Goal: Task Accomplishment & Management: Use online tool/utility

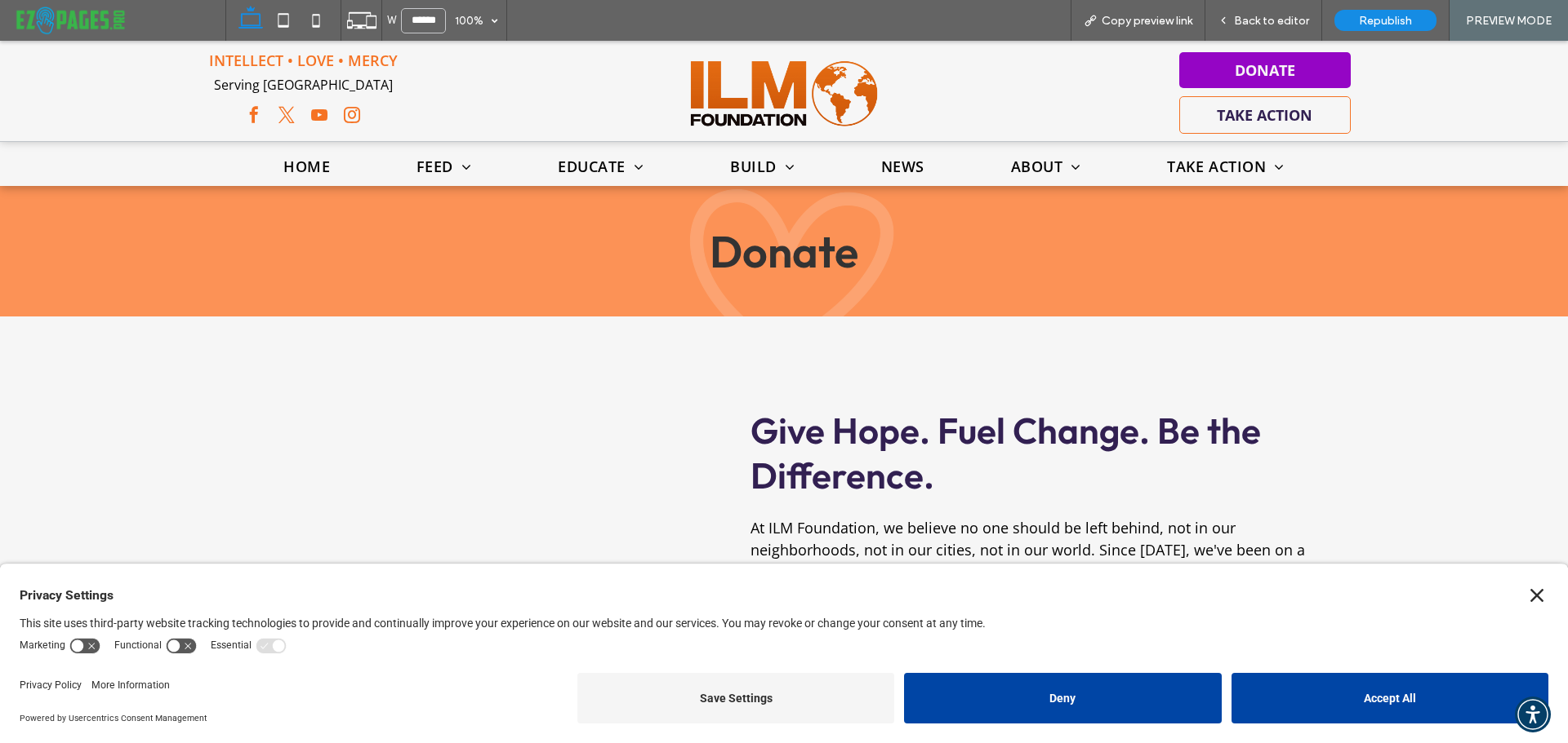
click at [1530, 596] on icon "Close" at bounding box center [1536, 596] width 13 height 13
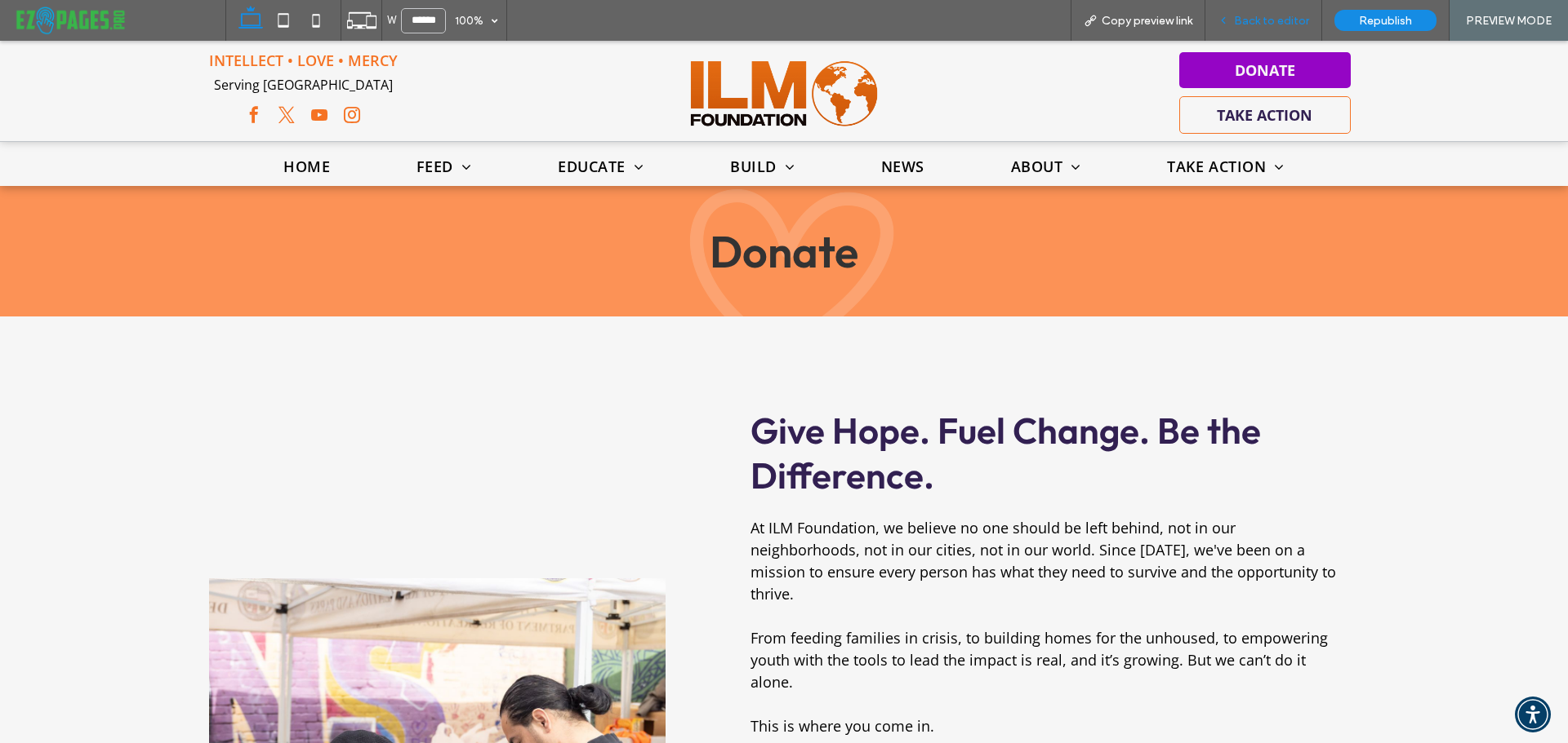
click at [1270, 25] on span "Back to editor" at bounding box center [1270, 21] width 75 height 14
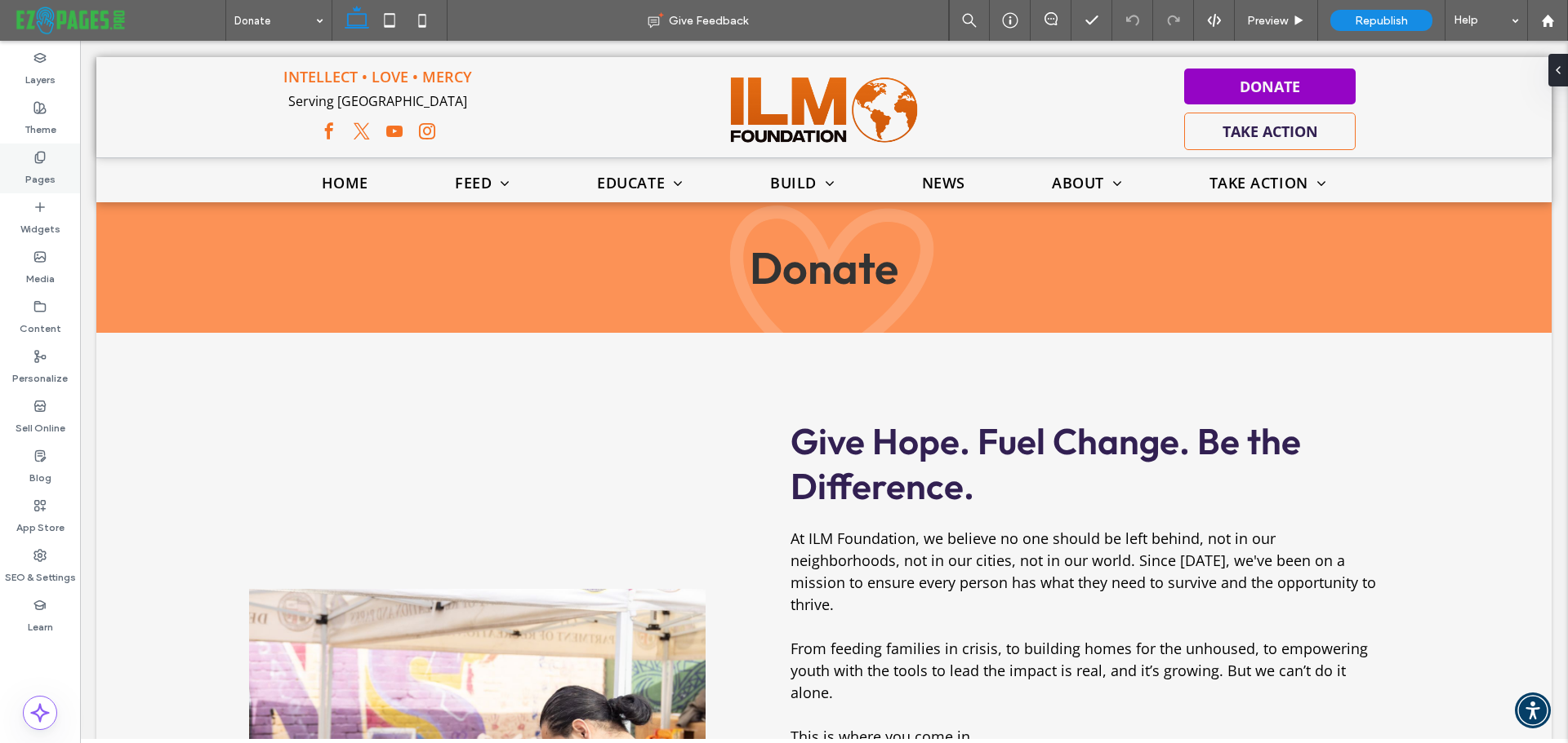
click at [36, 155] on use at bounding box center [40, 157] width 9 height 10
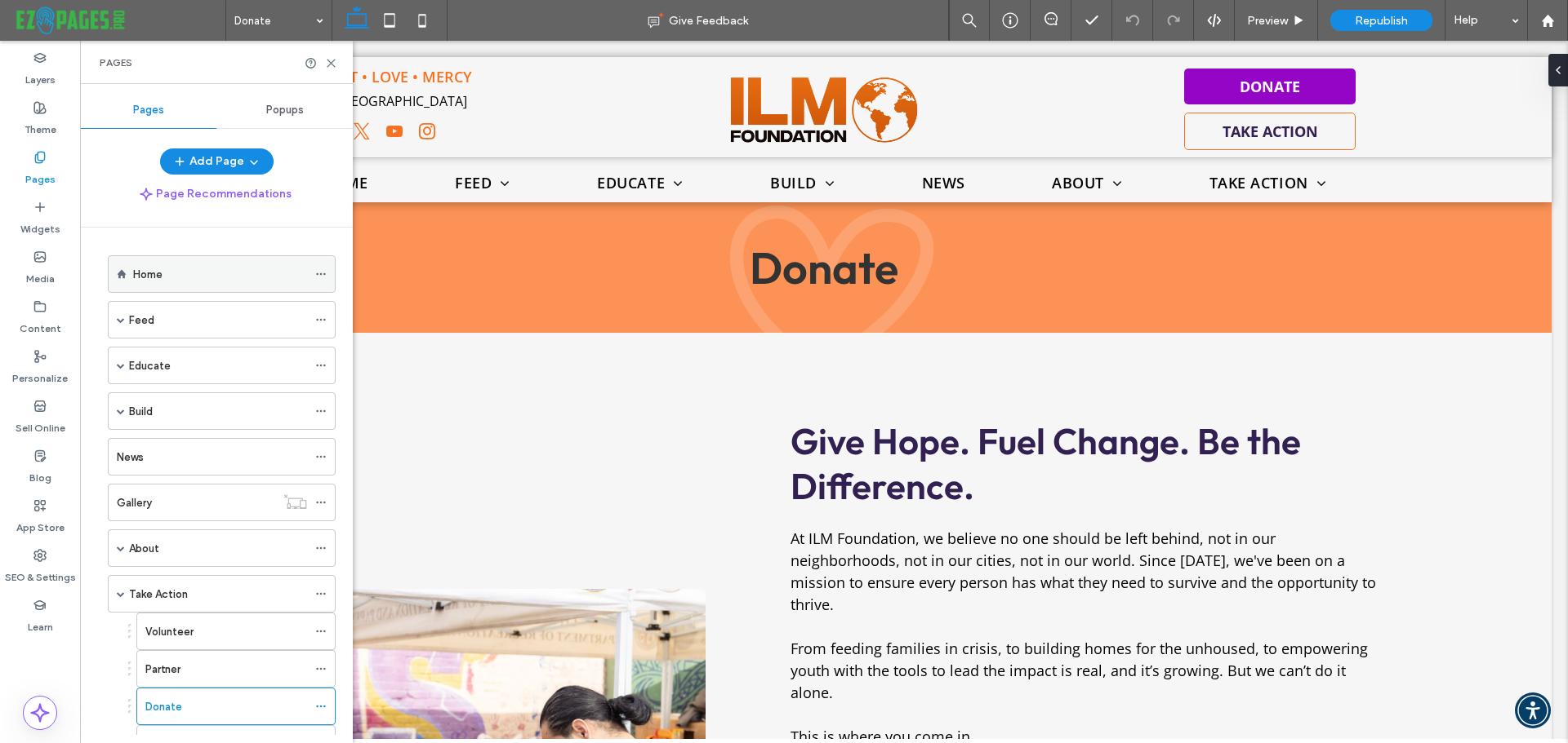
click at [159, 279] on label "Home" at bounding box center [147, 274] width 29 height 28
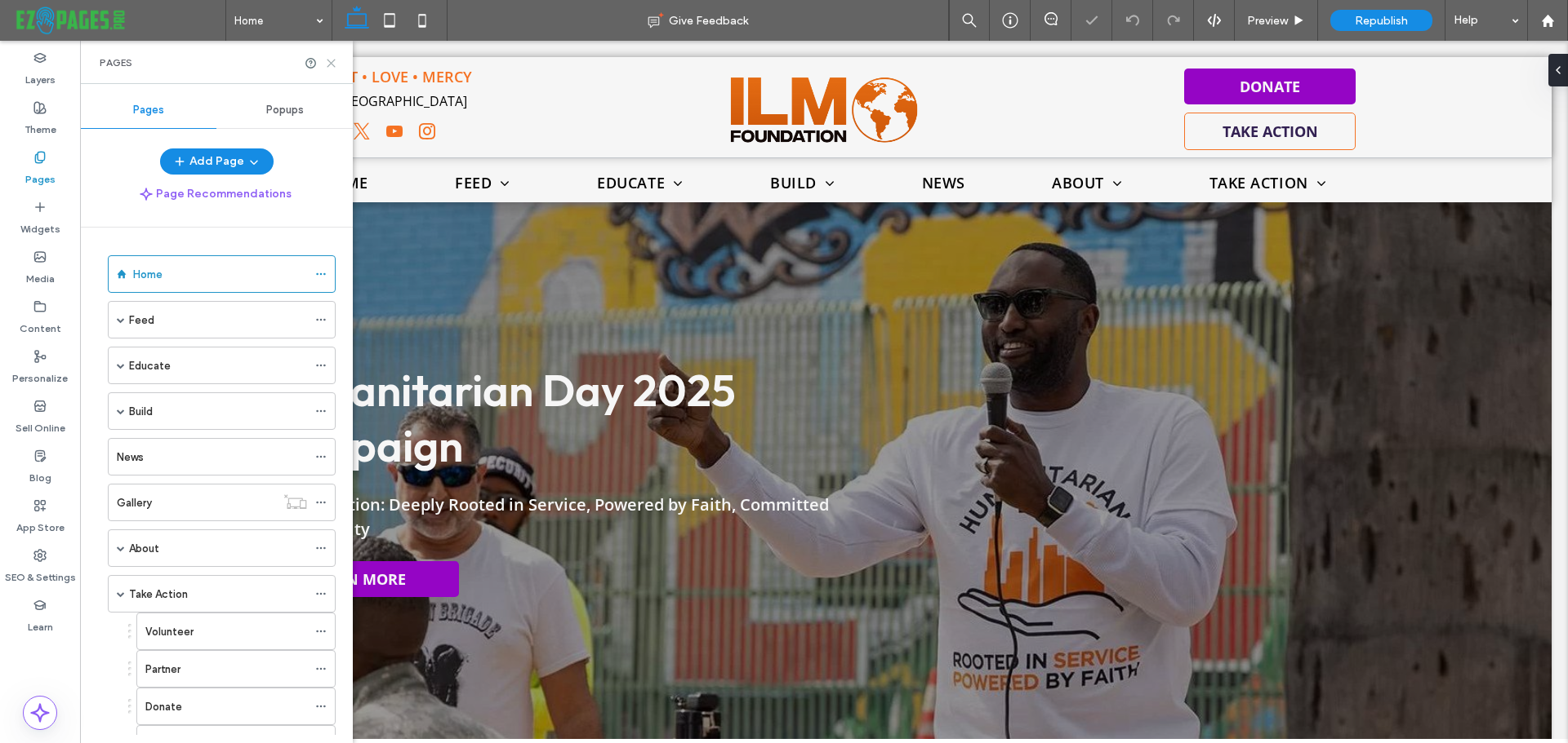
click at [329, 66] on icon at bounding box center [331, 63] width 12 height 12
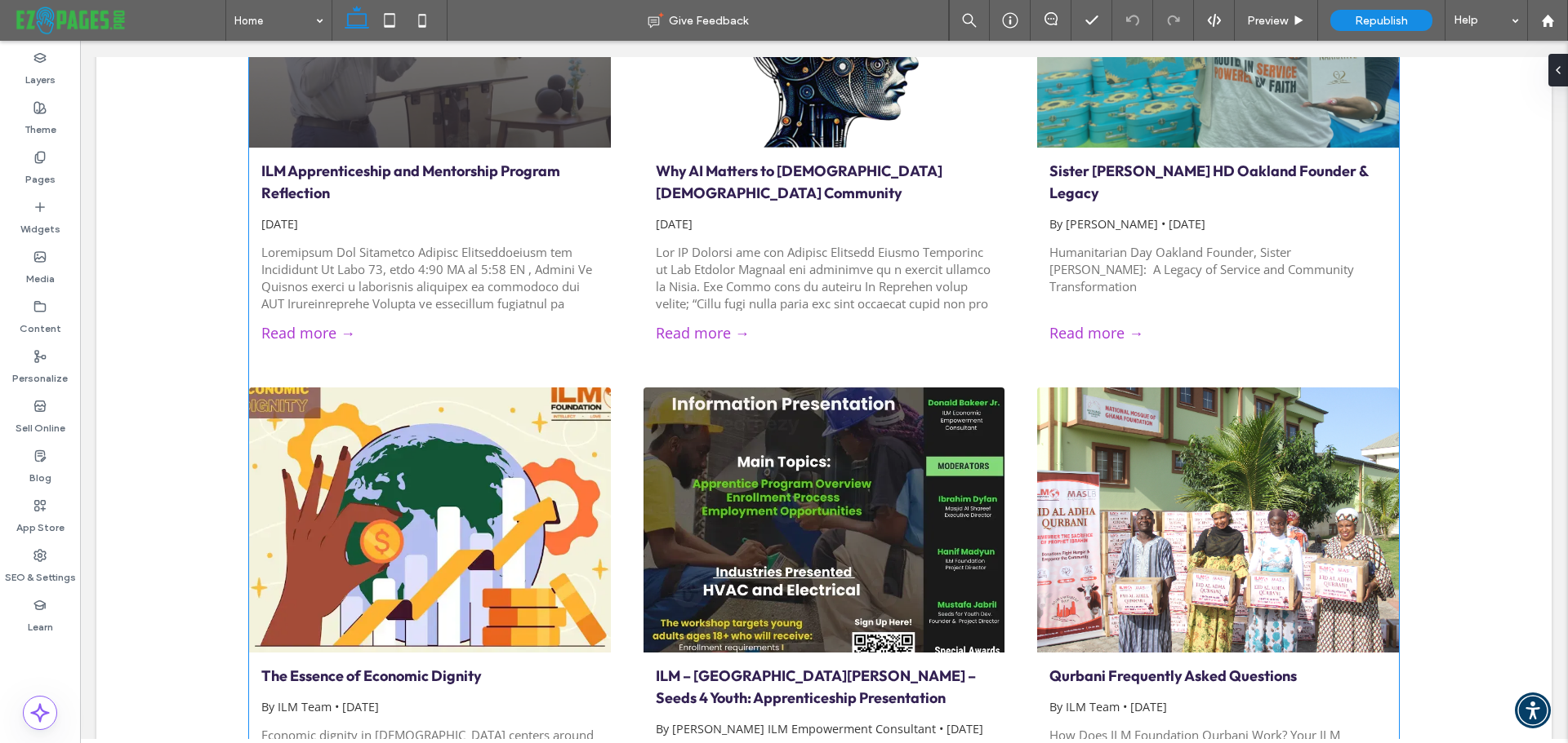
scroll to position [3600, 0]
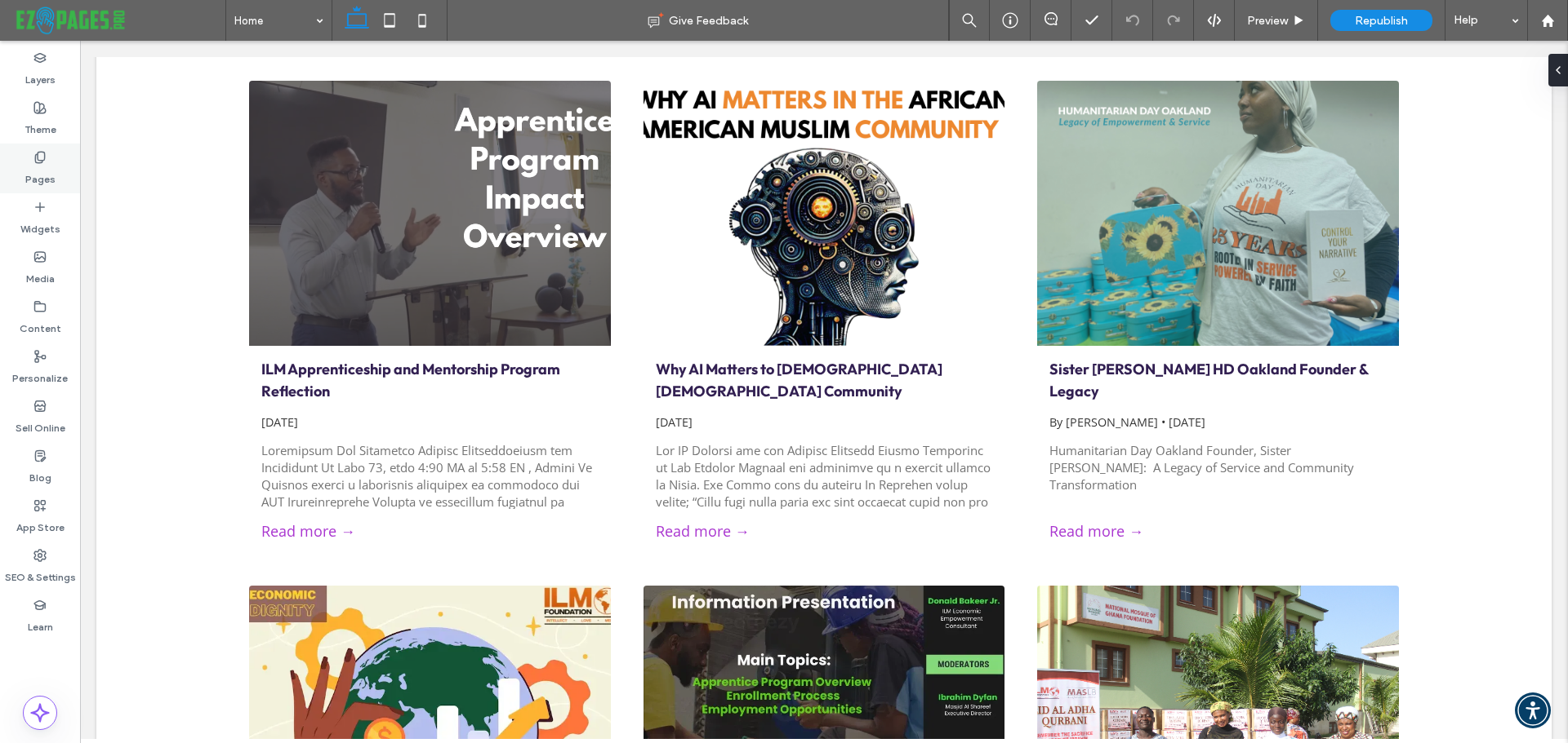
click at [30, 165] on label "Pages" at bounding box center [40, 175] width 30 height 23
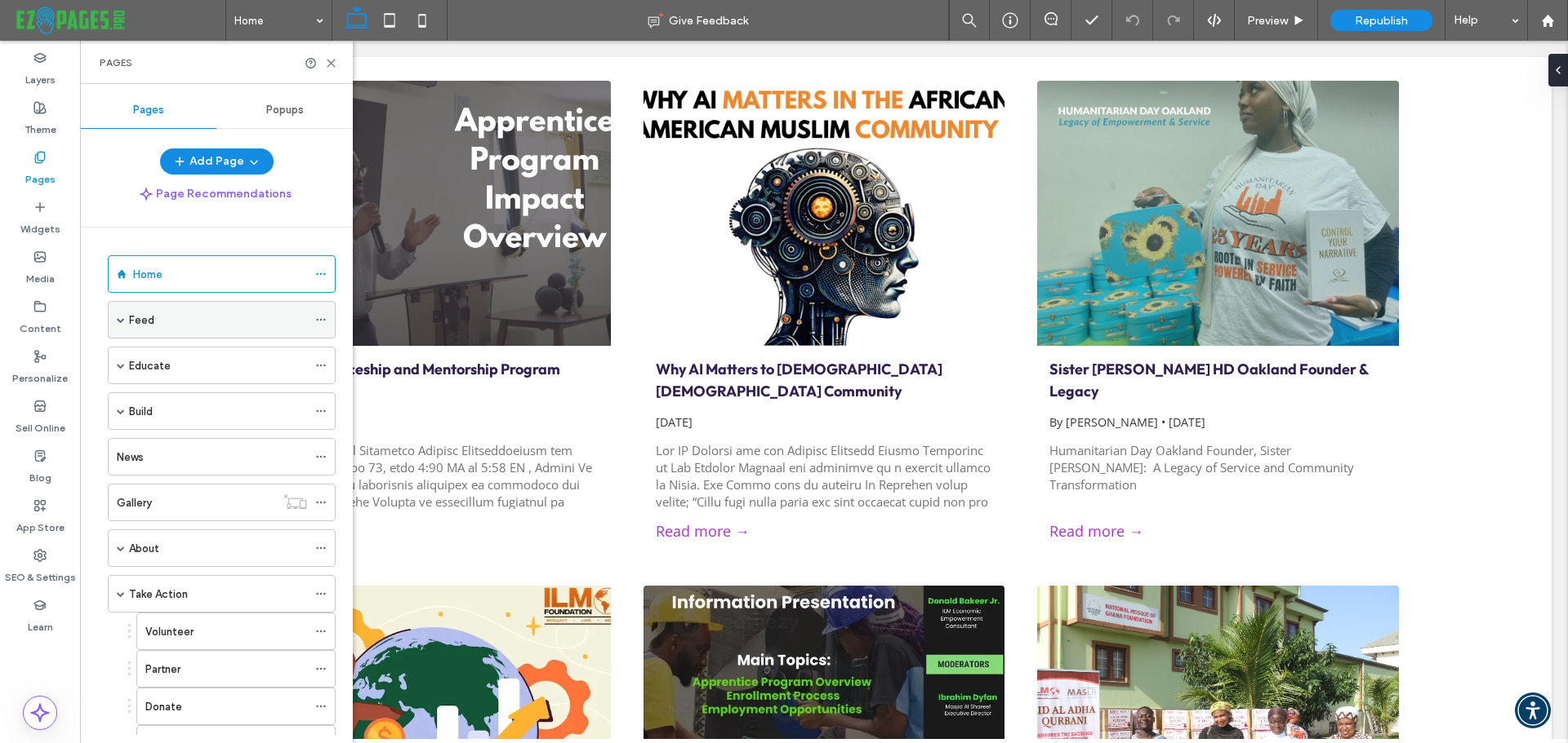
click at [123, 322] on span at bounding box center [120, 319] width 8 height 8
click at [167, 321] on div "Feed" at bounding box center [218, 321] width 178 height 17
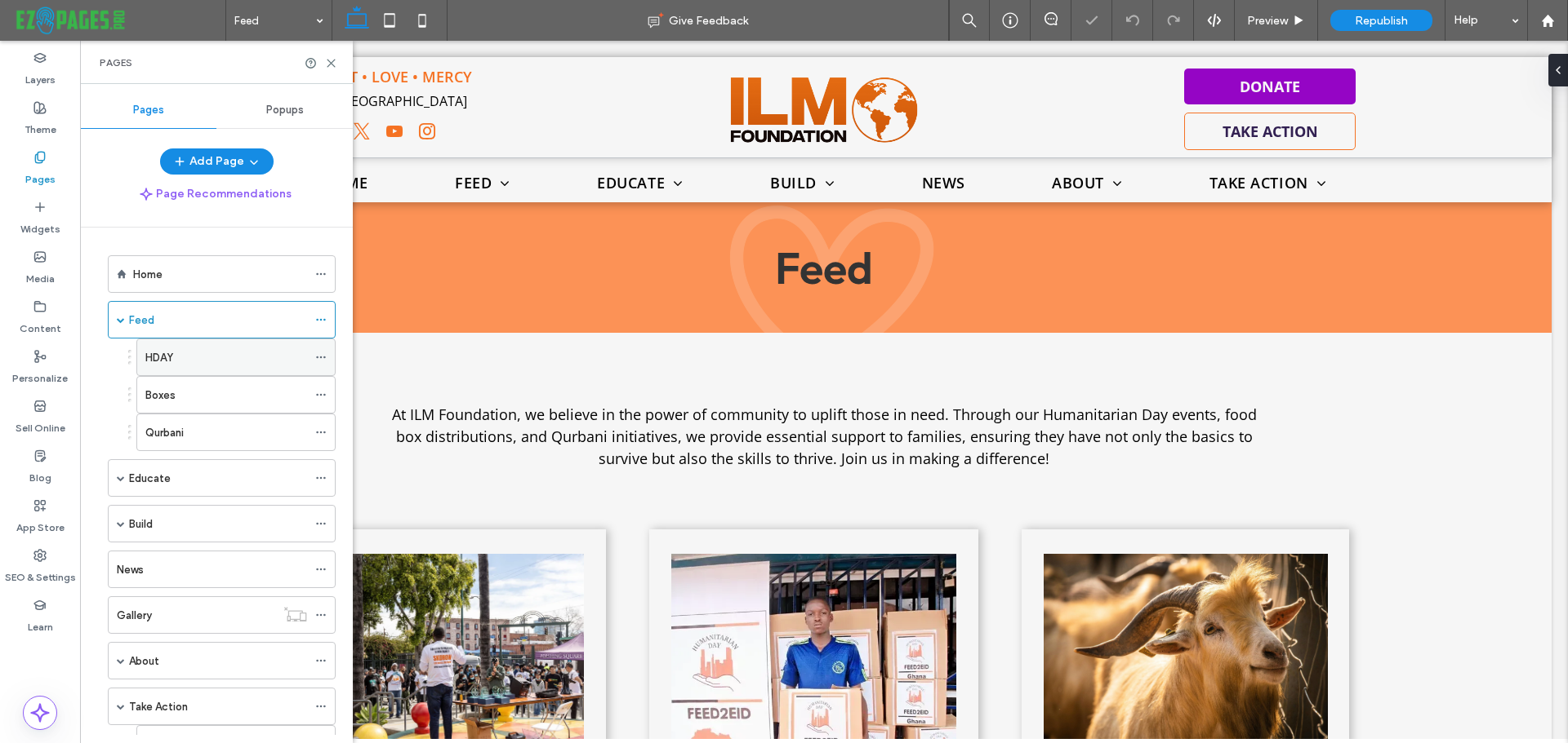
click at [179, 358] on div "HDAY" at bounding box center [226, 358] width 161 height 17
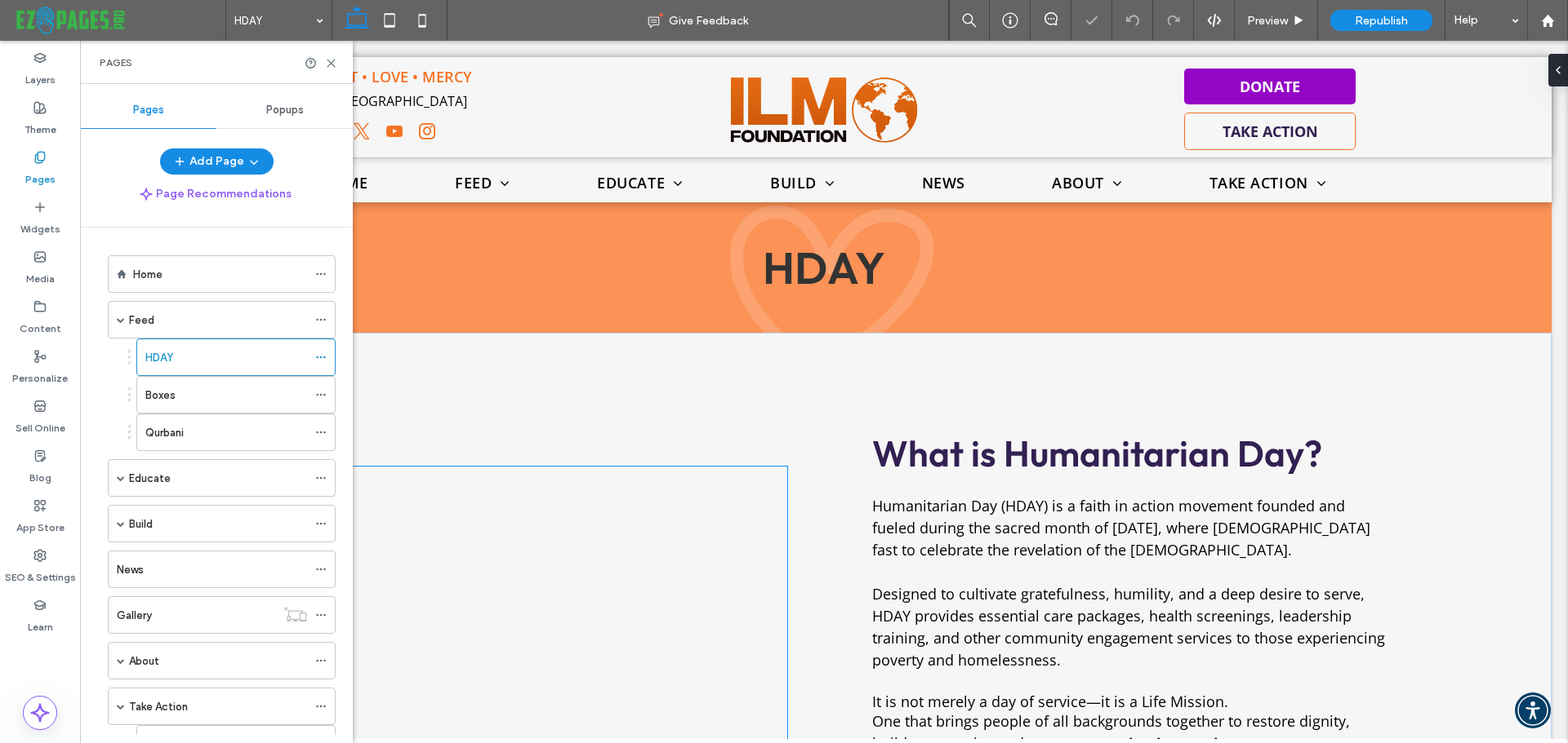
scroll to position [490, 0]
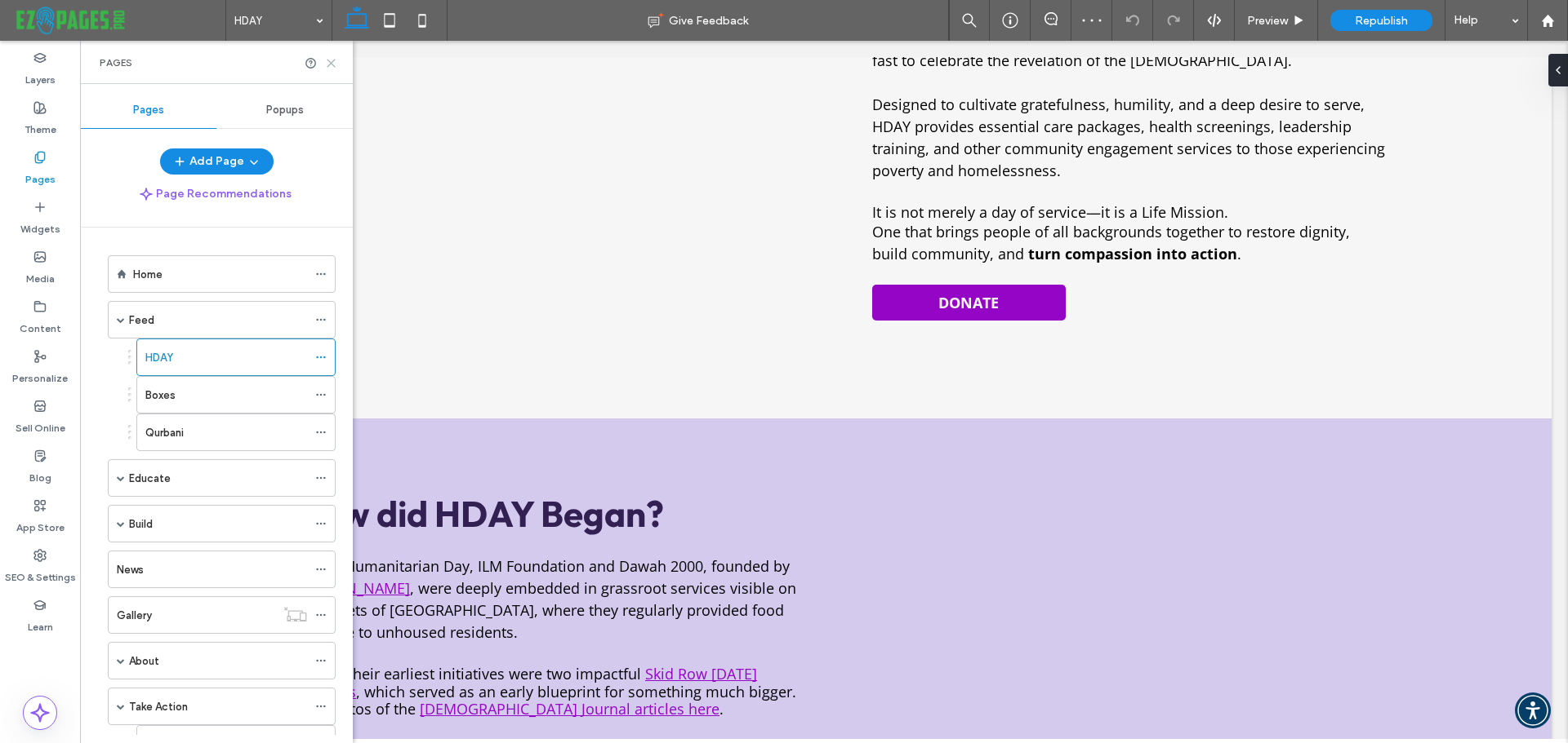
click at [329, 66] on use at bounding box center [331, 63] width 8 height 8
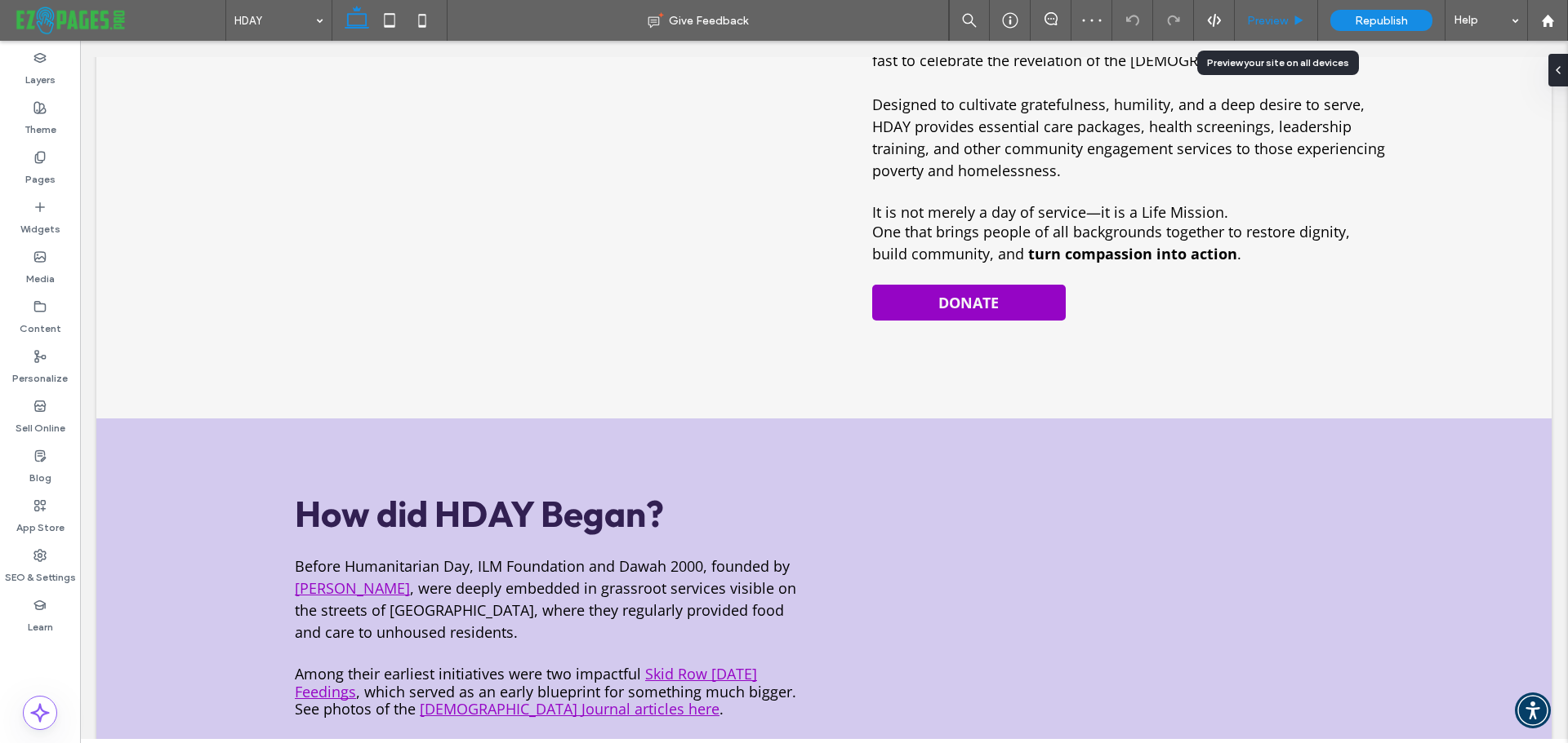
click at [1256, 22] on span "Preview" at bounding box center [1267, 21] width 41 height 14
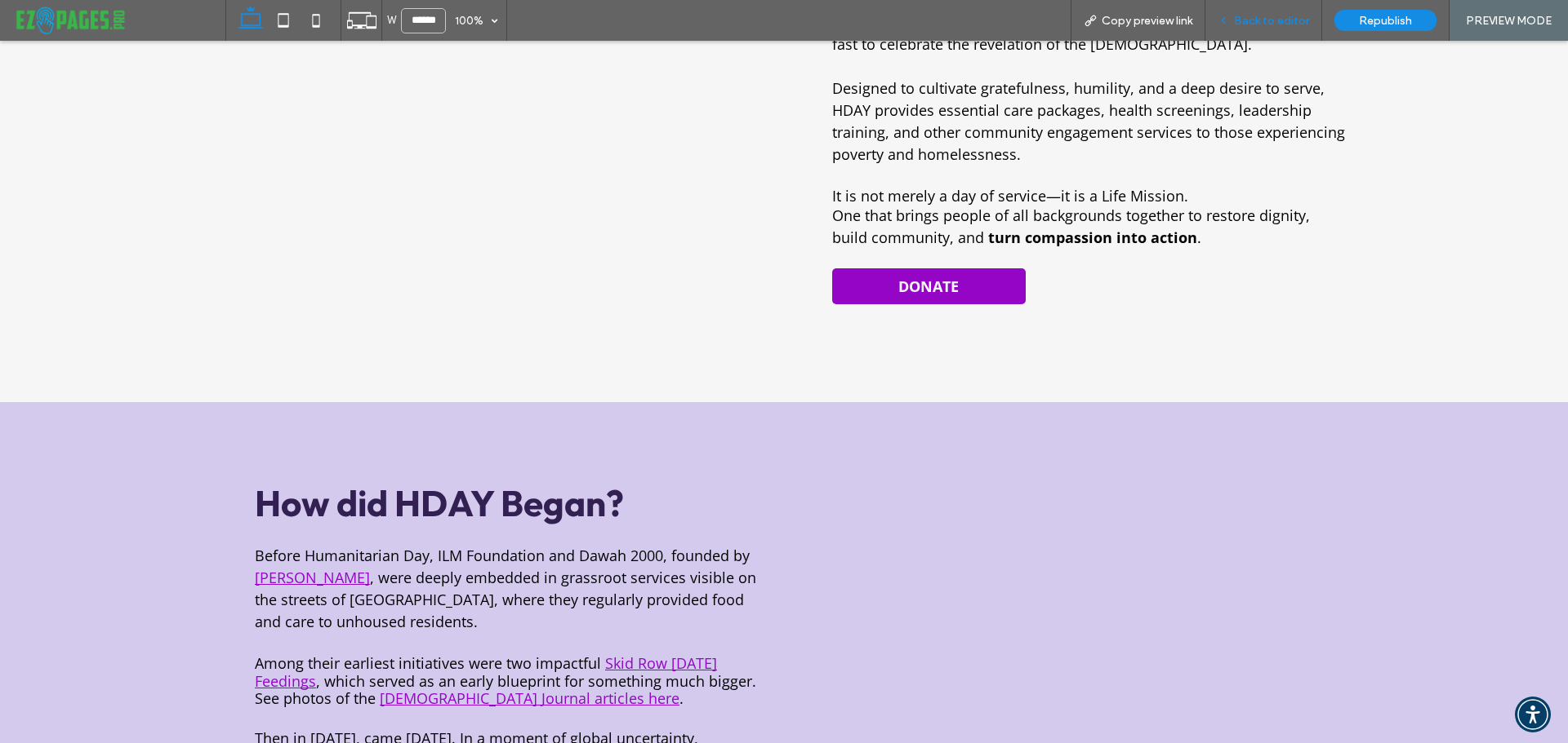
scroll to position [473, 0]
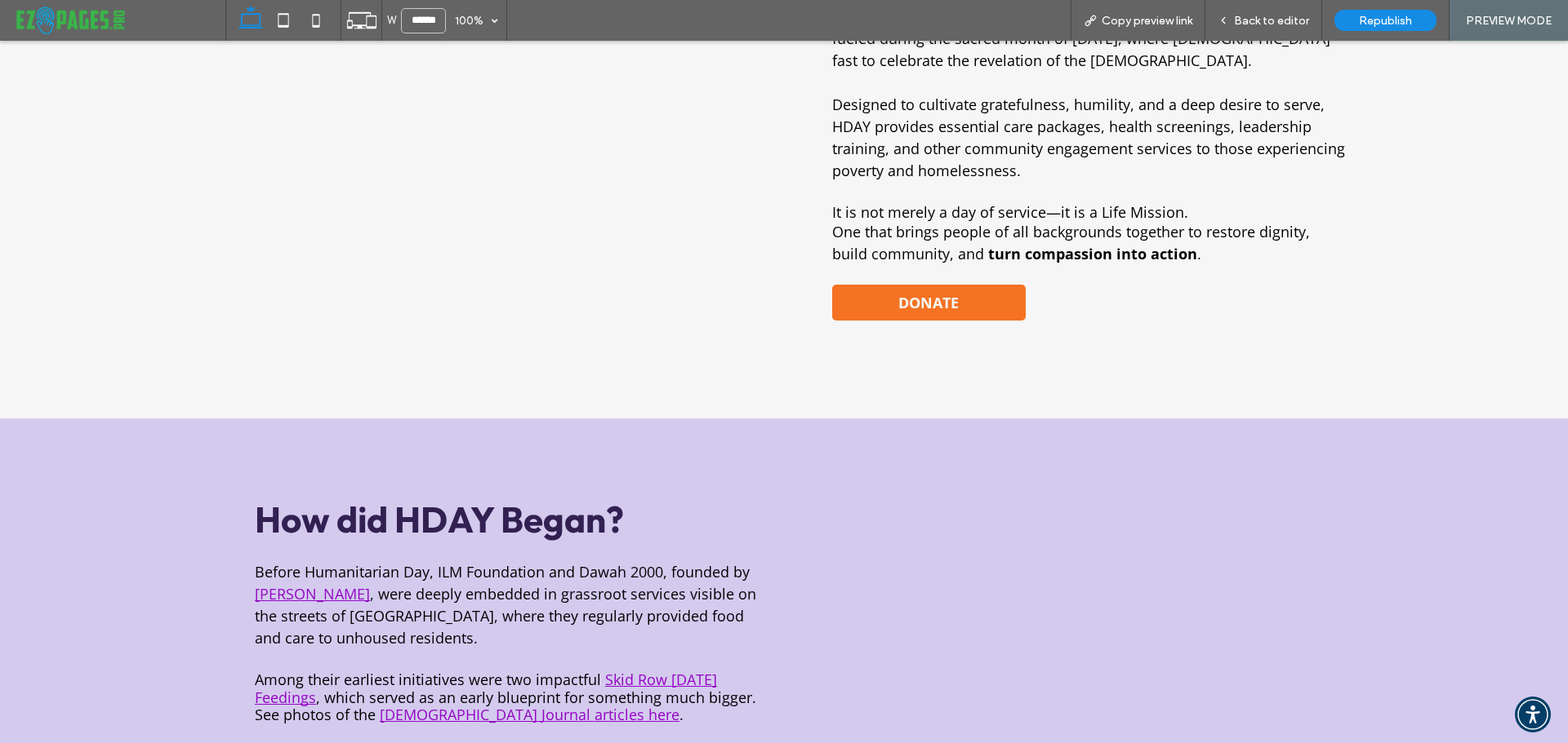
click at [933, 290] on link "DONATE" at bounding box center [929, 303] width 193 height 36
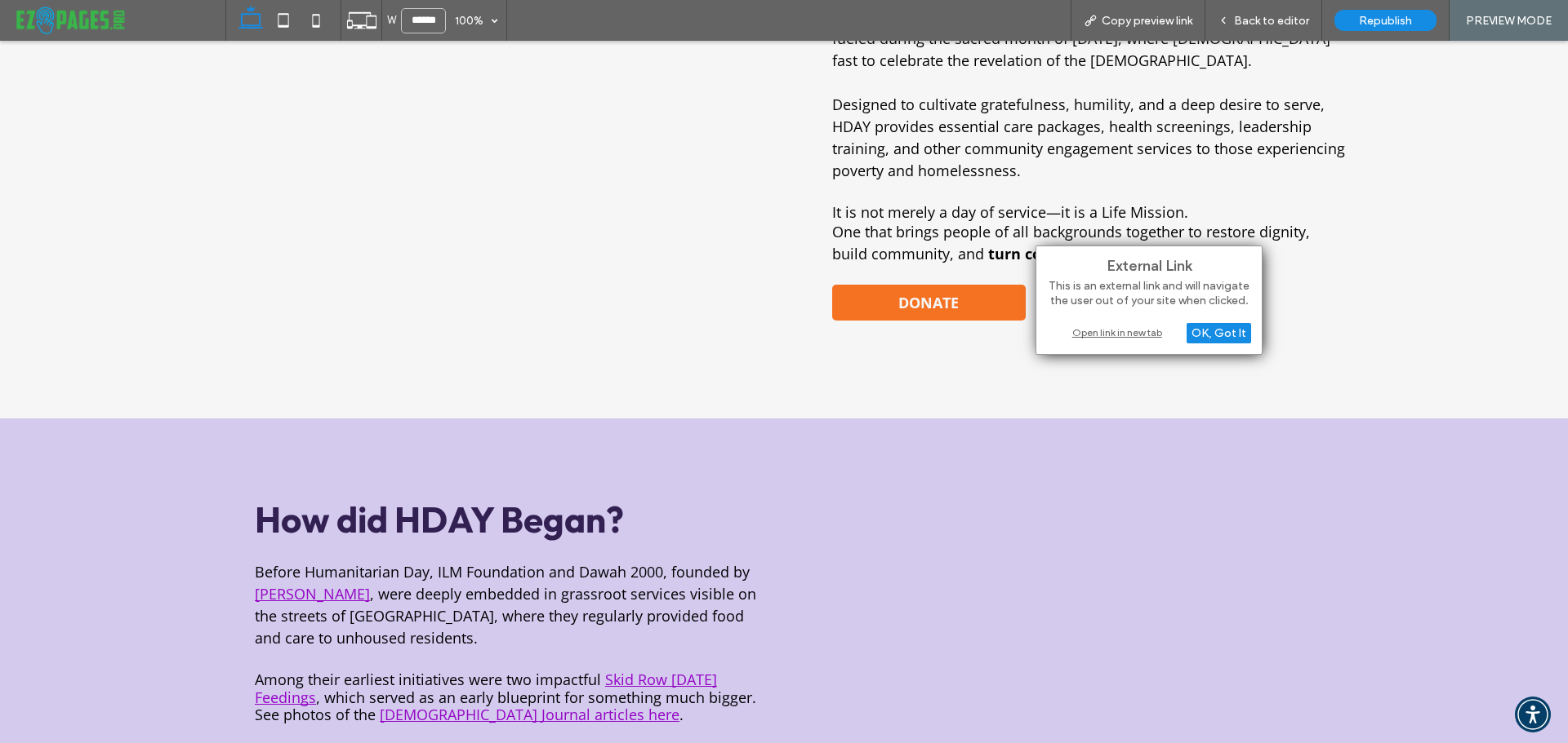
click at [910, 309] on span "DONATE" at bounding box center [928, 303] width 60 height 20
click at [1124, 328] on div "Open link in new tab" at bounding box center [1149, 333] width 204 height 17
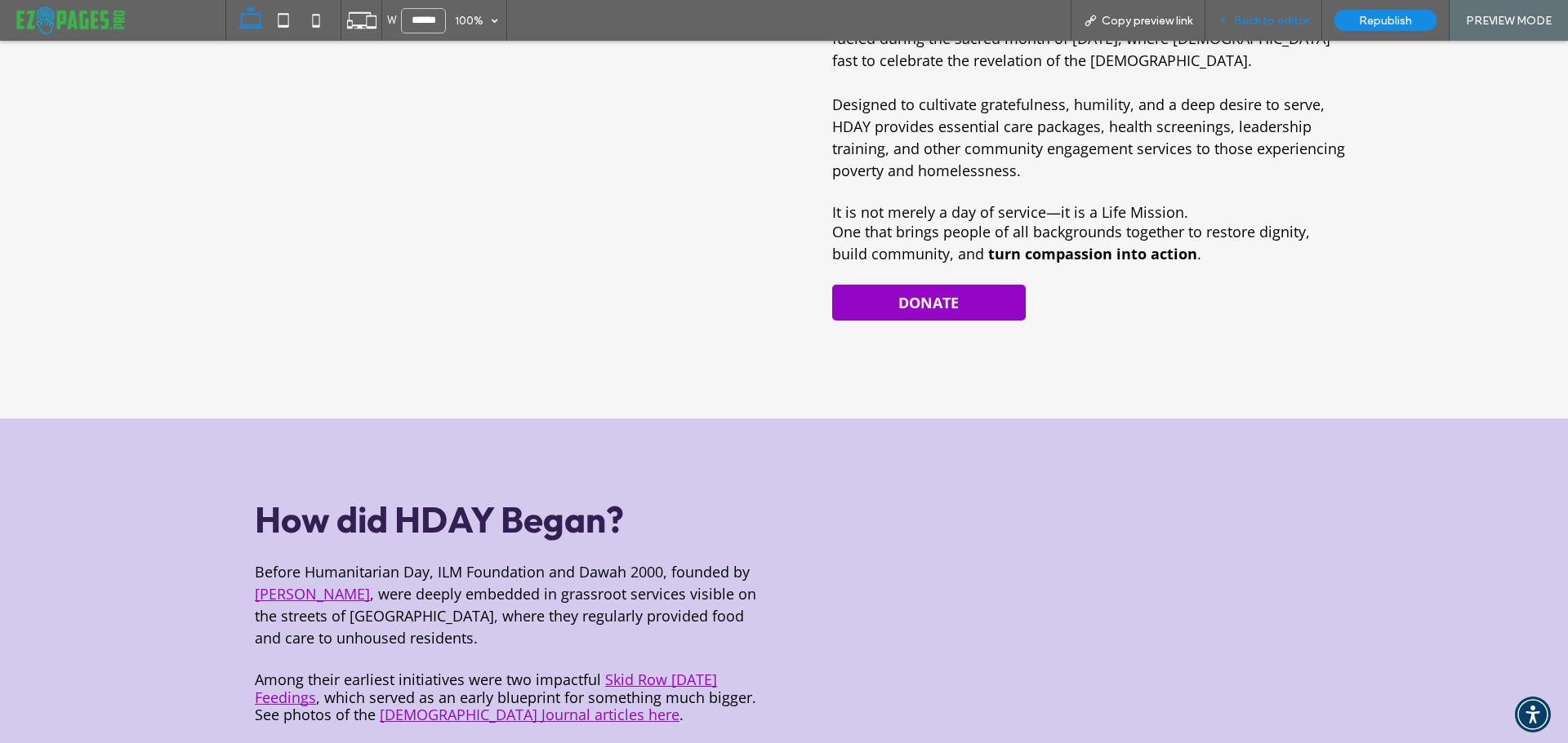
click at [1260, 21] on span "Back to editor" at bounding box center [1270, 21] width 75 height 14
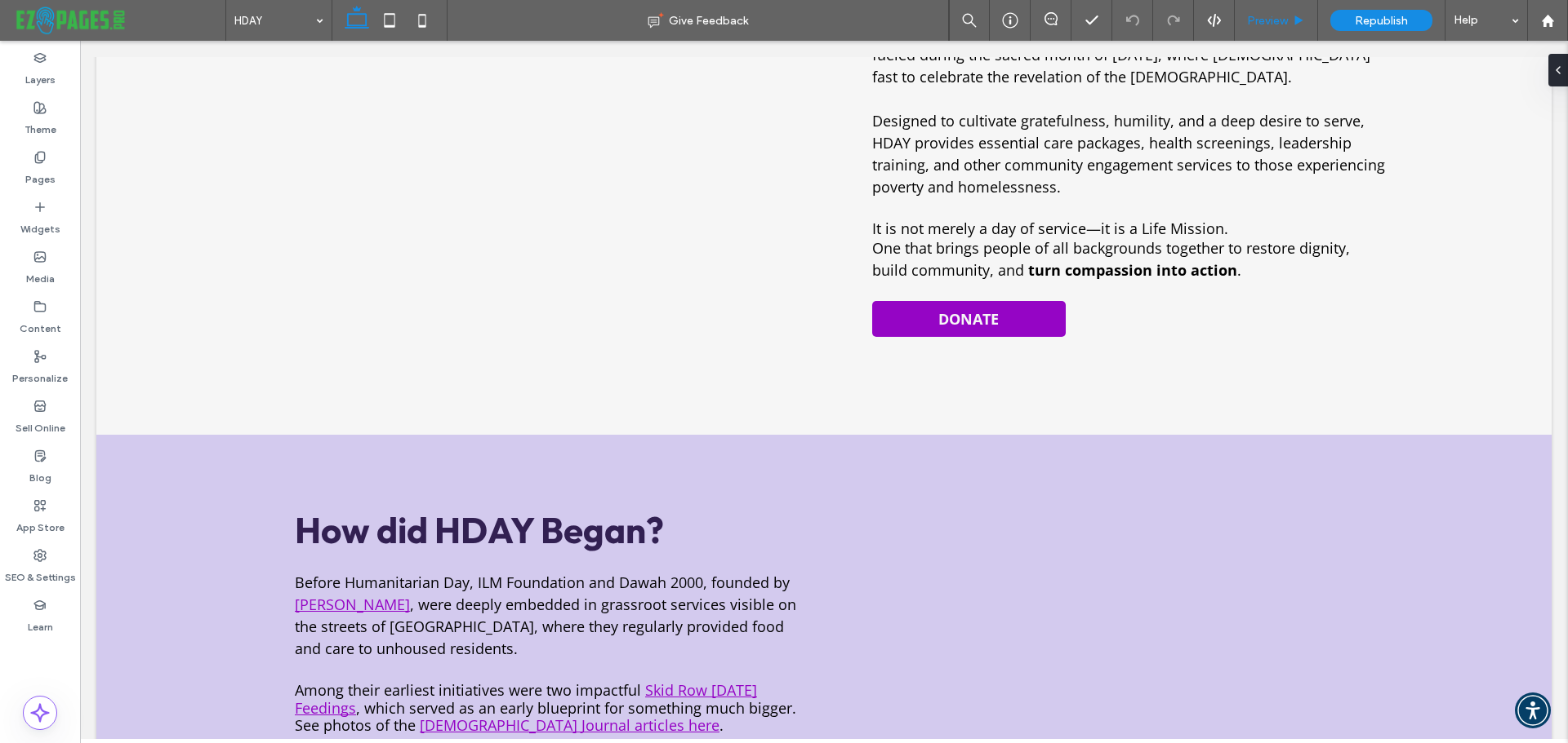
scroll to position [490, 0]
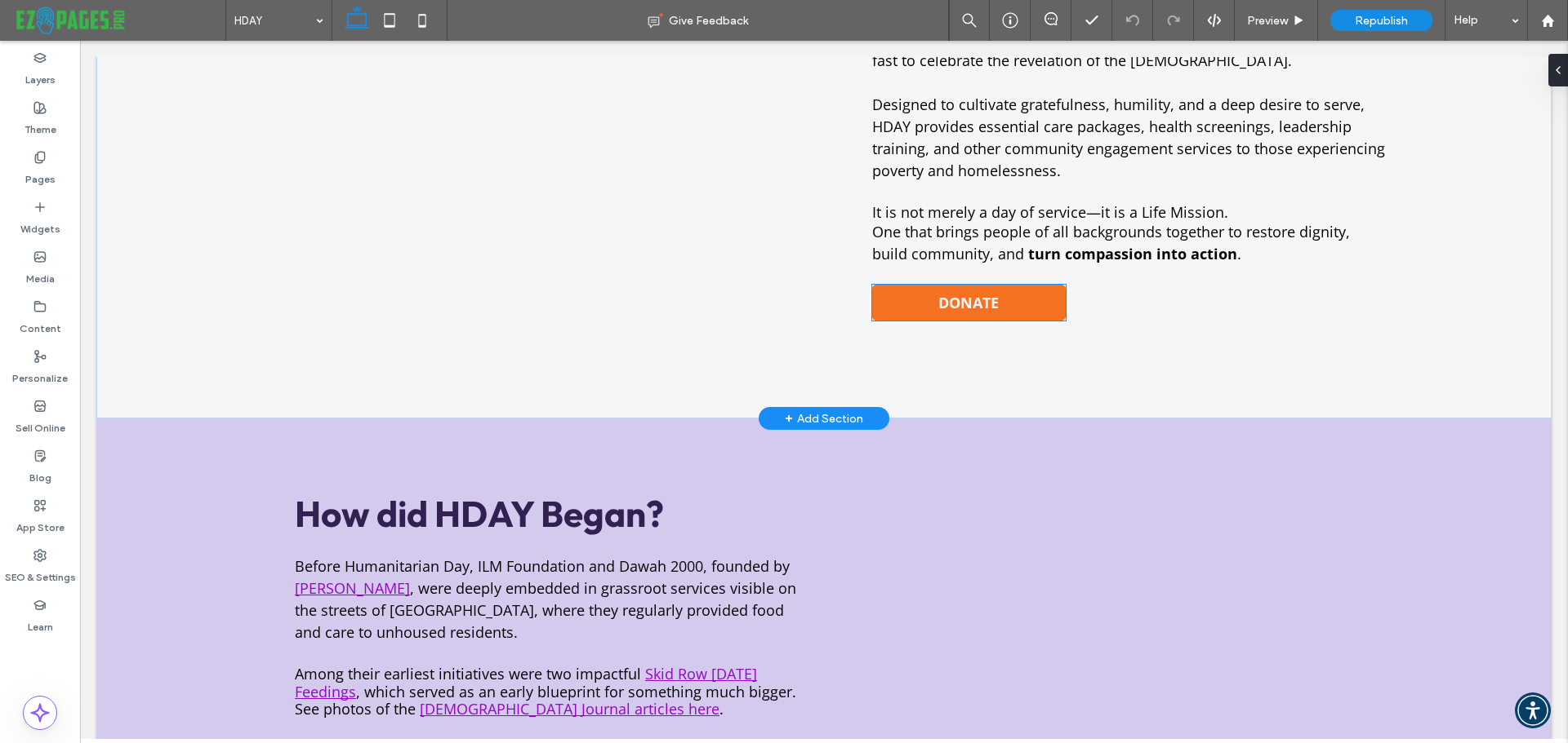
click at [1039, 298] on link "DONATE" at bounding box center [969, 303] width 193 height 36
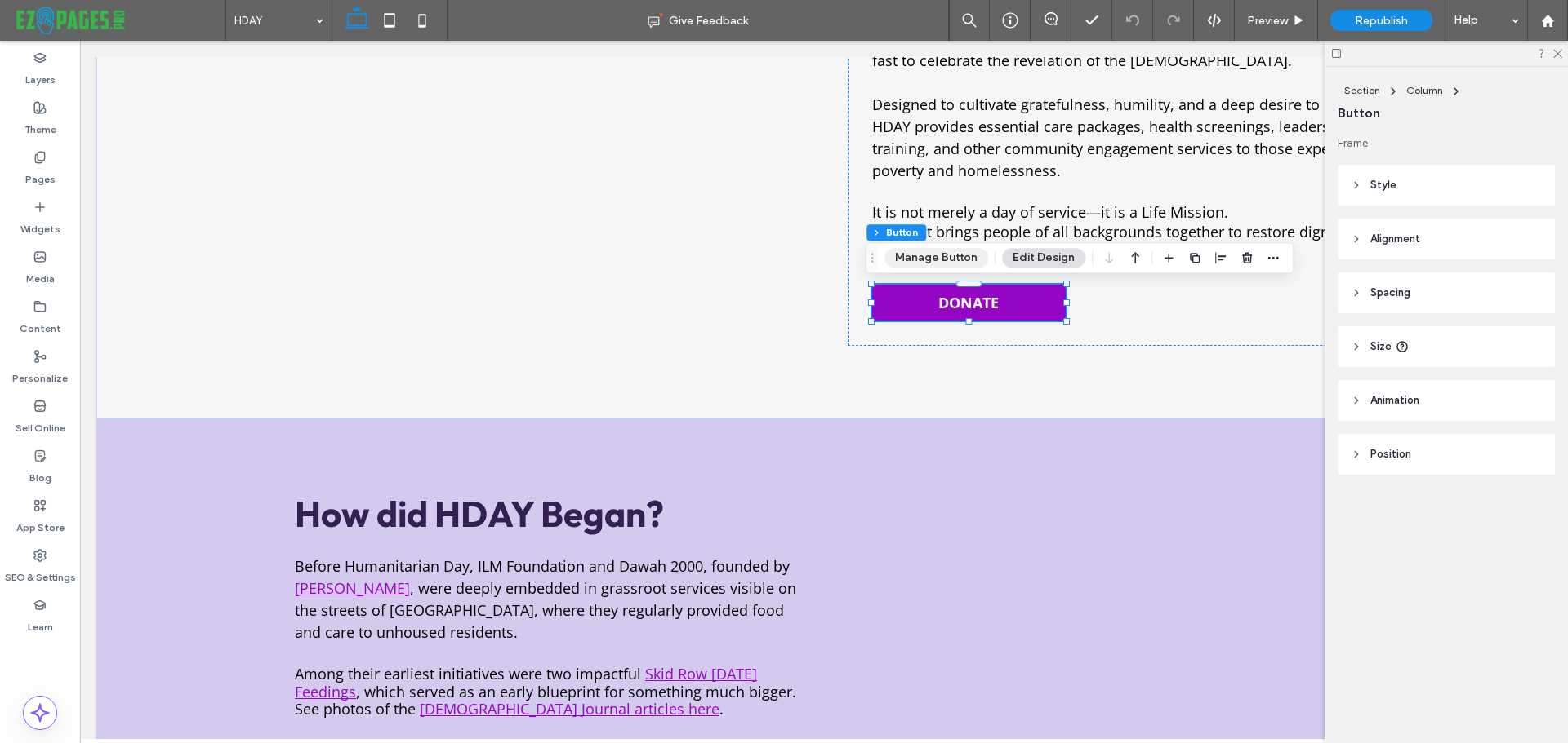
click at [938, 259] on button "Manage Button" at bounding box center [936, 258] width 103 height 20
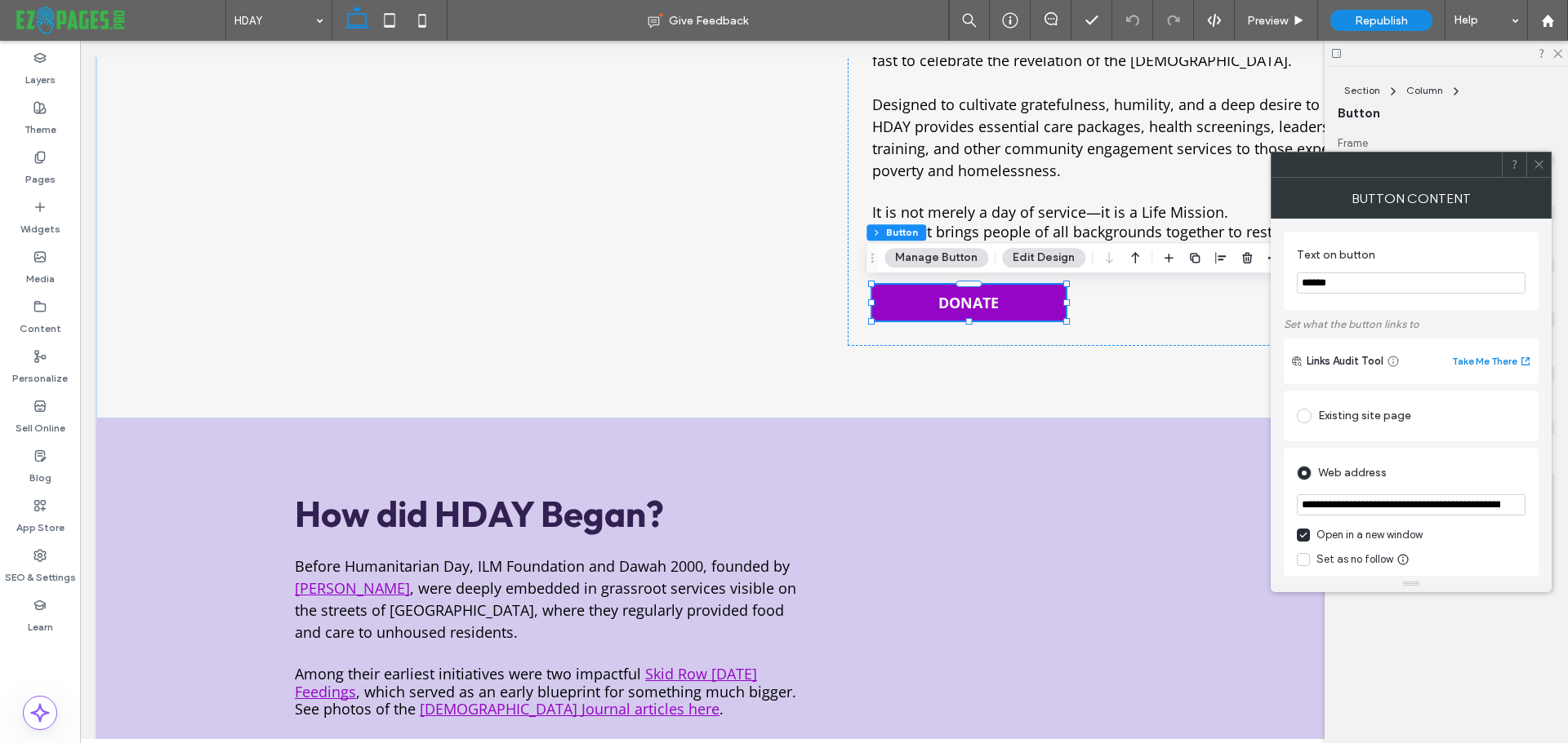
click at [1540, 159] on icon at bounding box center [1539, 165] width 12 height 12
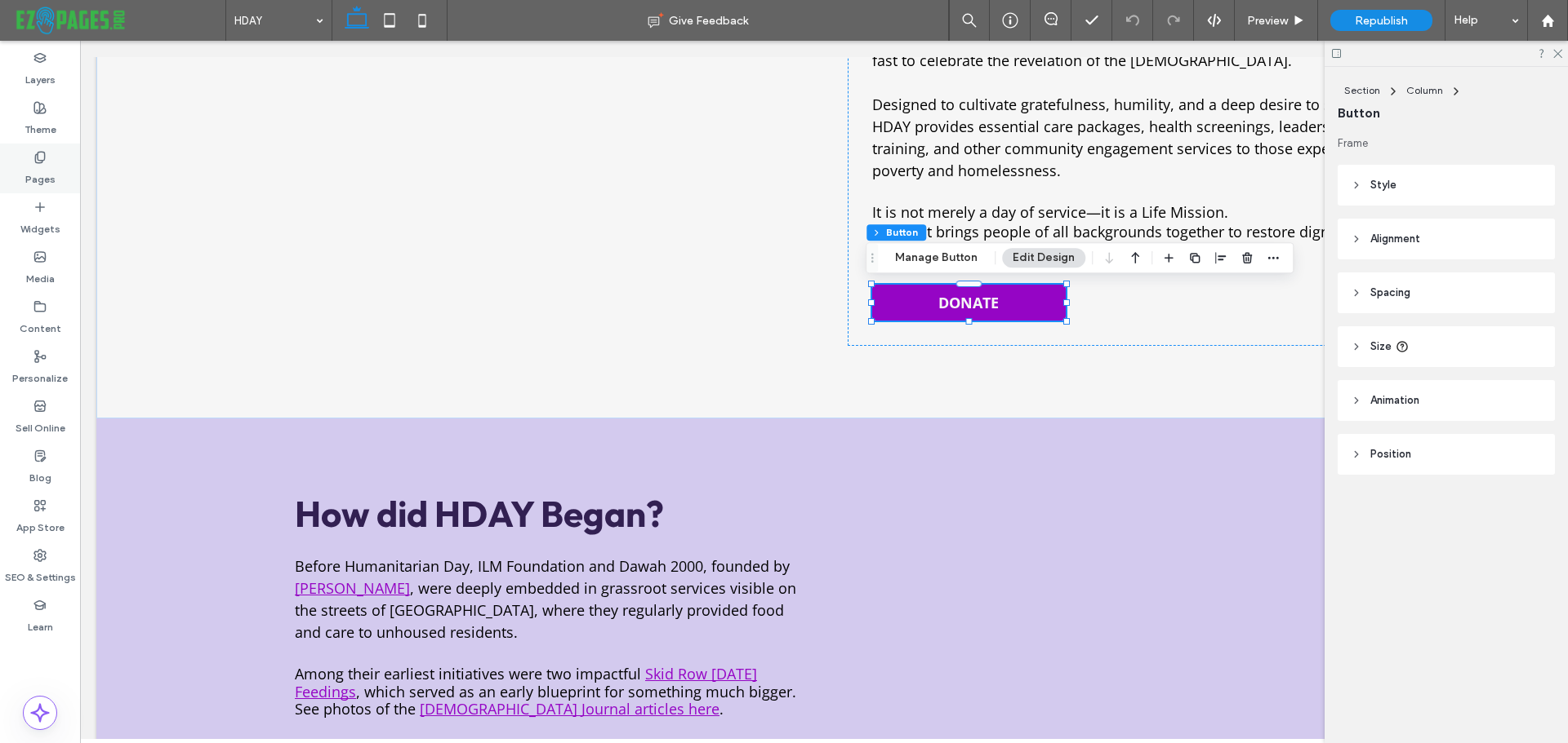
click at [39, 168] on label "Pages" at bounding box center [40, 175] width 30 height 23
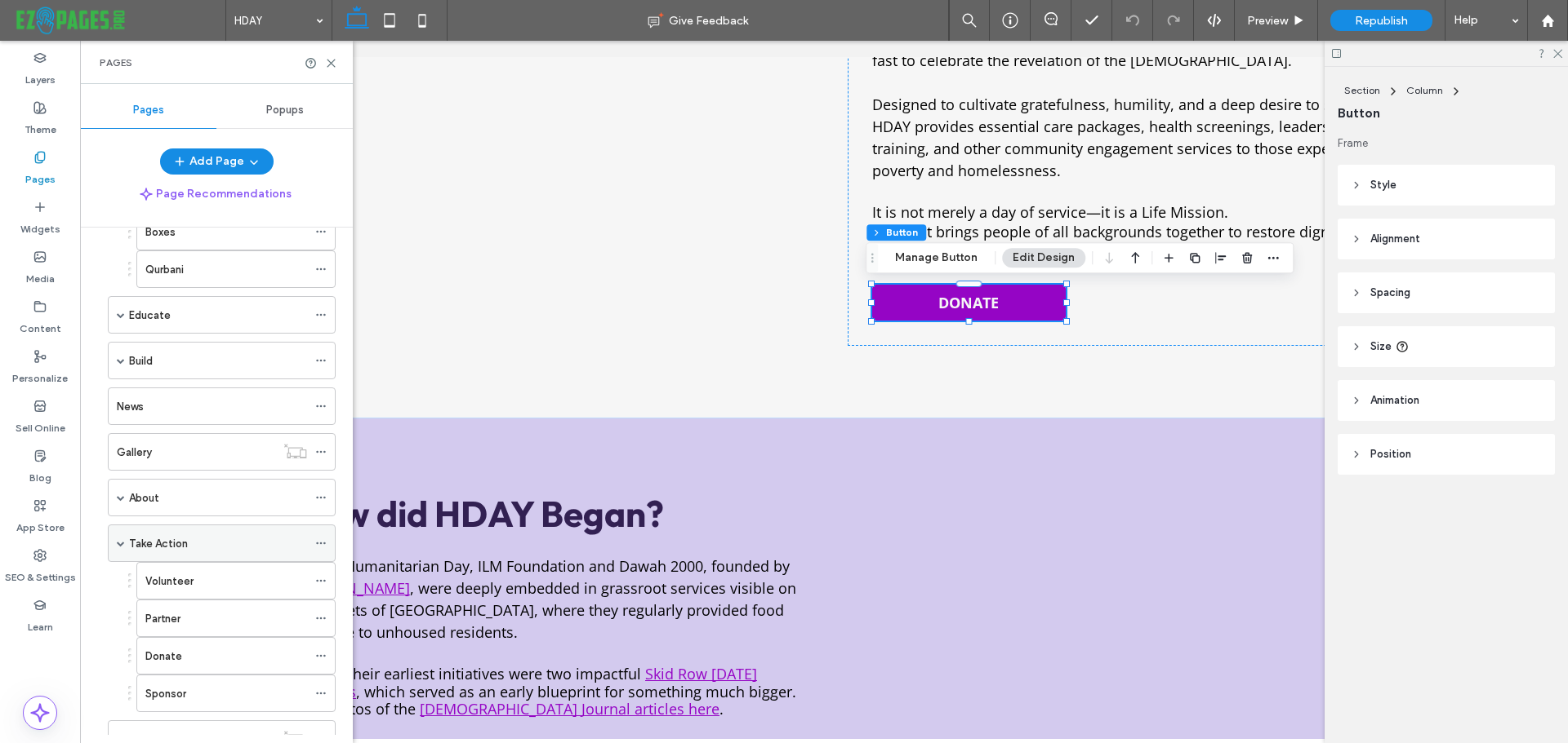
scroll to position [272, 0]
click at [177, 543] on label "Donate" at bounding box center [164, 546] width 37 height 28
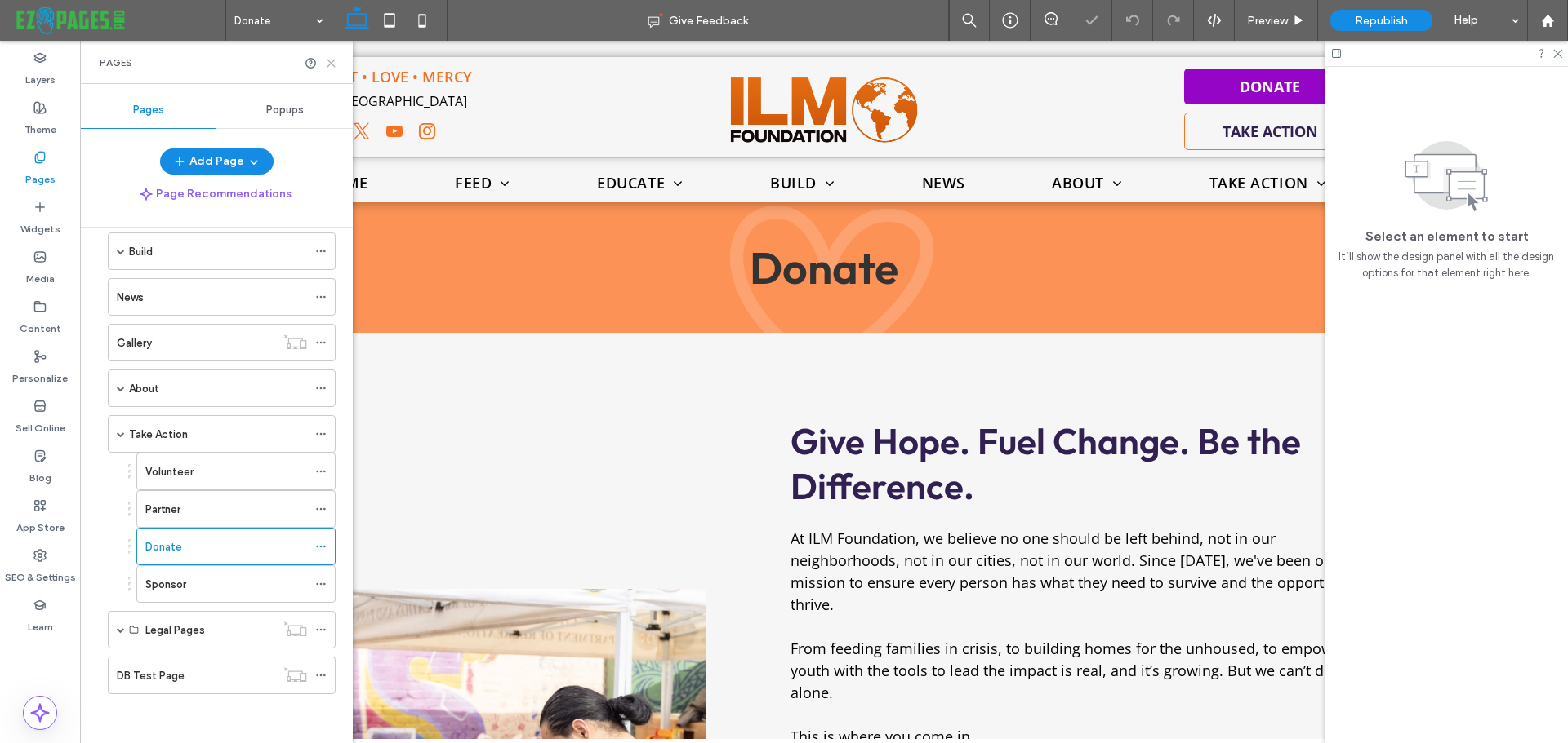
click at [329, 58] on icon at bounding box center [331, 63] width 12 height 12
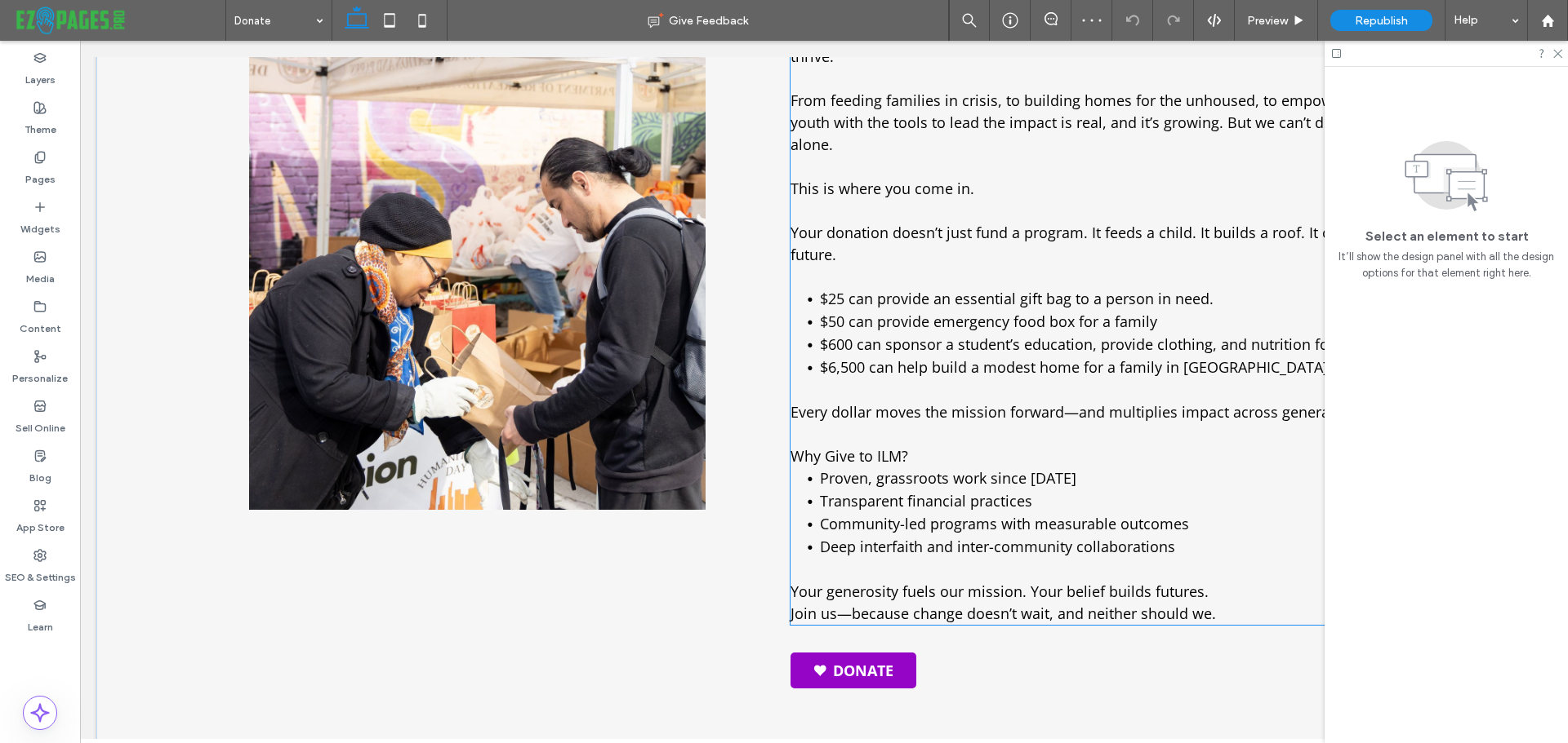
scroll to position [652, 0]
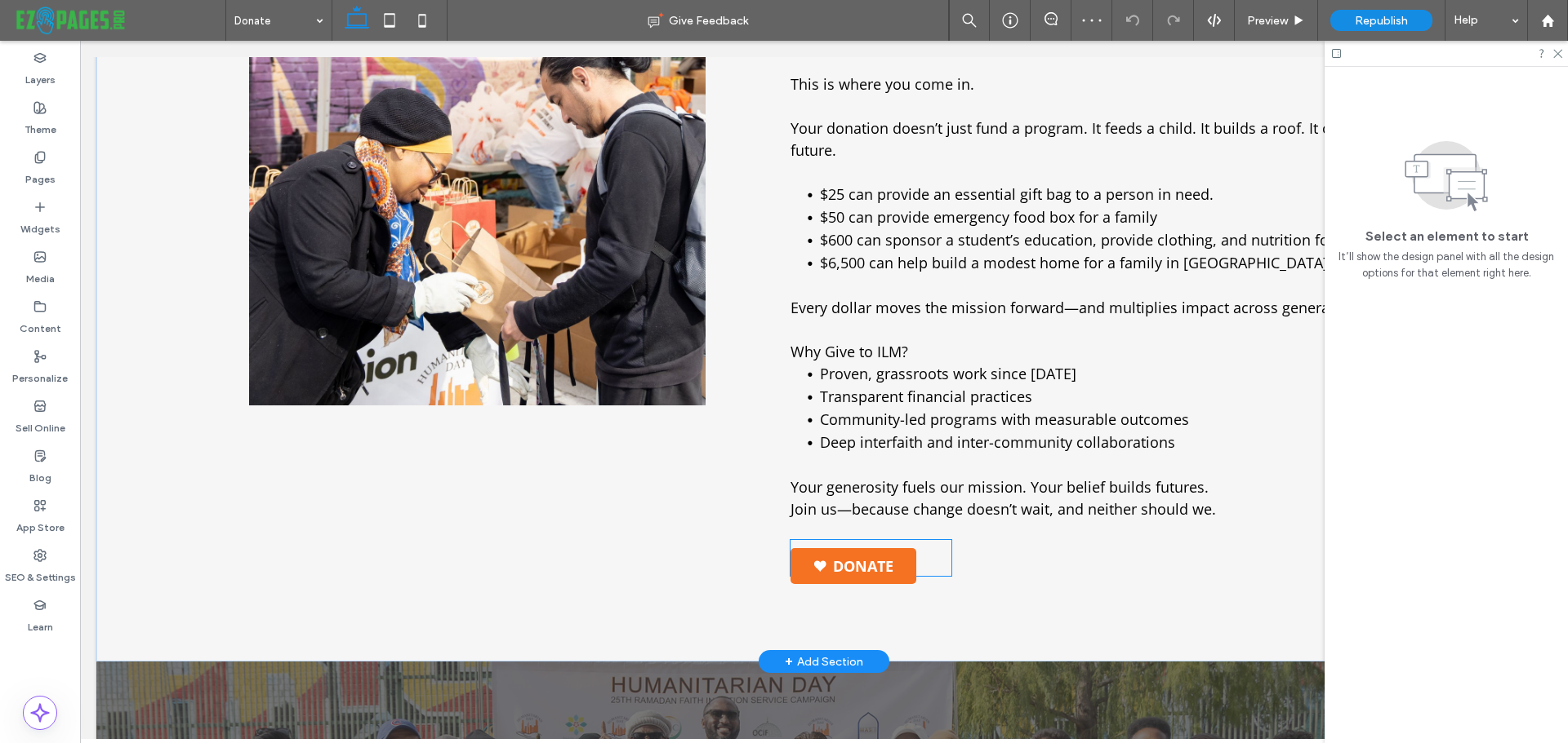
click at [855, 548] on link "Donate" at bounding box center [853, 566] width 126 height 36
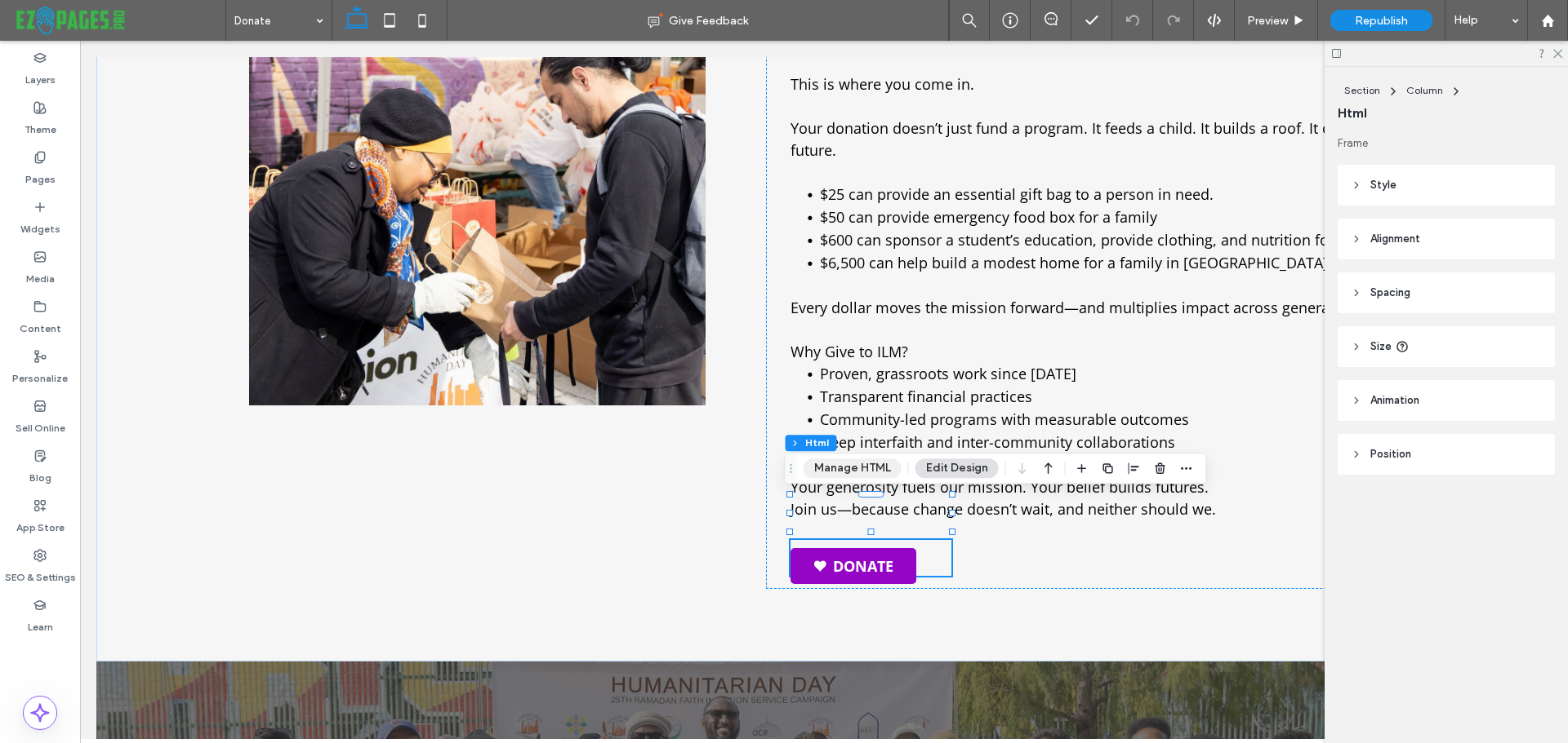
click at [868, 466] on button "Manage HTML" at bounding box center [853, 468] width 98 height 20
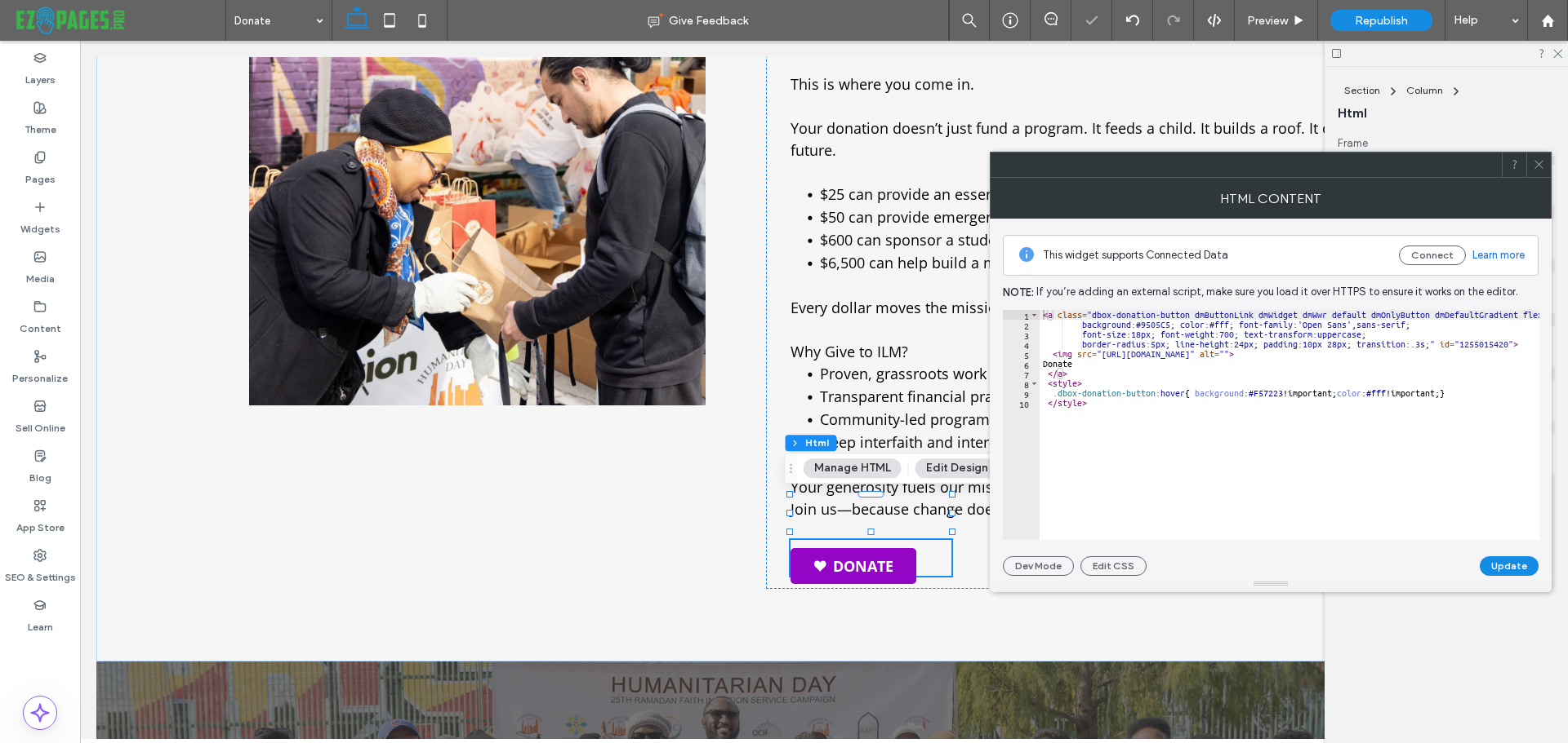
type textarea "**********"
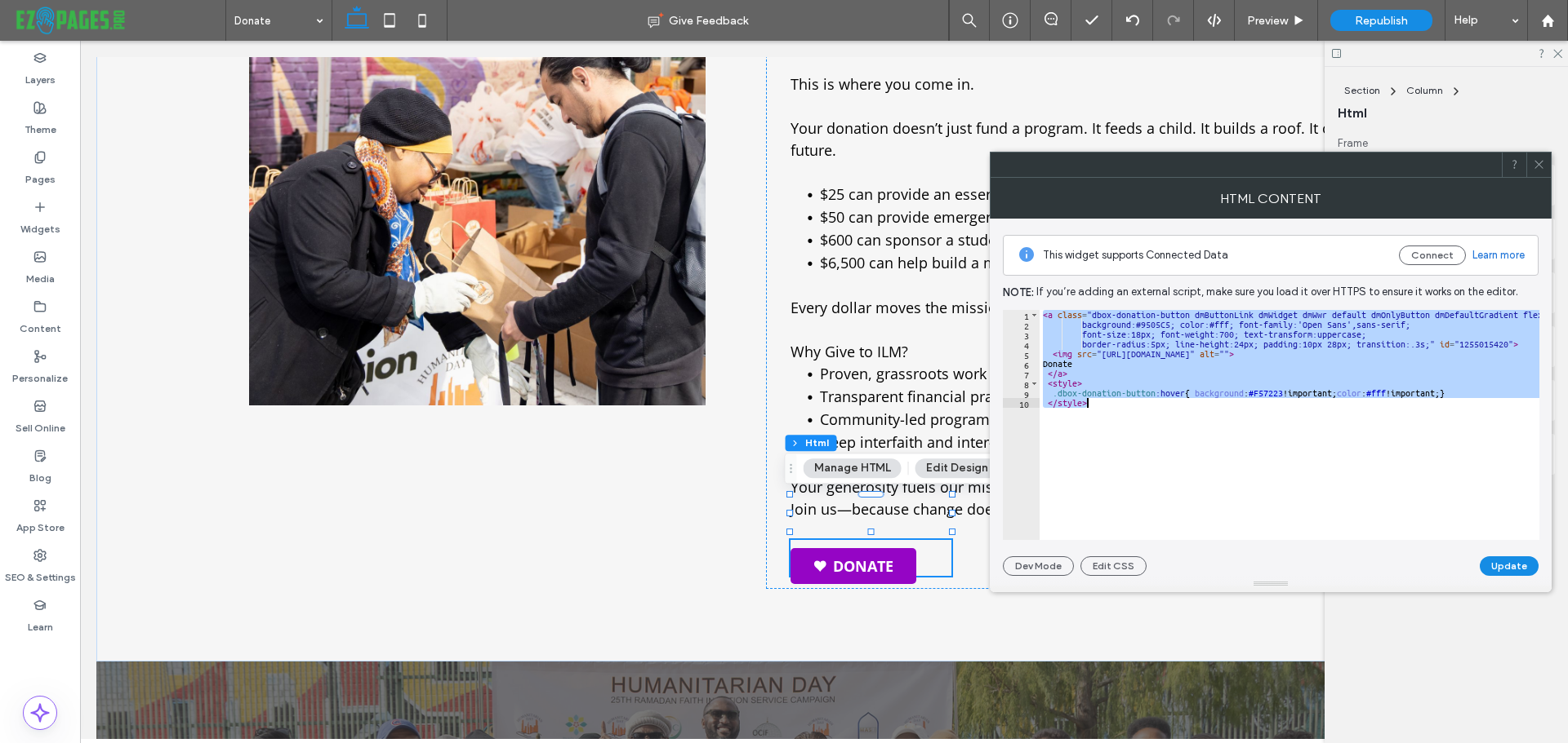
click at [1534, 174] on span at bounding box center [1539, 165] width 12 height 24
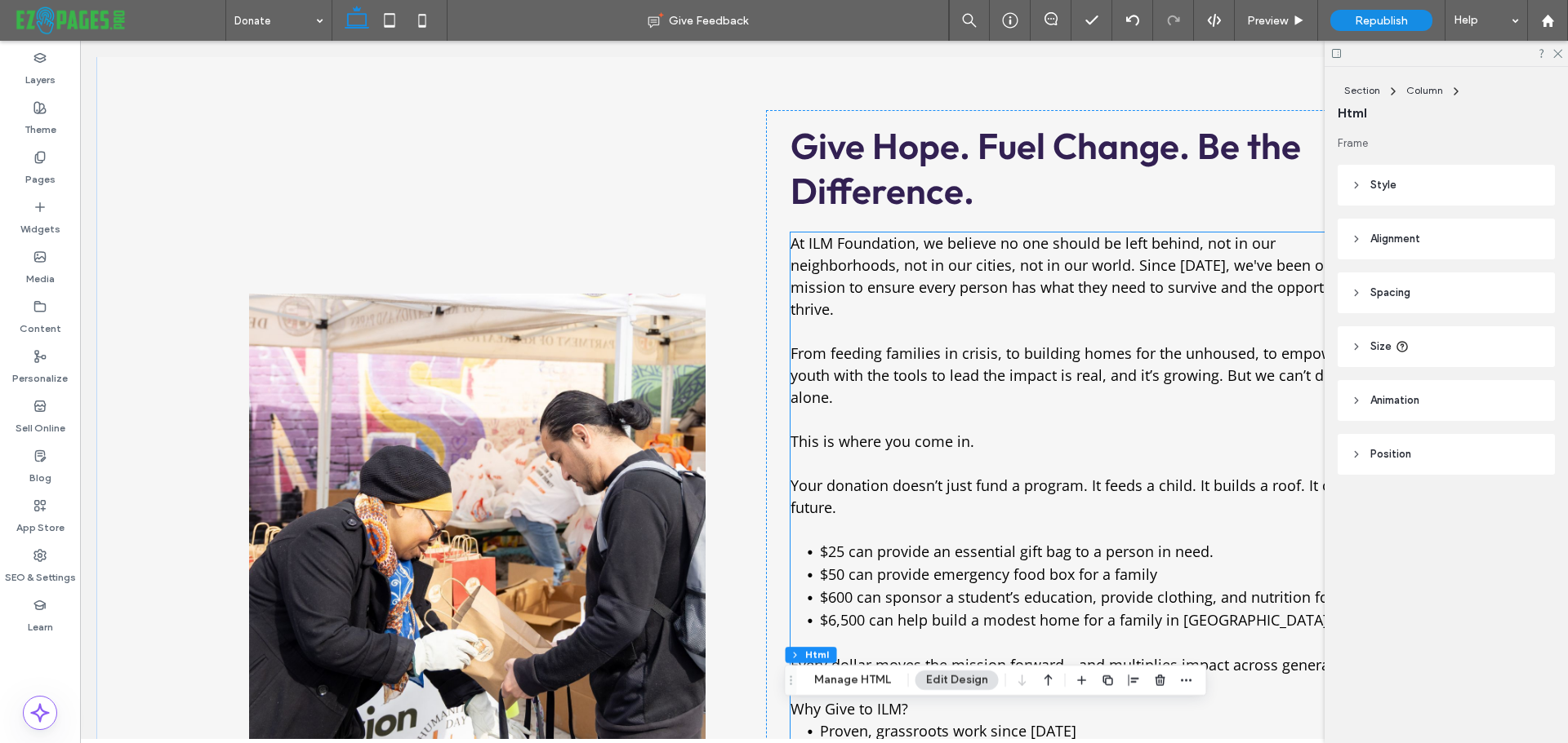
scroll to position [0, 0]
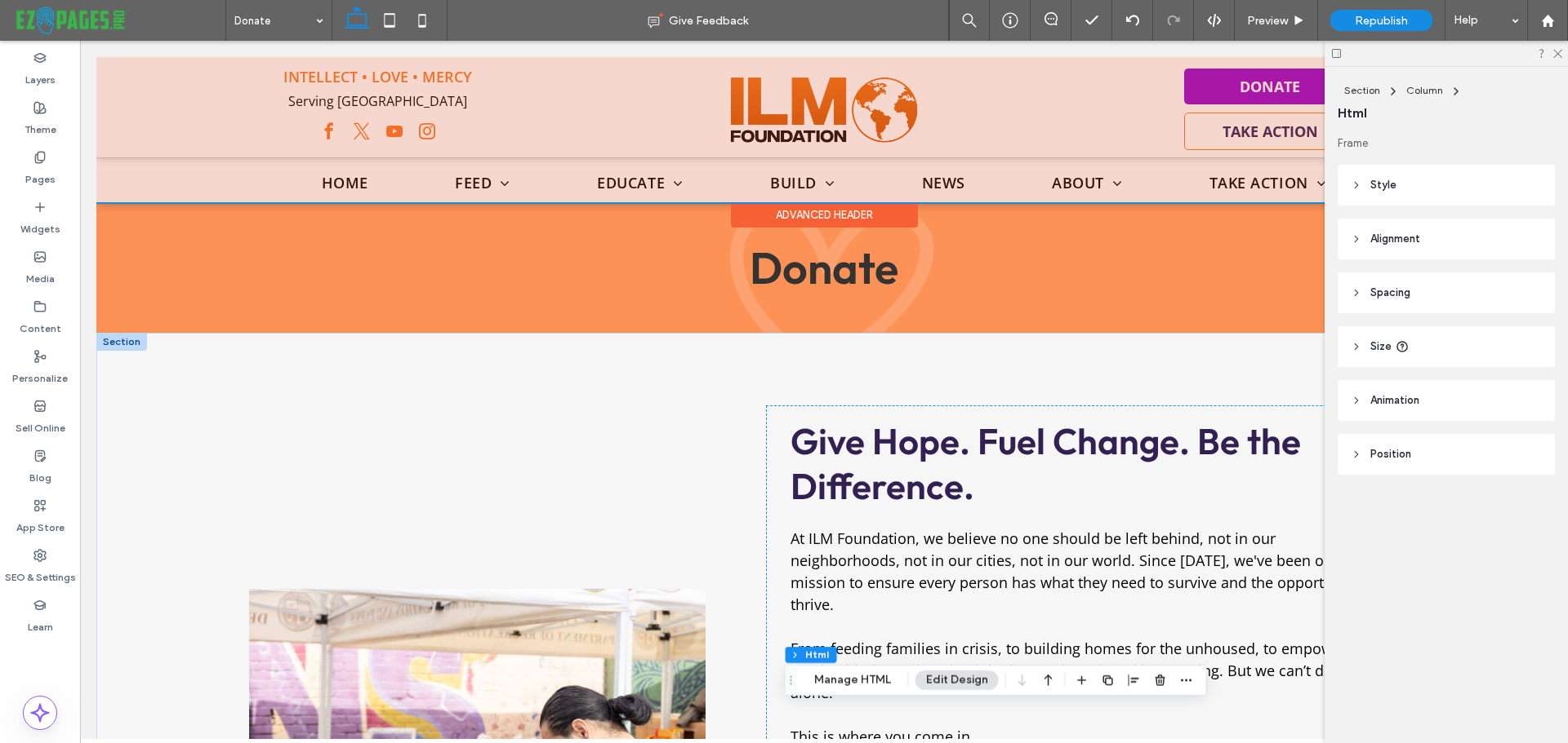
click at [929, 59] on div at bounding box center [824, 129] width 1455 height 146
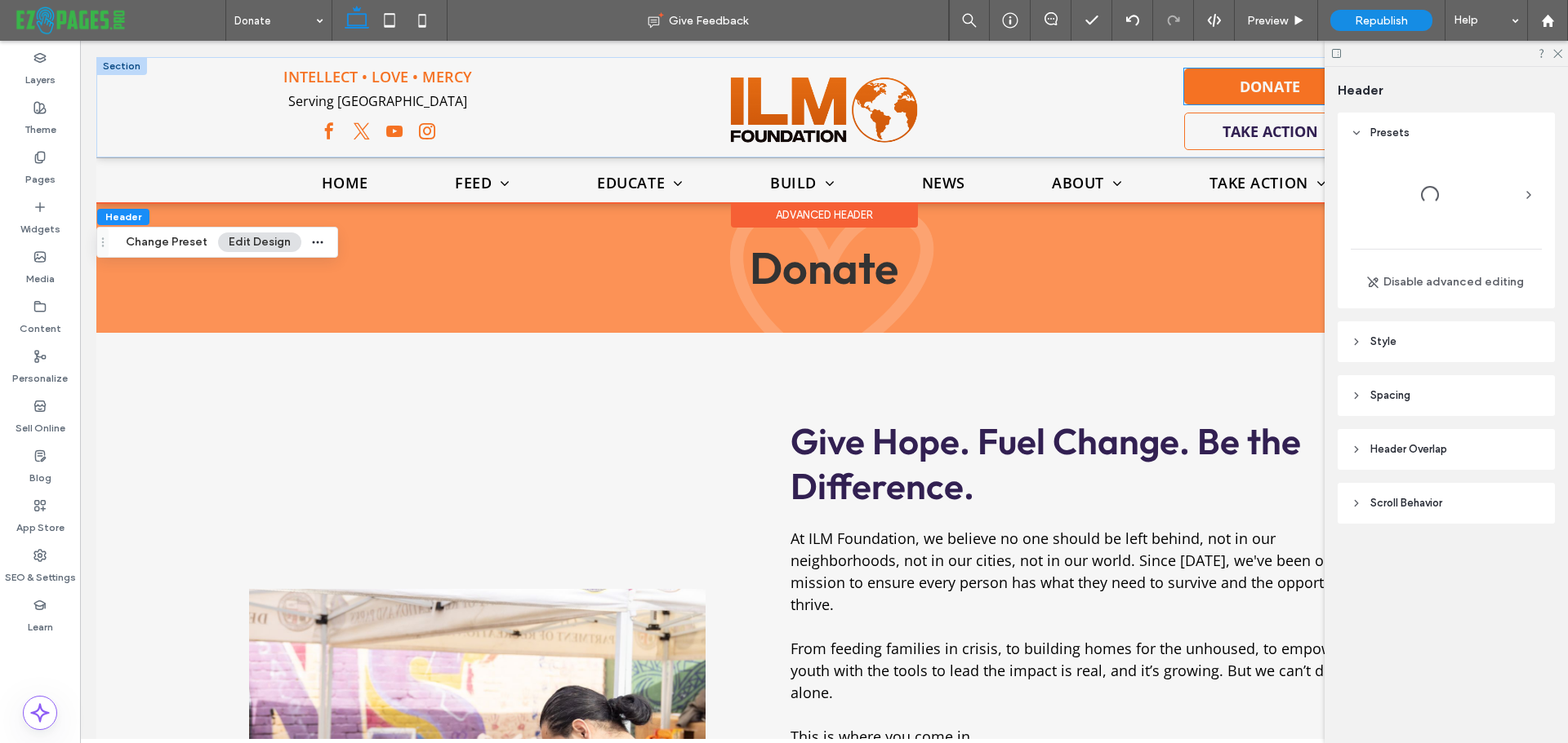
click at [1239, 93] on span "DONATE" at bounding box center [1270, 86] width 60 height 20
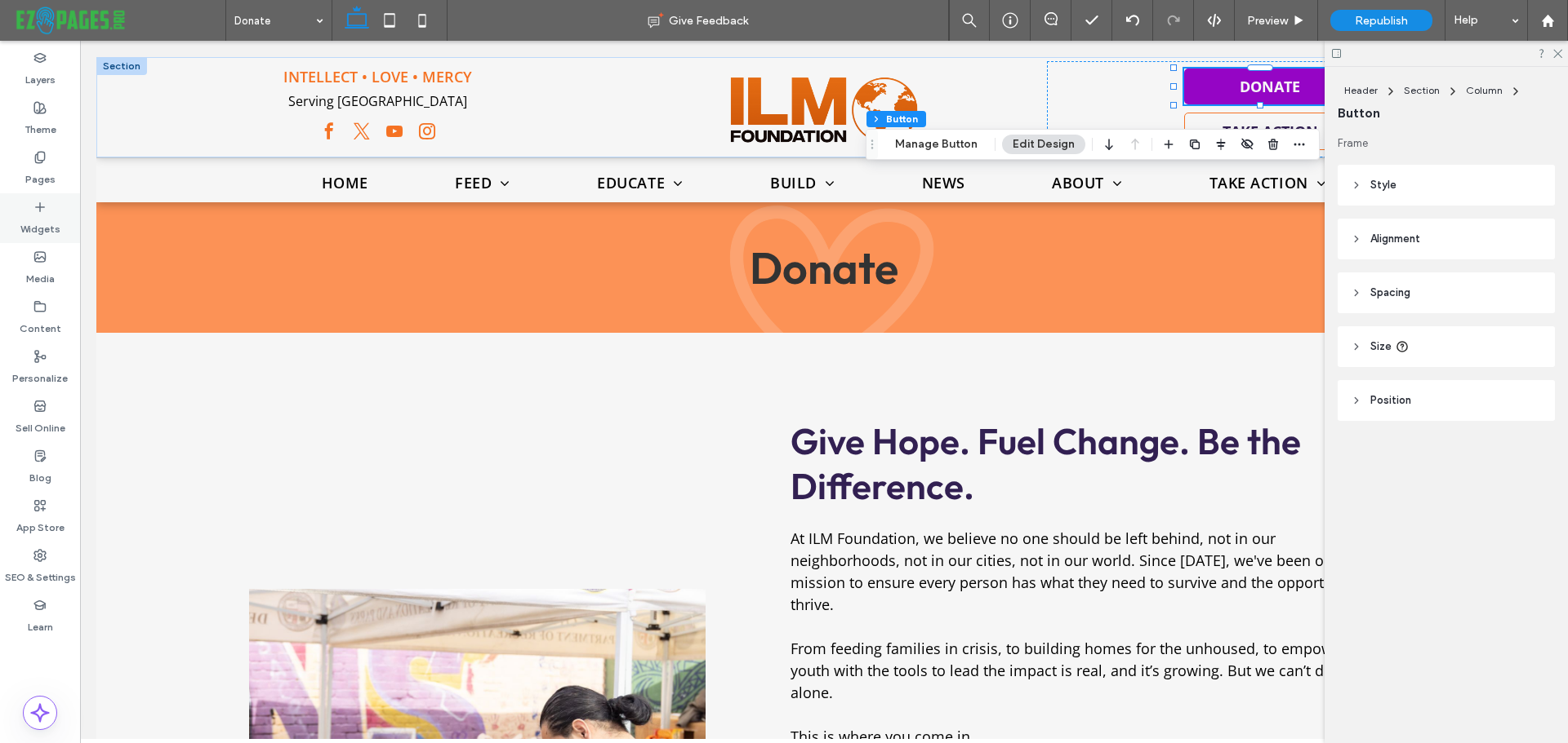
click at [29, 207] on div "Widgets" at bounding box center [40, 218] width 80 height 50
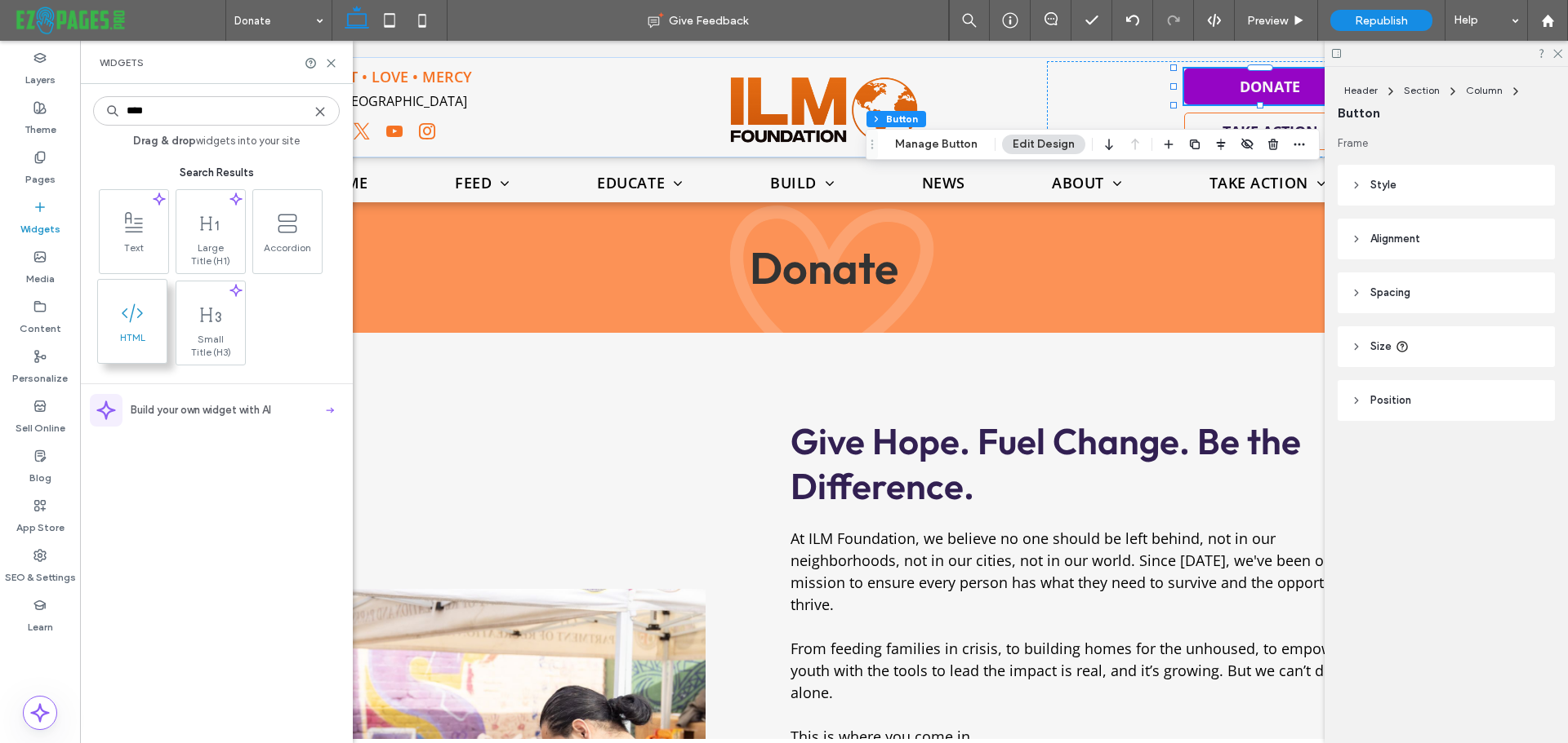
type input "****"
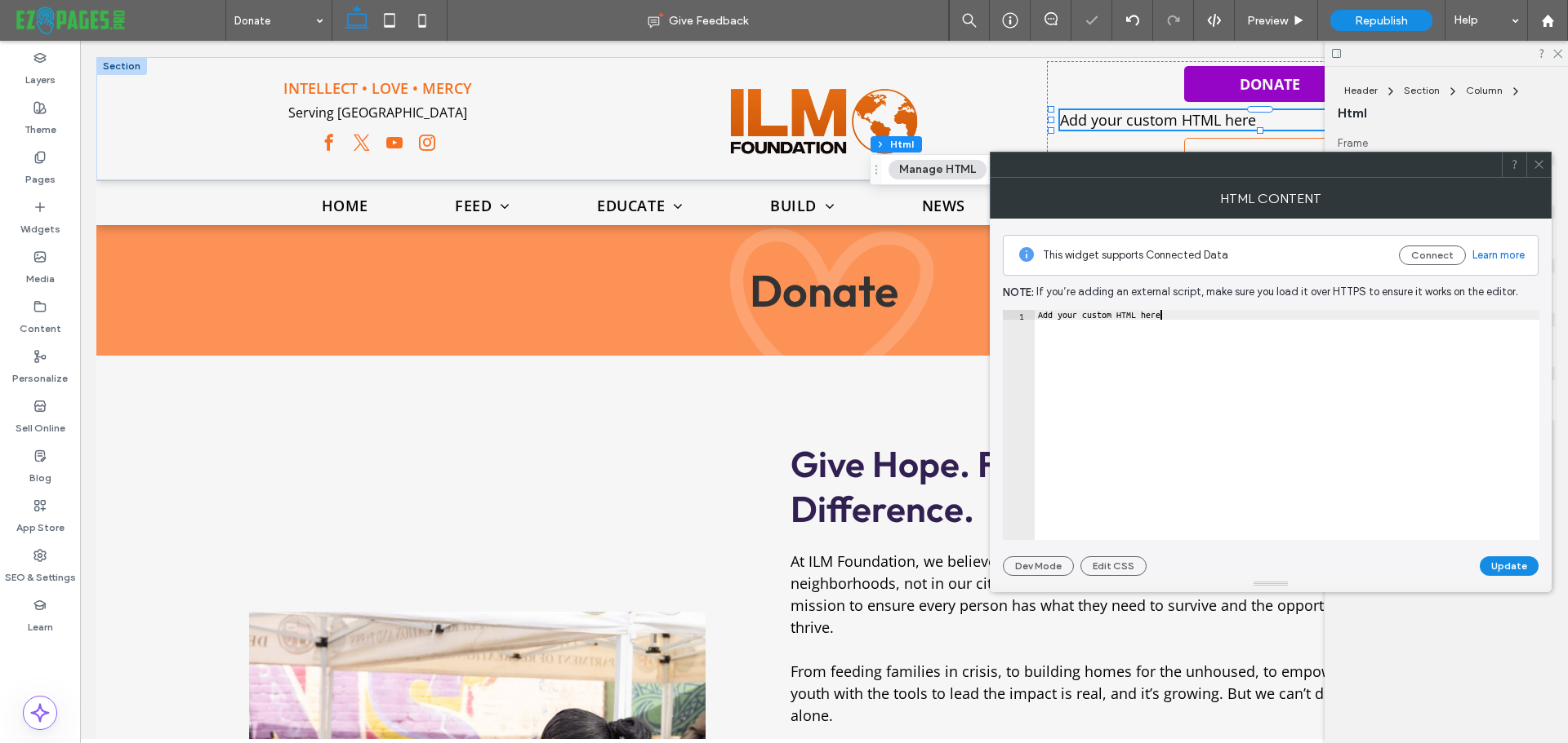
click at [1121, 343] on div "Add your custom HTML here" at bounding box center [1286, 435] width 505 height 250
paste textarea "Cursor at row 10"
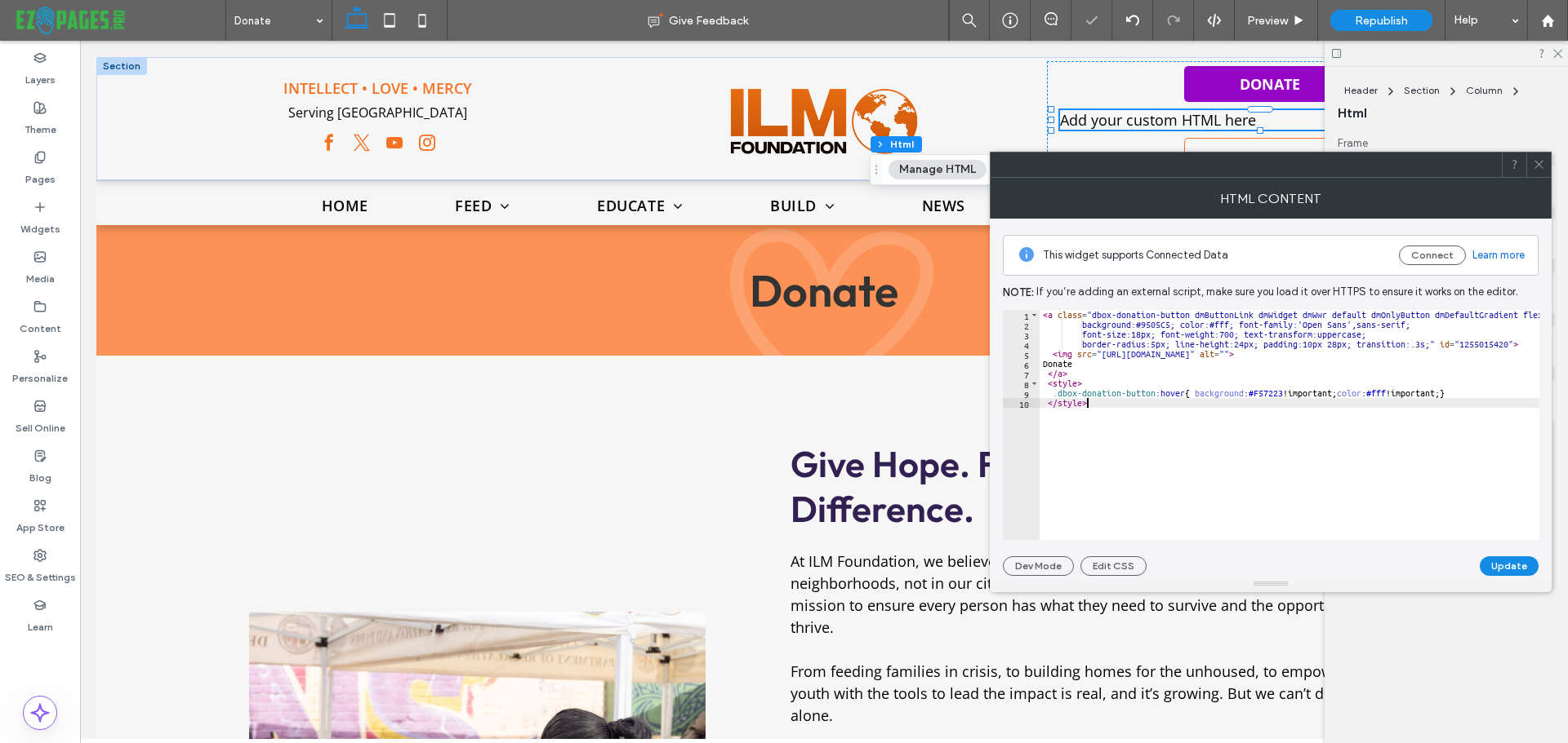
type textarea "********"
click at [1500, 561] on button "Update" at bounding box center [1508, 566] width 59 height 20
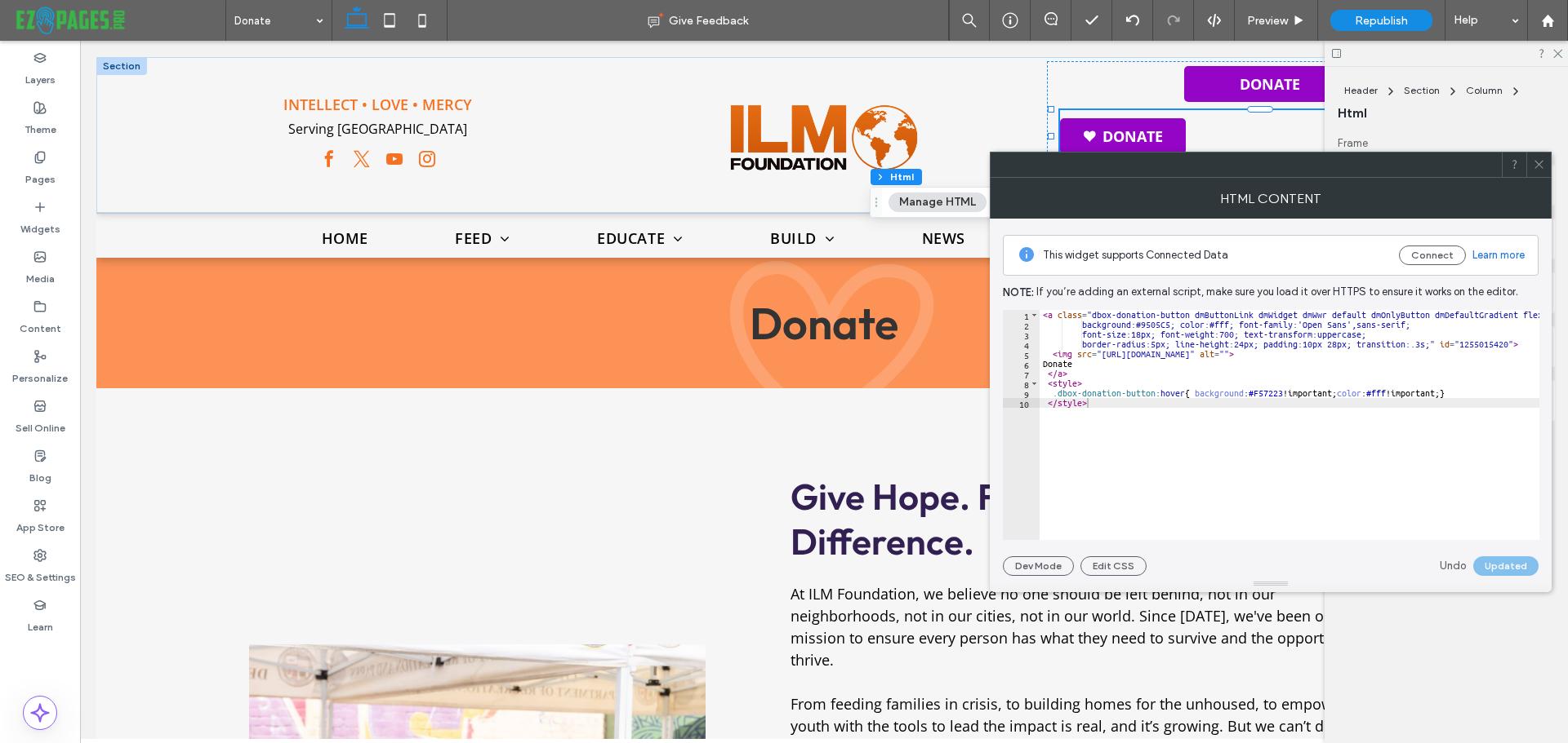
click at [1542, 169] on icon at bounding box center [1539, 165] width 12 height 12
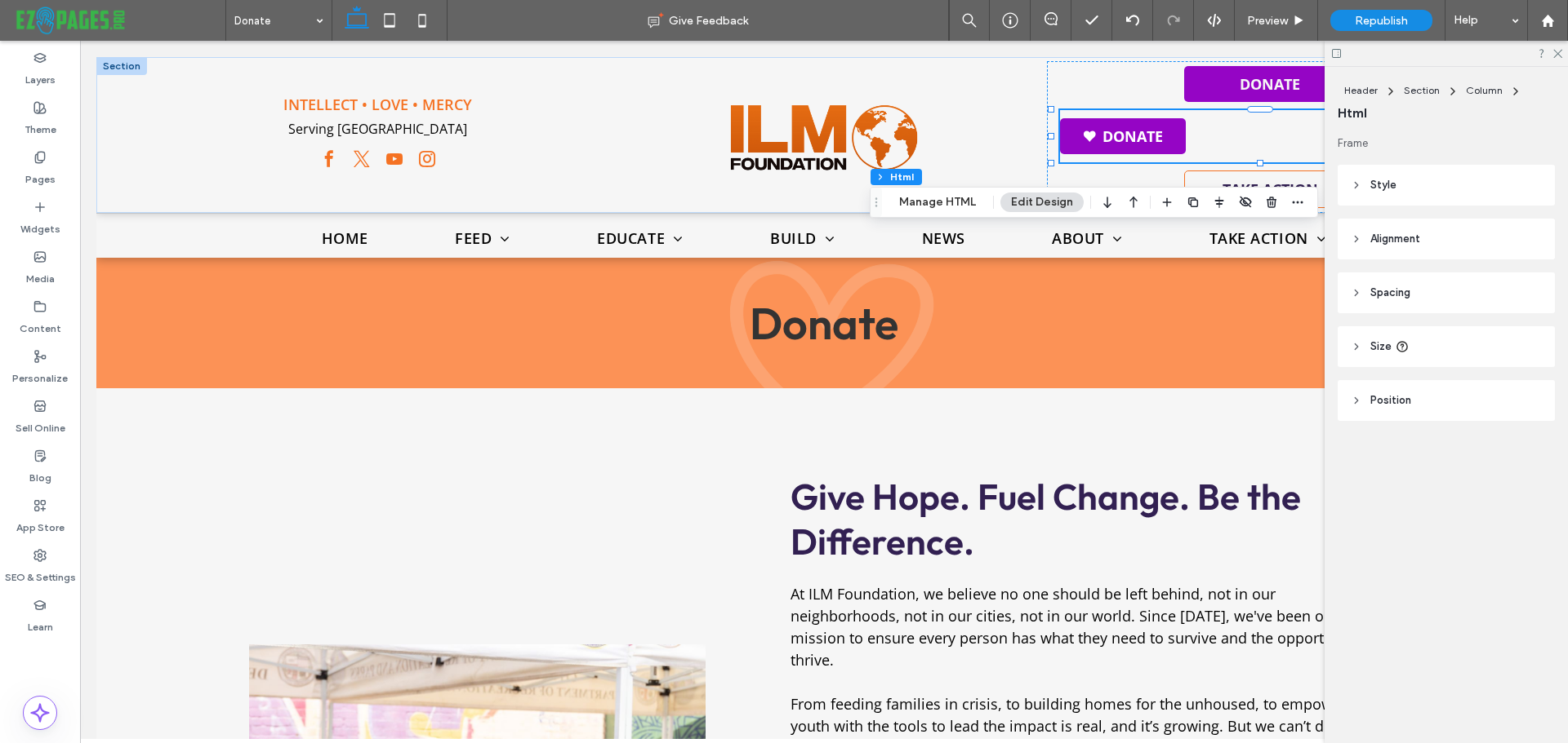
click at [1369, 190] on header "Style" at bounding box center [1446, 184] width 217 height 41
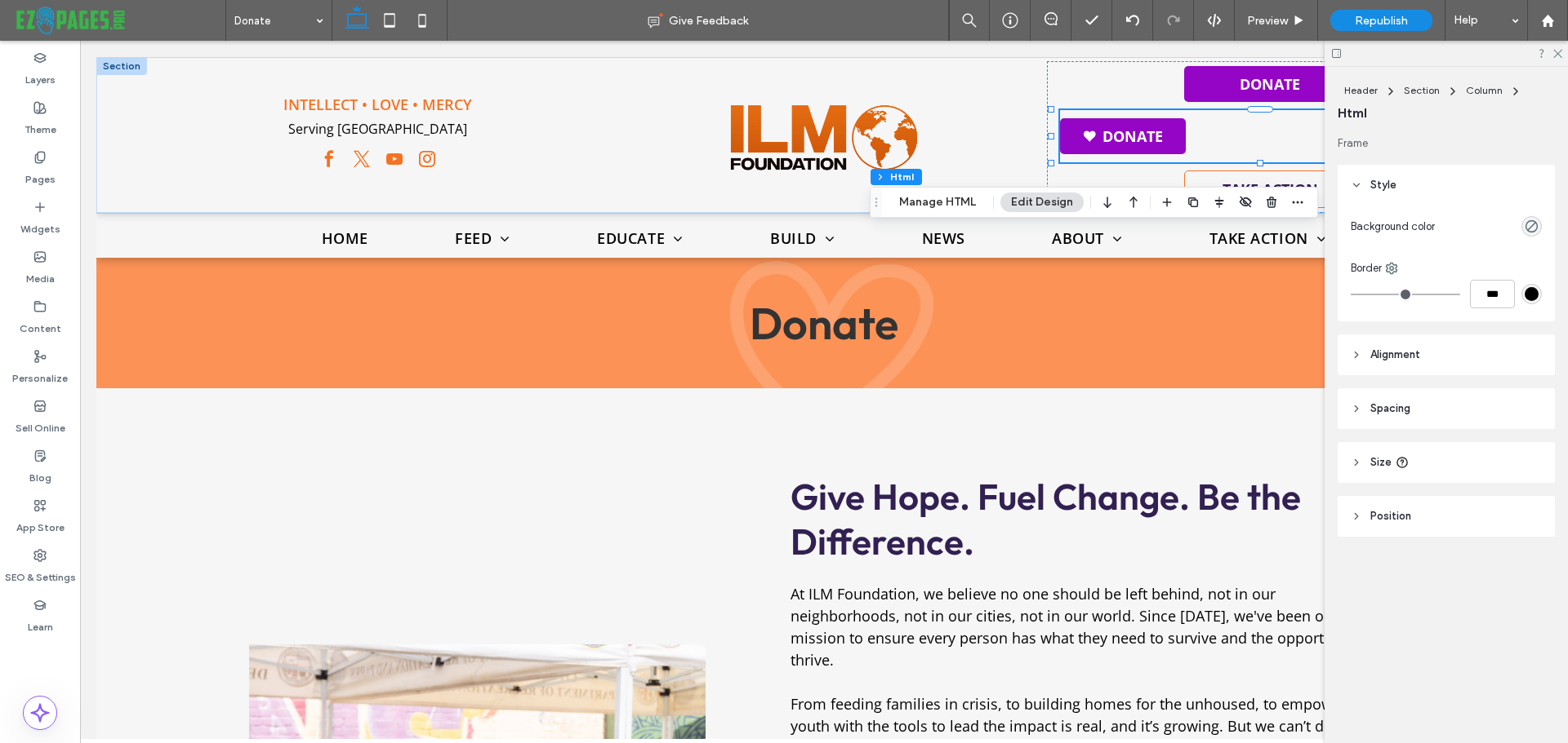
click at [1364, 362] on header "Alignment" at bounding box center [1446, 354] width 217 height 41
click at [1413, 390] on div at bounding box center [1421, 396] width 27 height 27
click at [1508, 396] on div at bounding box center [1446, 396] width 191 height 28
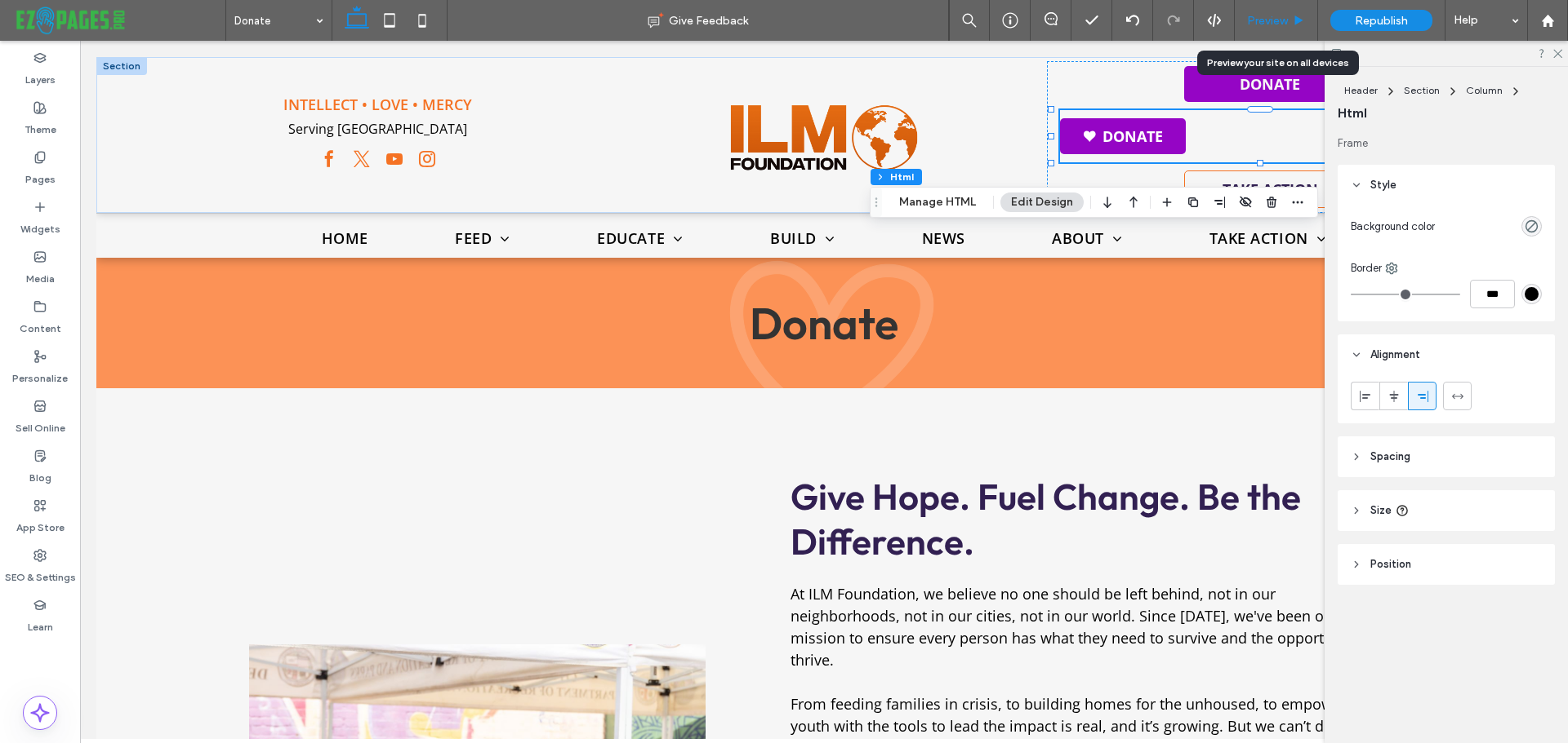
click at [1273, 16] on span "Preview" at bounding box center [1267, 21] width 41 height 14
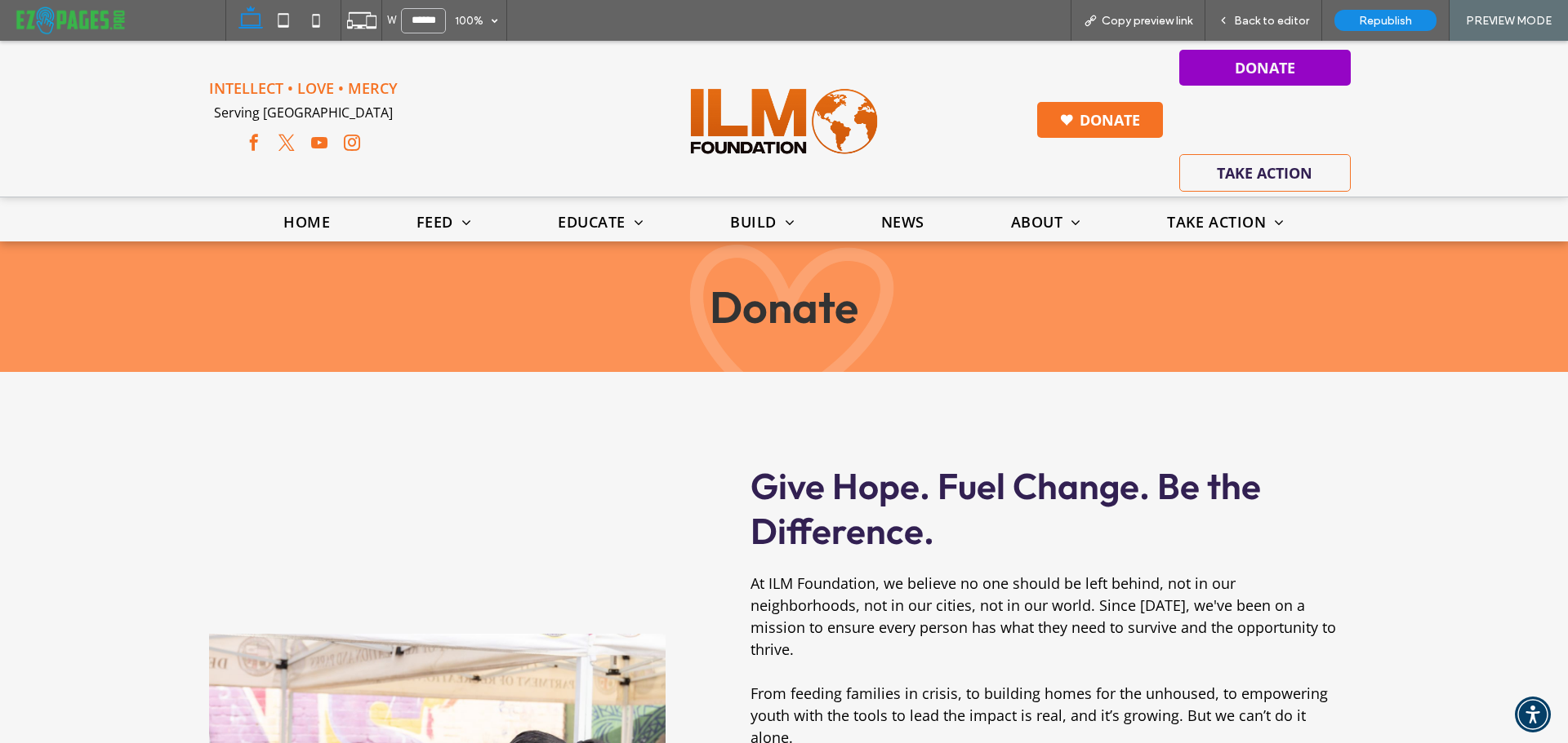
click at [1131, 122] on link "Donate" at bounding box center [1100, 120] width 126 height 36
click at [1290, 25] on span "Back to editor" at bounding box center [1270, 21] width 75 height 14
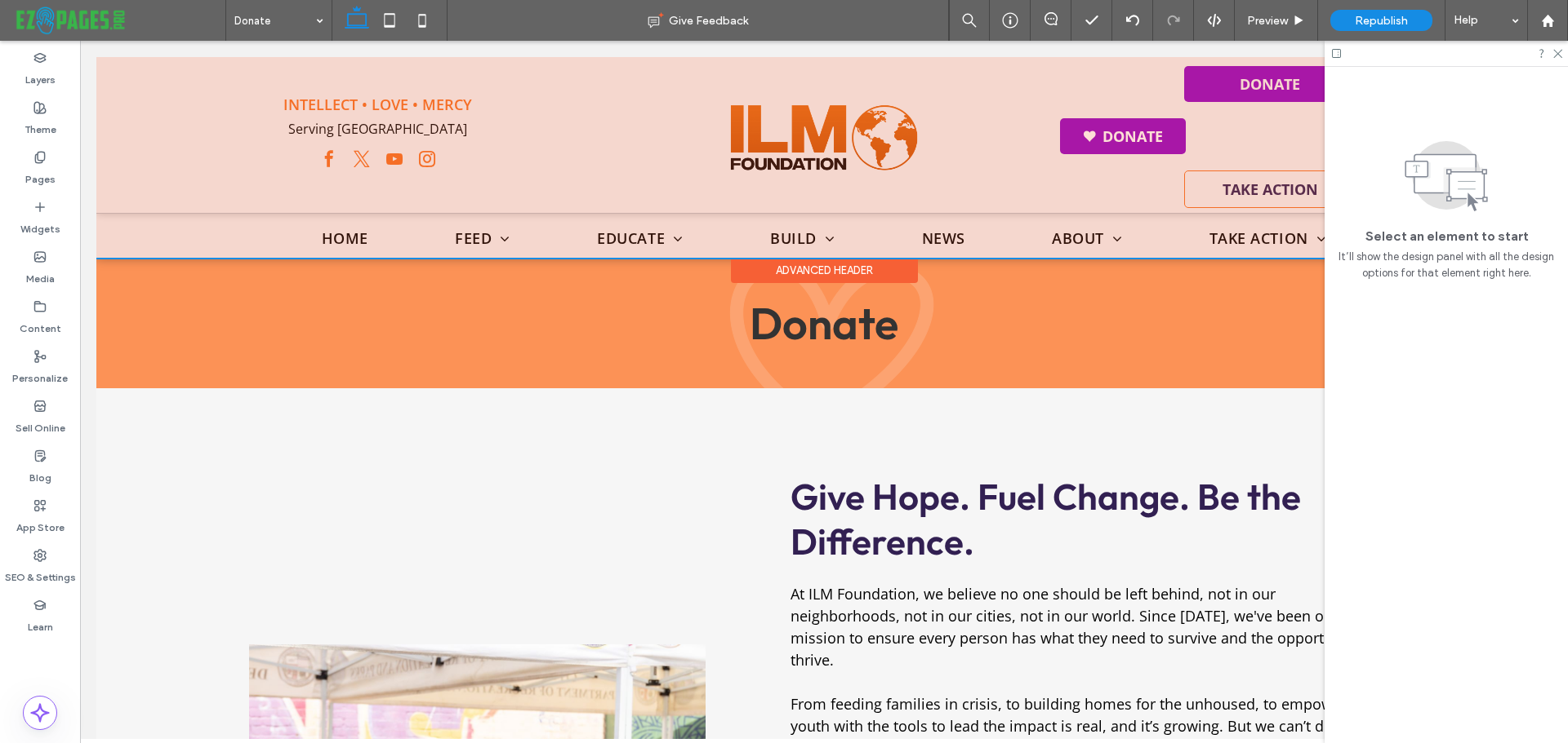
click at [1112, 127] on div at bounding box center [824, 157] width 1455 height 201
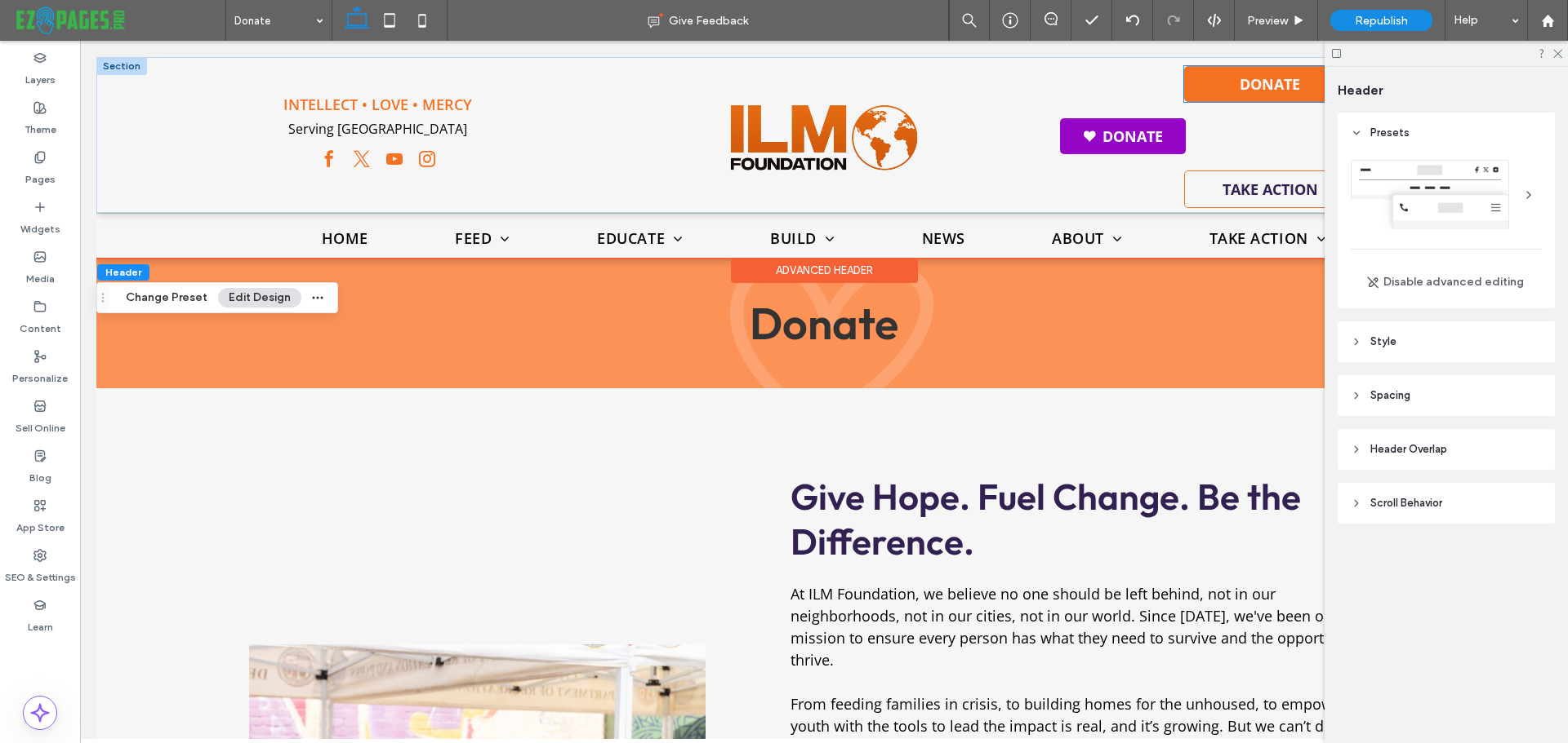
click at [1264, 84] on span "DONATE" at bounding box center [1270, 84] width 60 height 20
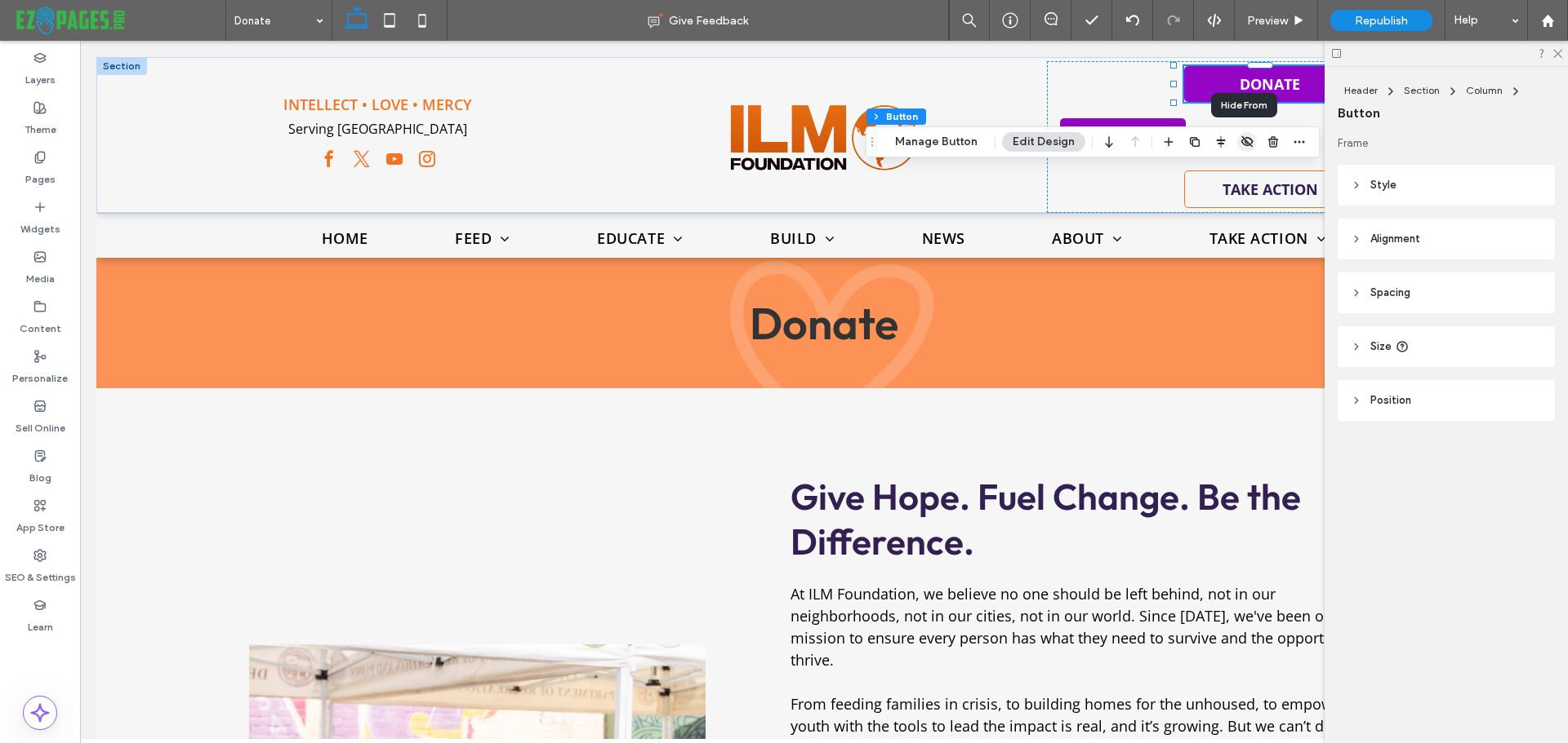
click at [1240, 146] on icon "button" at bounding box center [1246, 141] width 13 height 13
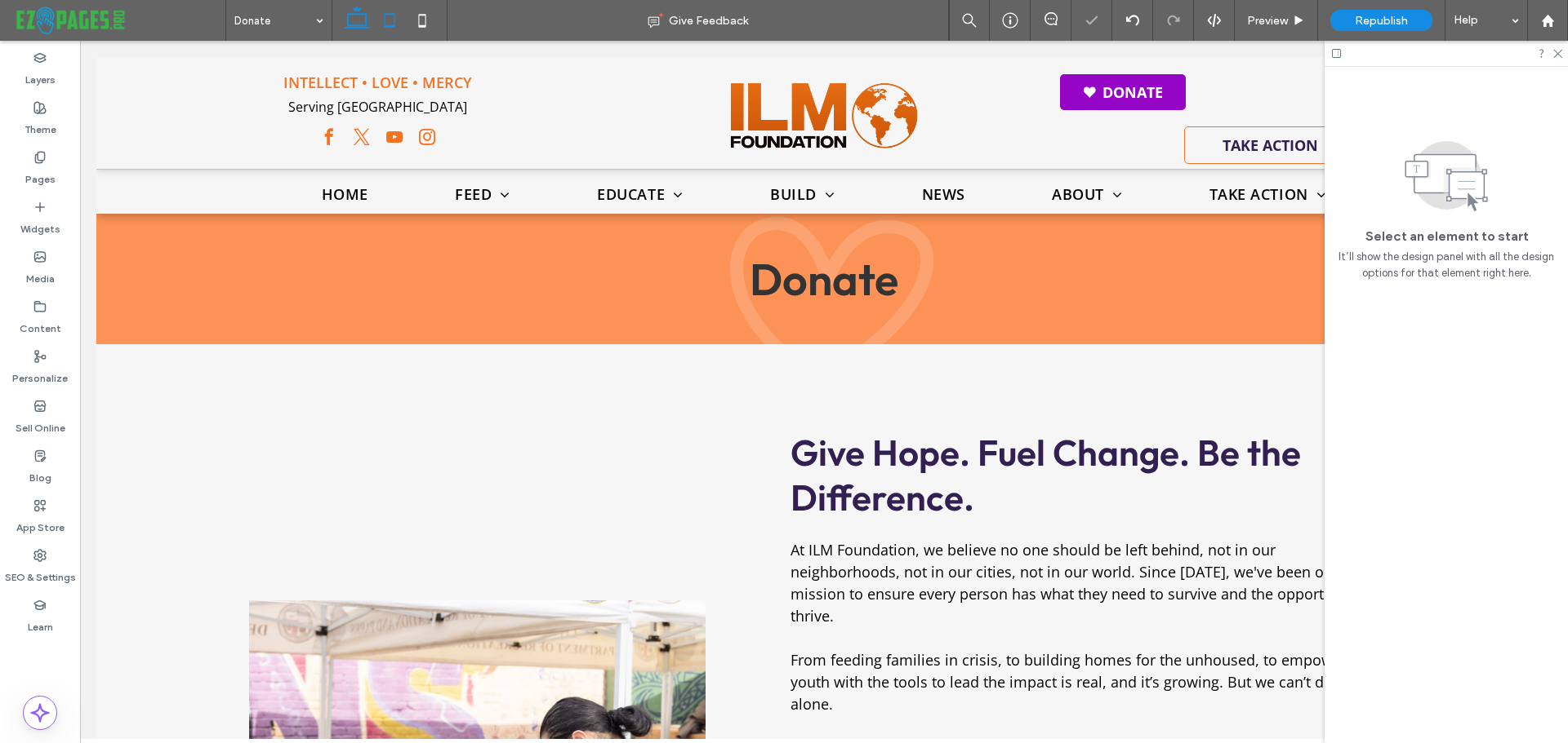
click at [386, 28] on icon at bounding box center [390, 21] width 33 height 33
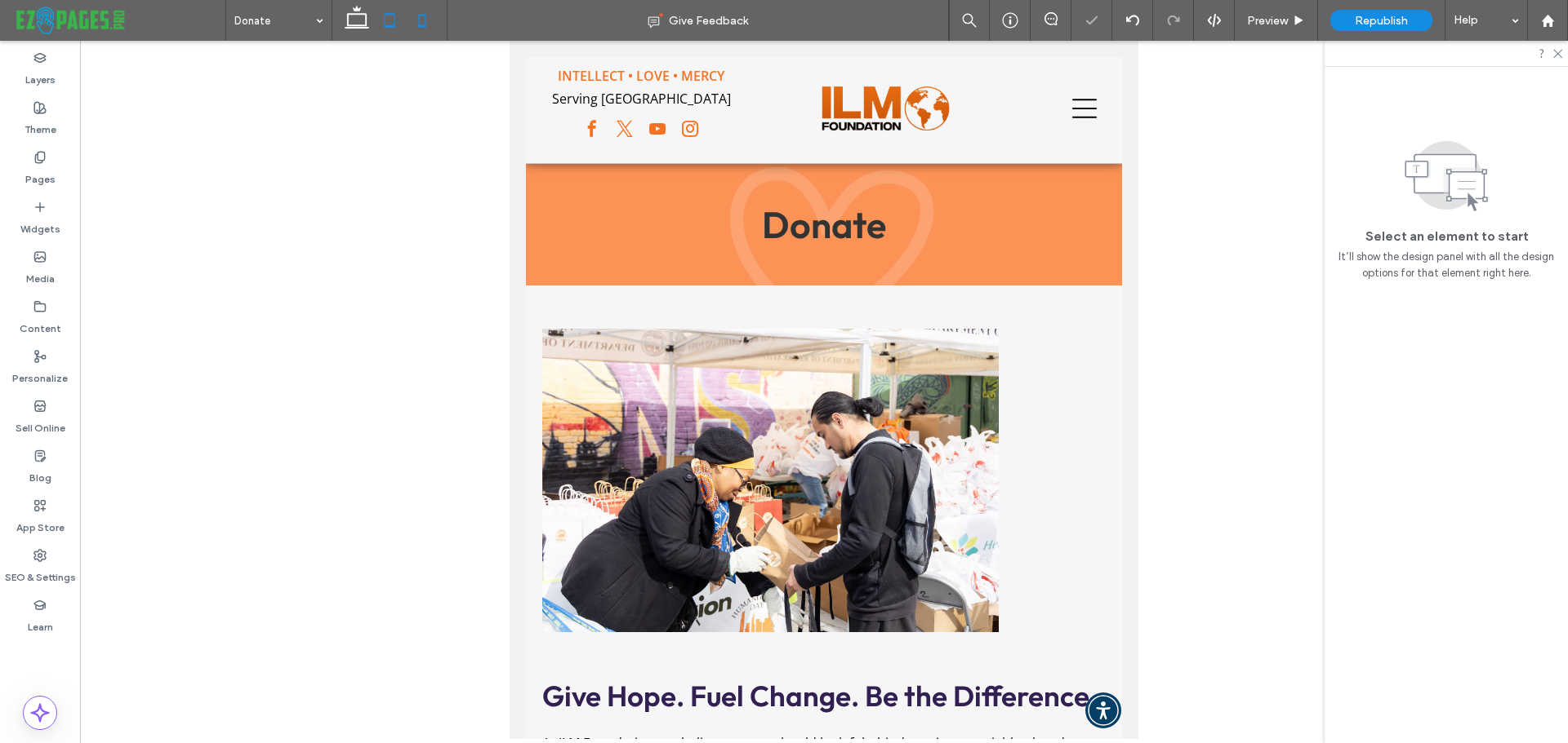
click at [419, 20] on use at bounding box center [423, 20] width 8 height 13
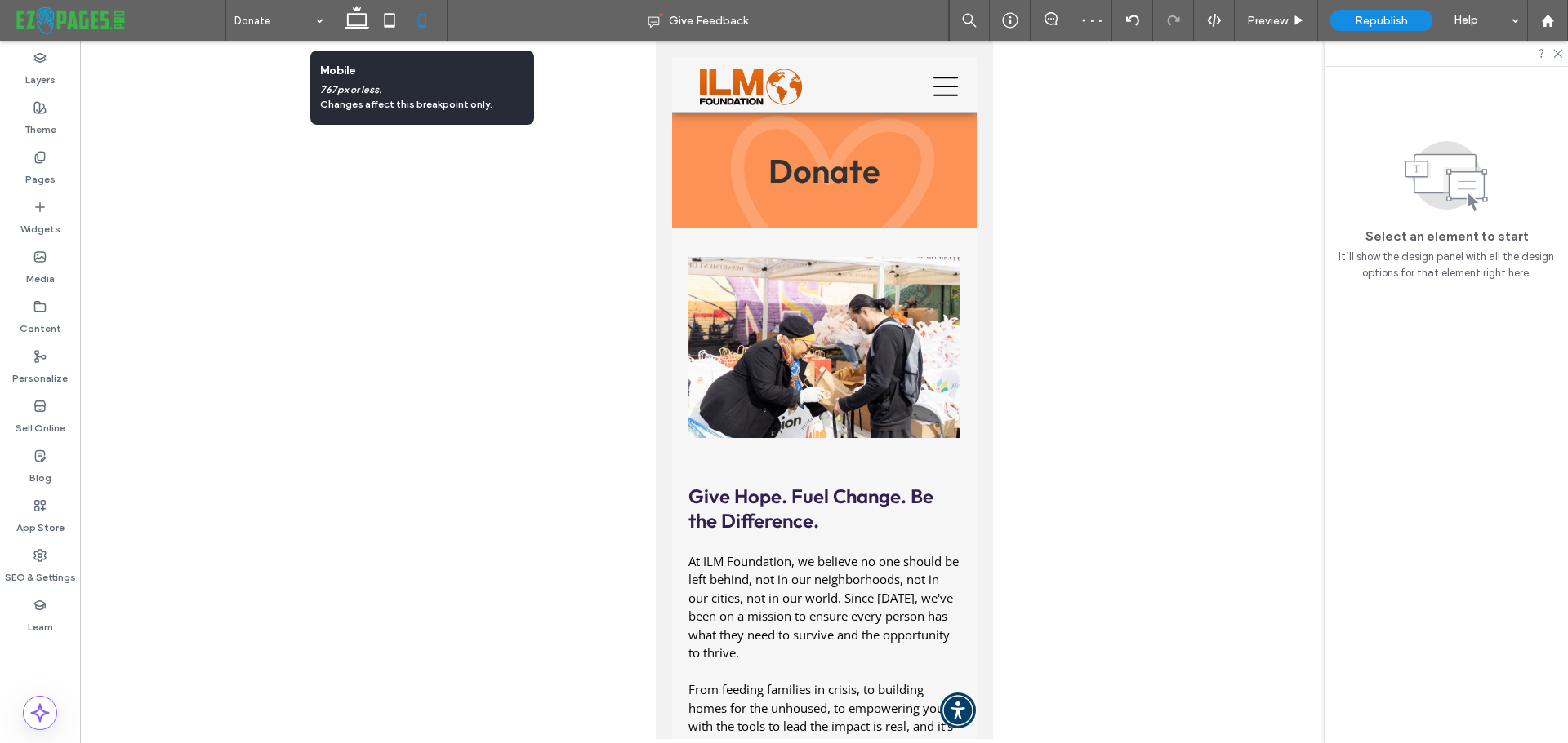
scroll to position [55, 0]
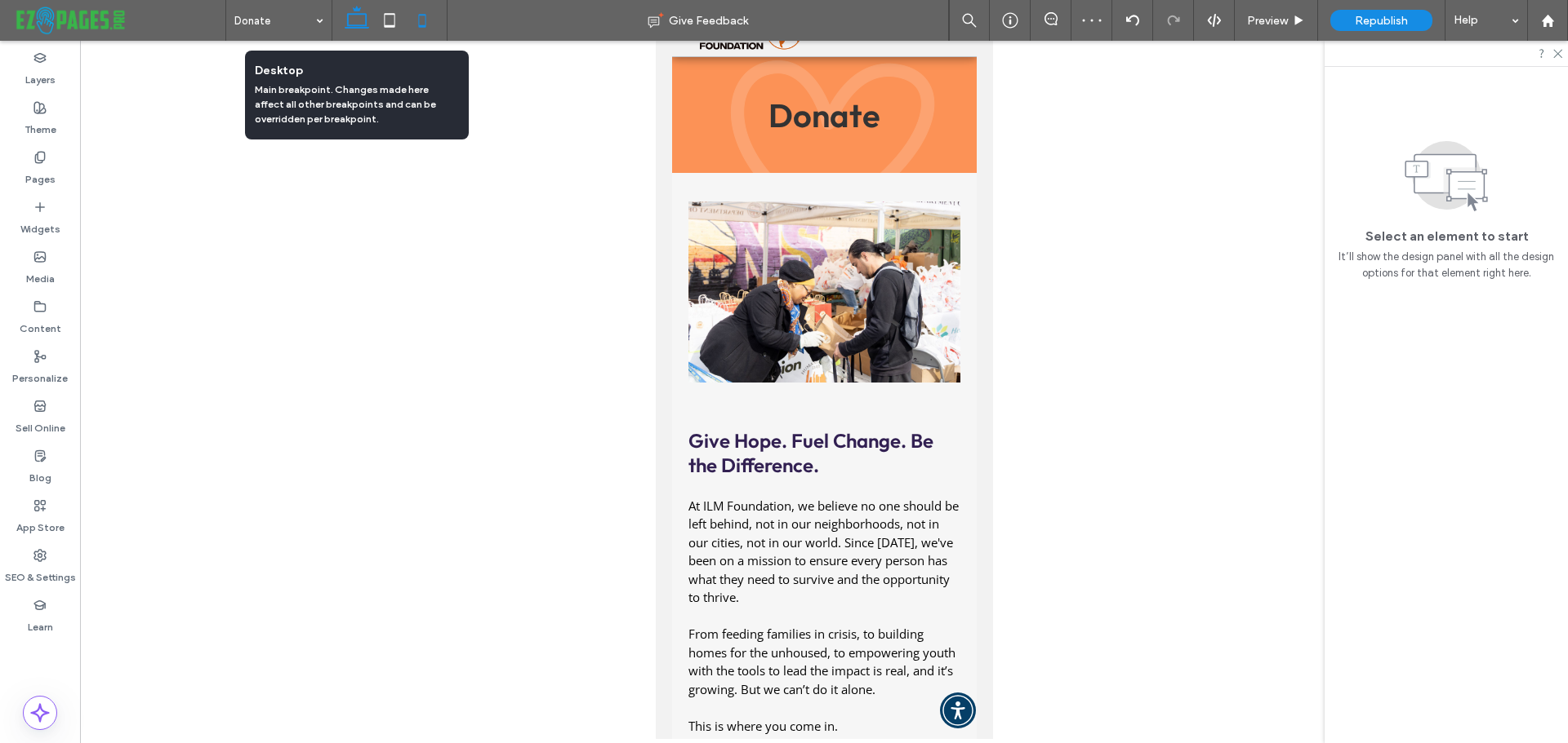
click at [347, 26] on icon at bounding box center [357, 21] width 33 height 33
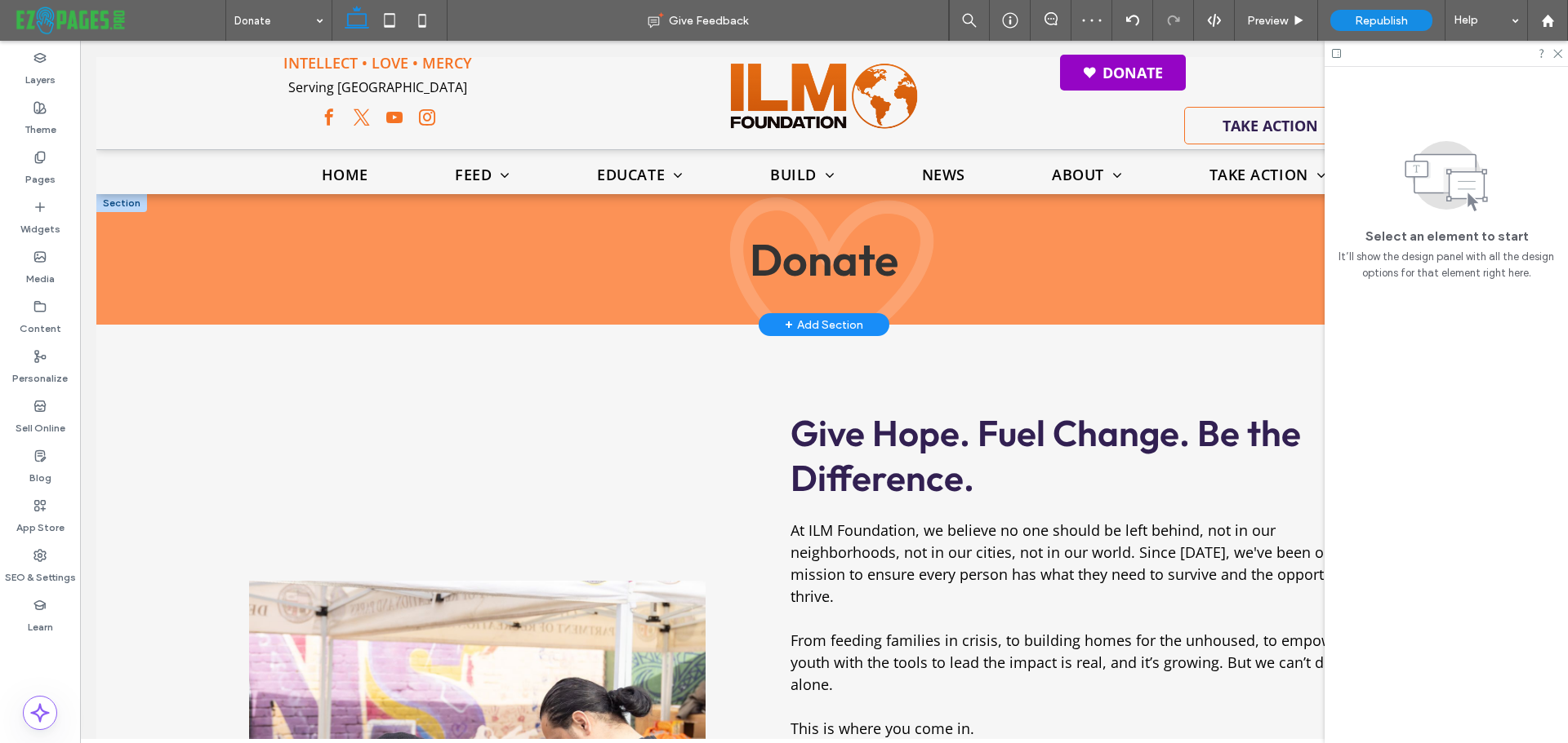
scroll to position [0, 0]
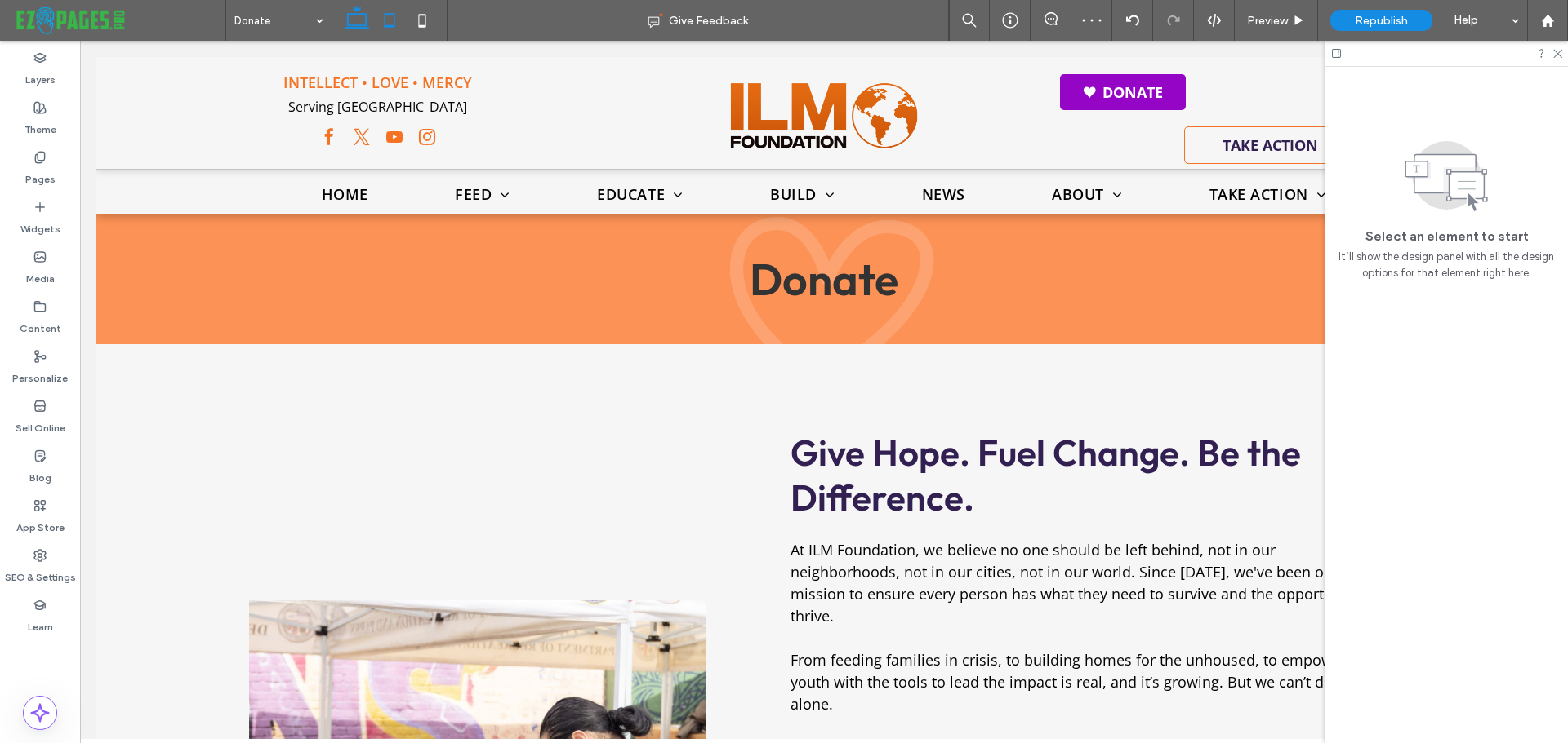
click at [386, 28] on icon at bounding box center [390, 21] width 33 height 33
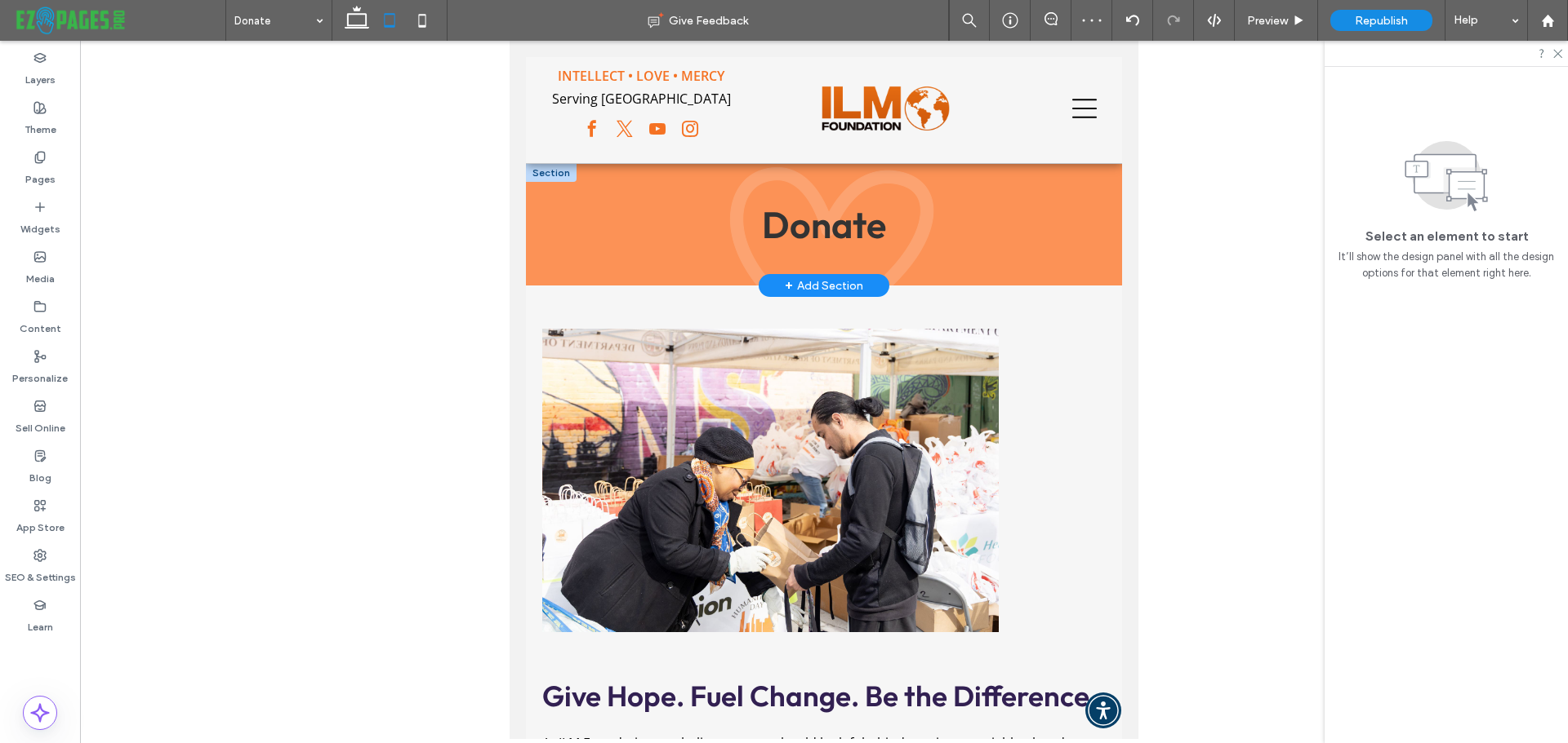
scroll to position [107, 0]
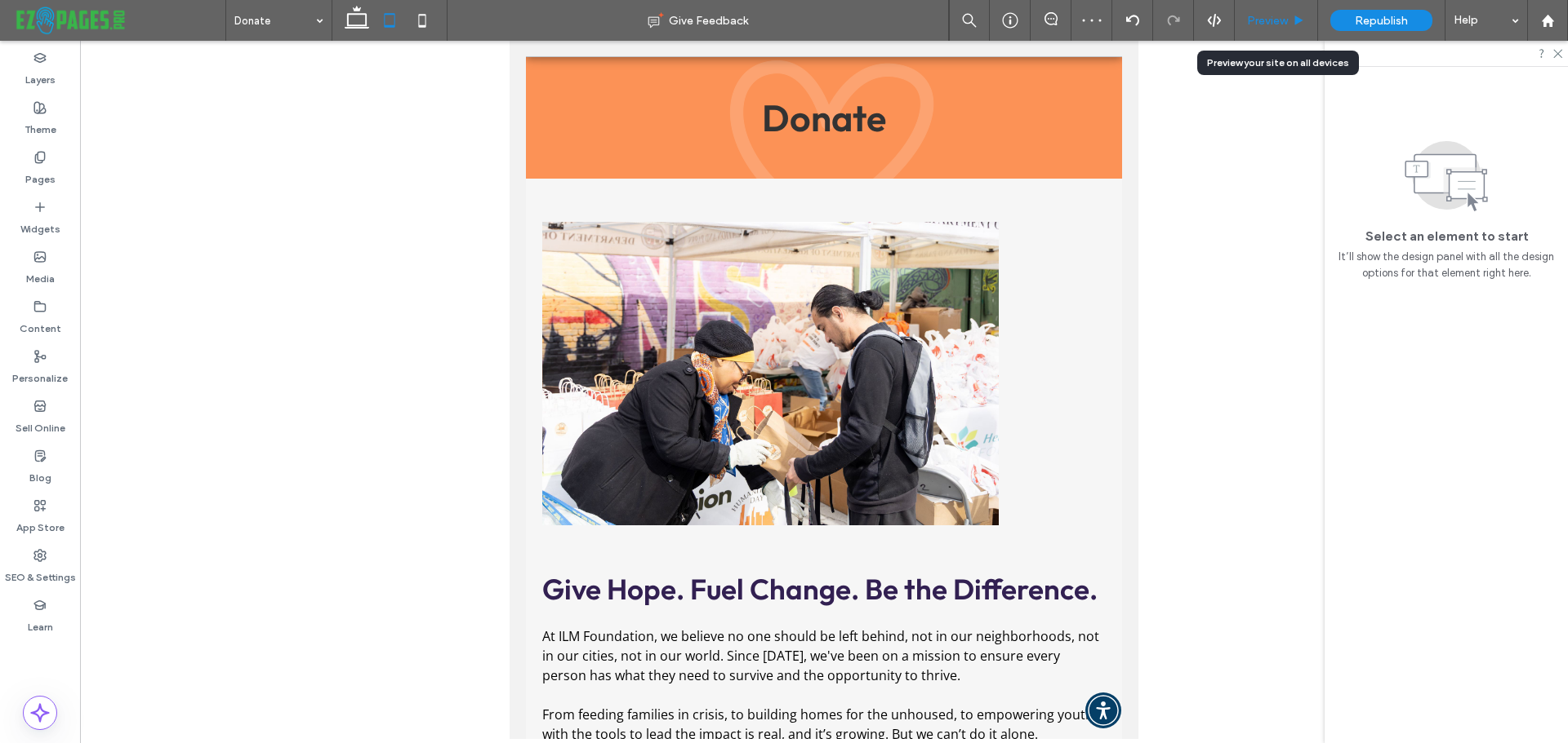
click at [1252, 21] on span "Preview" at bounding box center [1267, 21] width 41 height 14
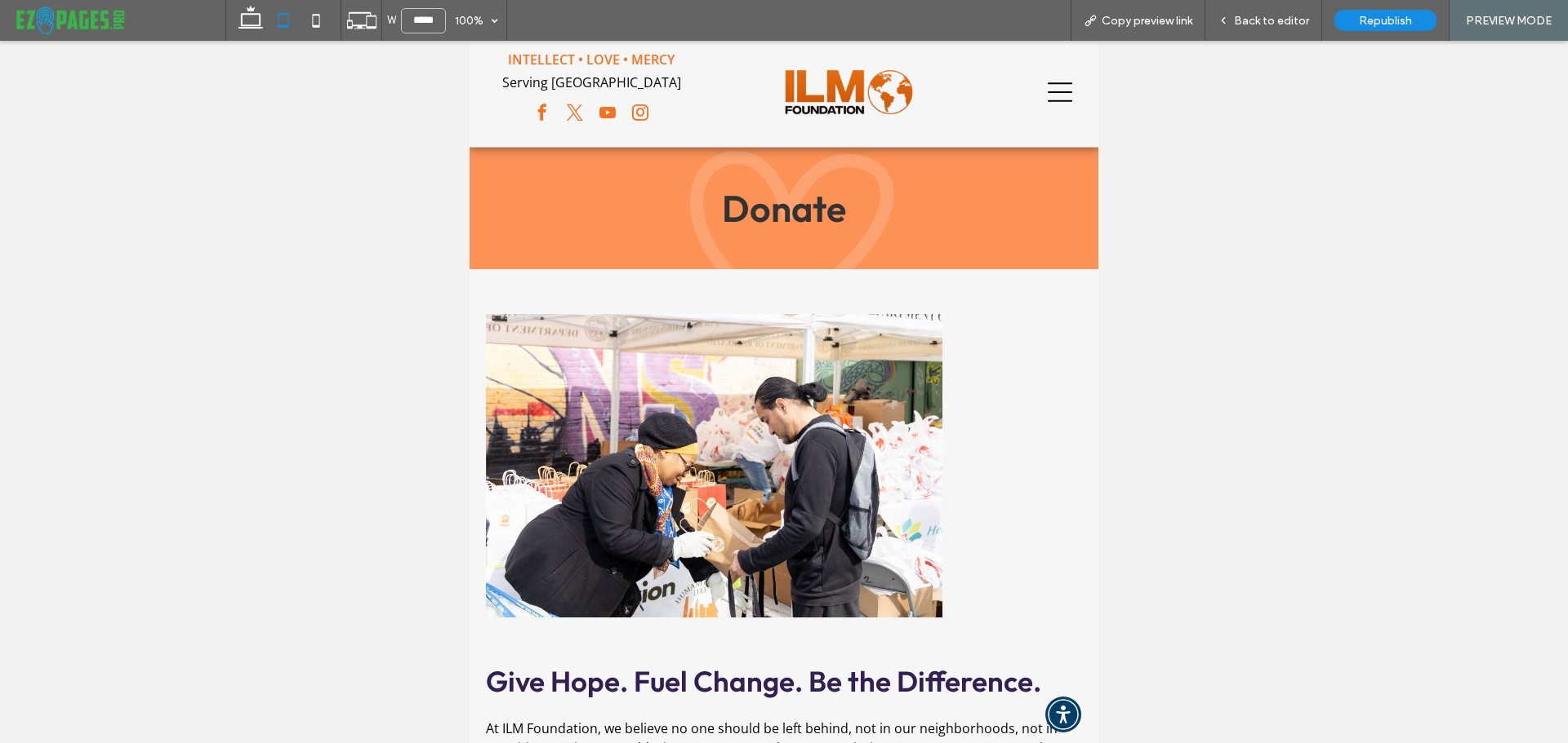
click at [1048, 95] on icon at bounding box center [1060, 92] width 24 height 24
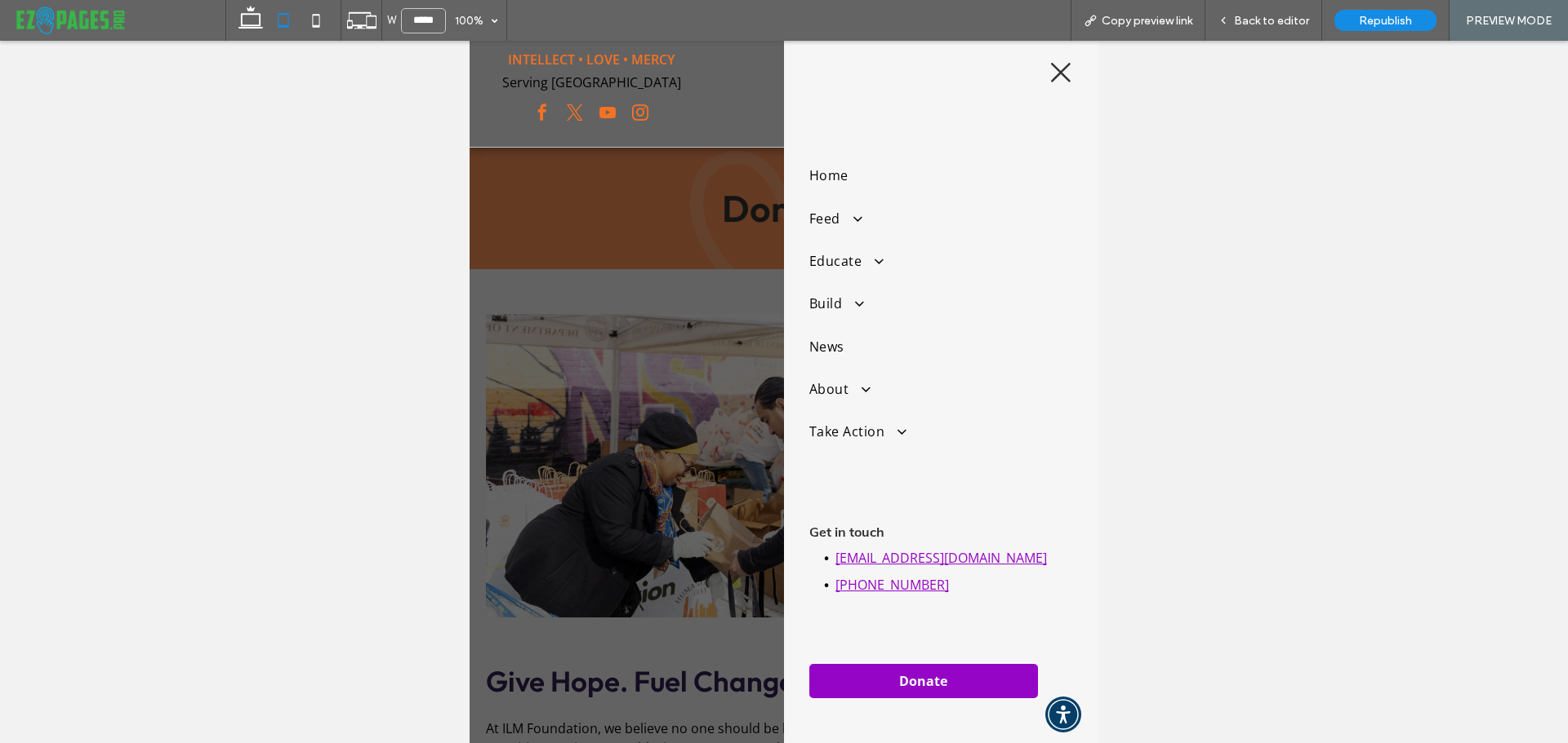
click at [1049, 72] on icon at bounding box center [1061, 72] width 24 height 24
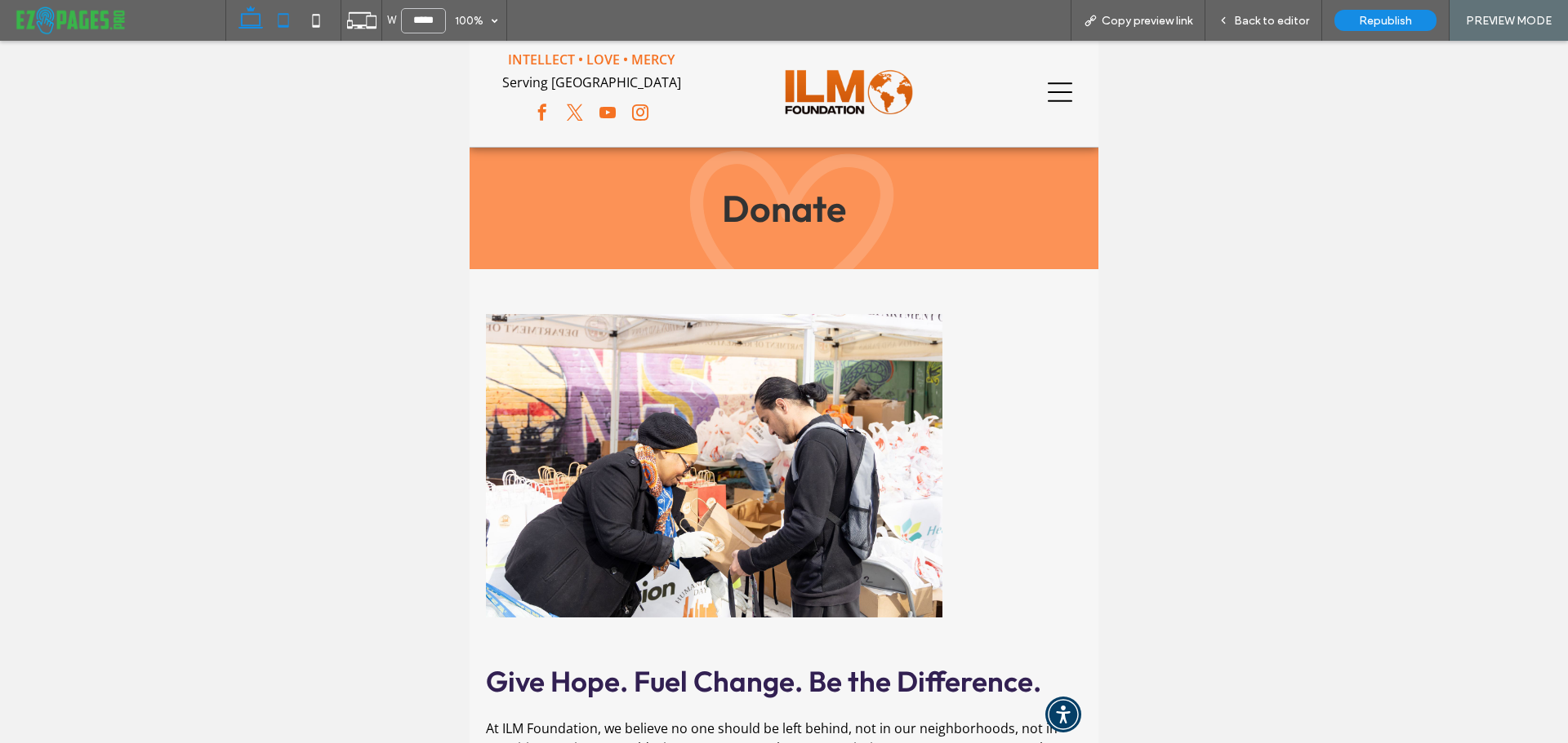
click at [252, 22] on icon at bounding box center [251, 21] width 33 height 33
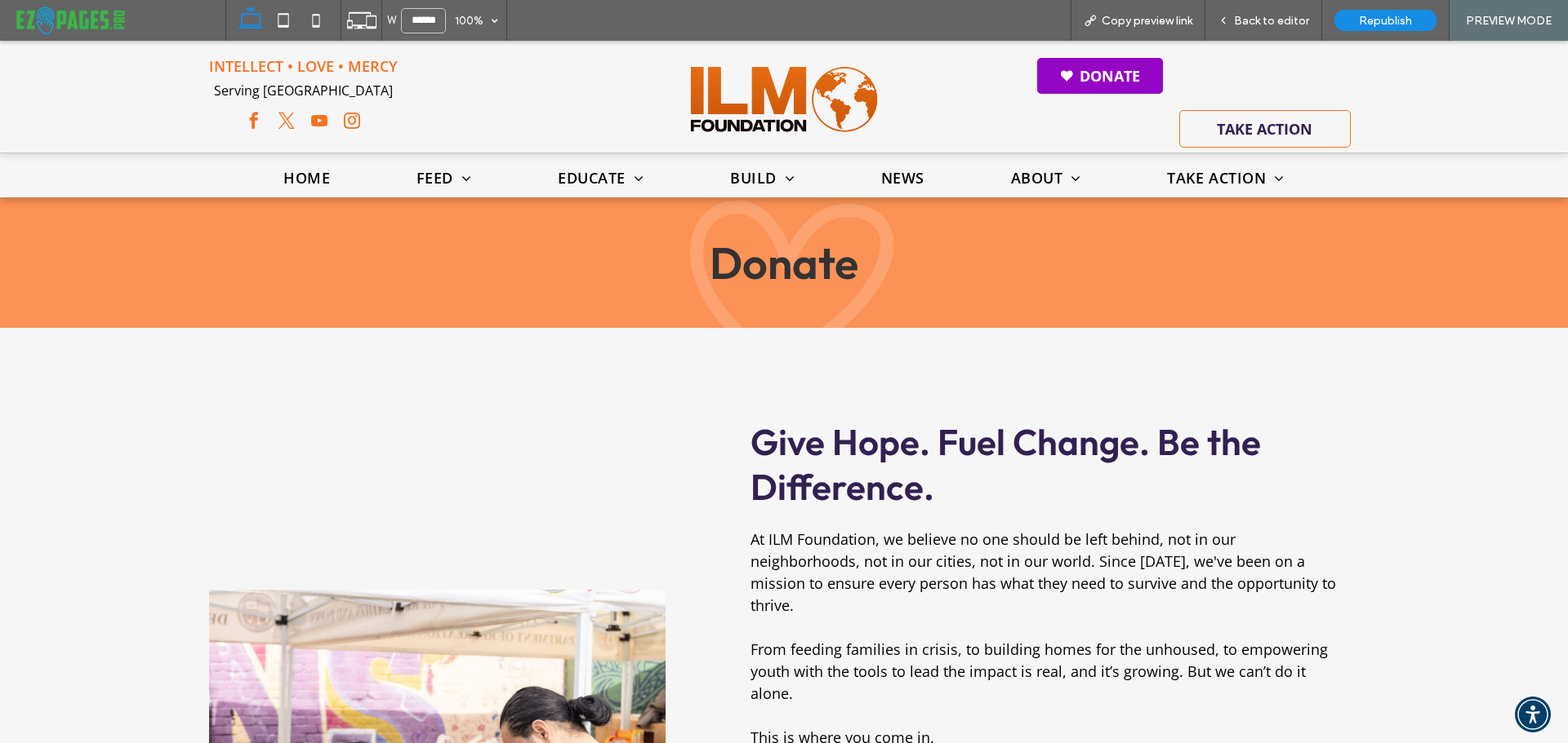
scroll to position [140, 0]
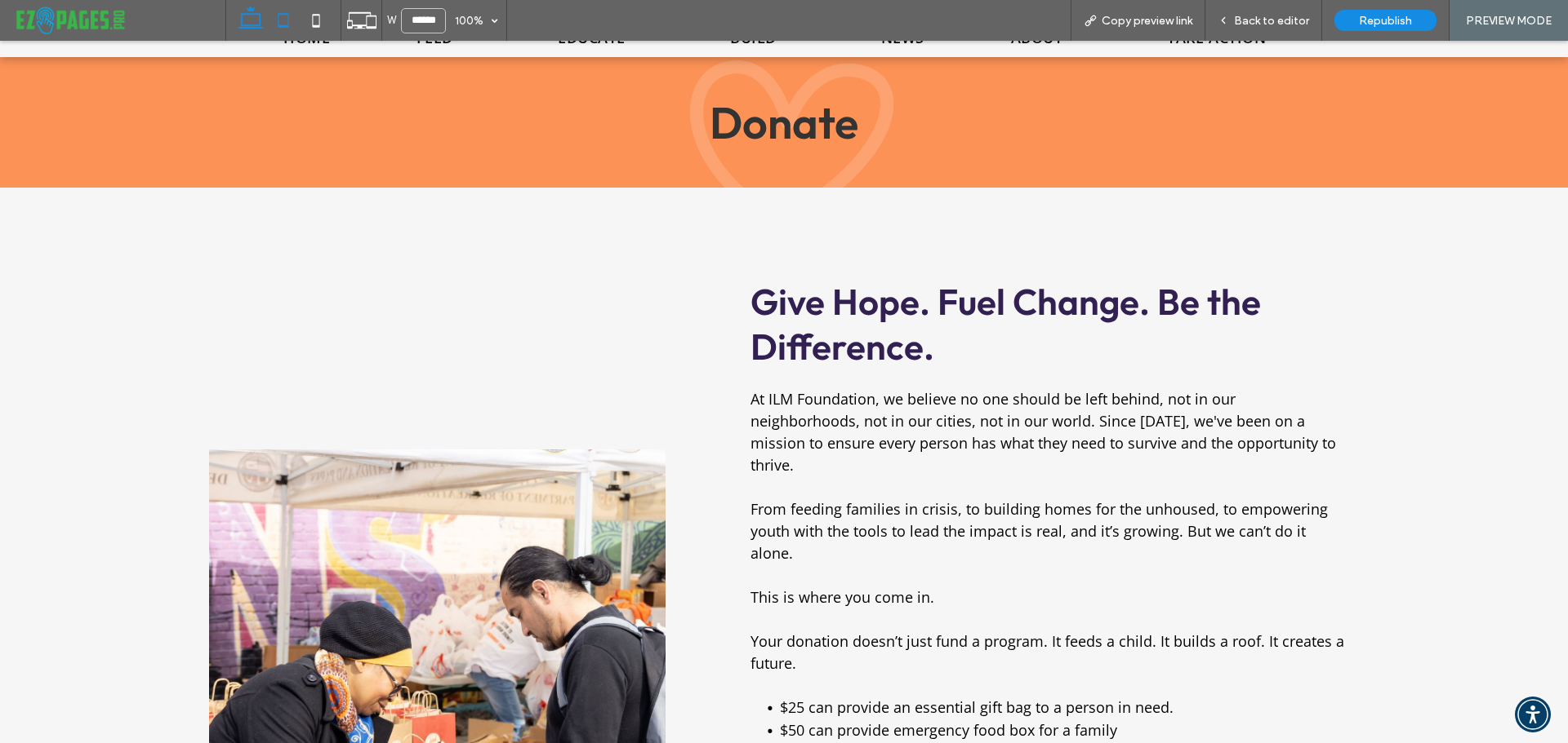
click at [279, 23] on icon at bounding box center [284, 21] width 33 height 33
type input "*****"
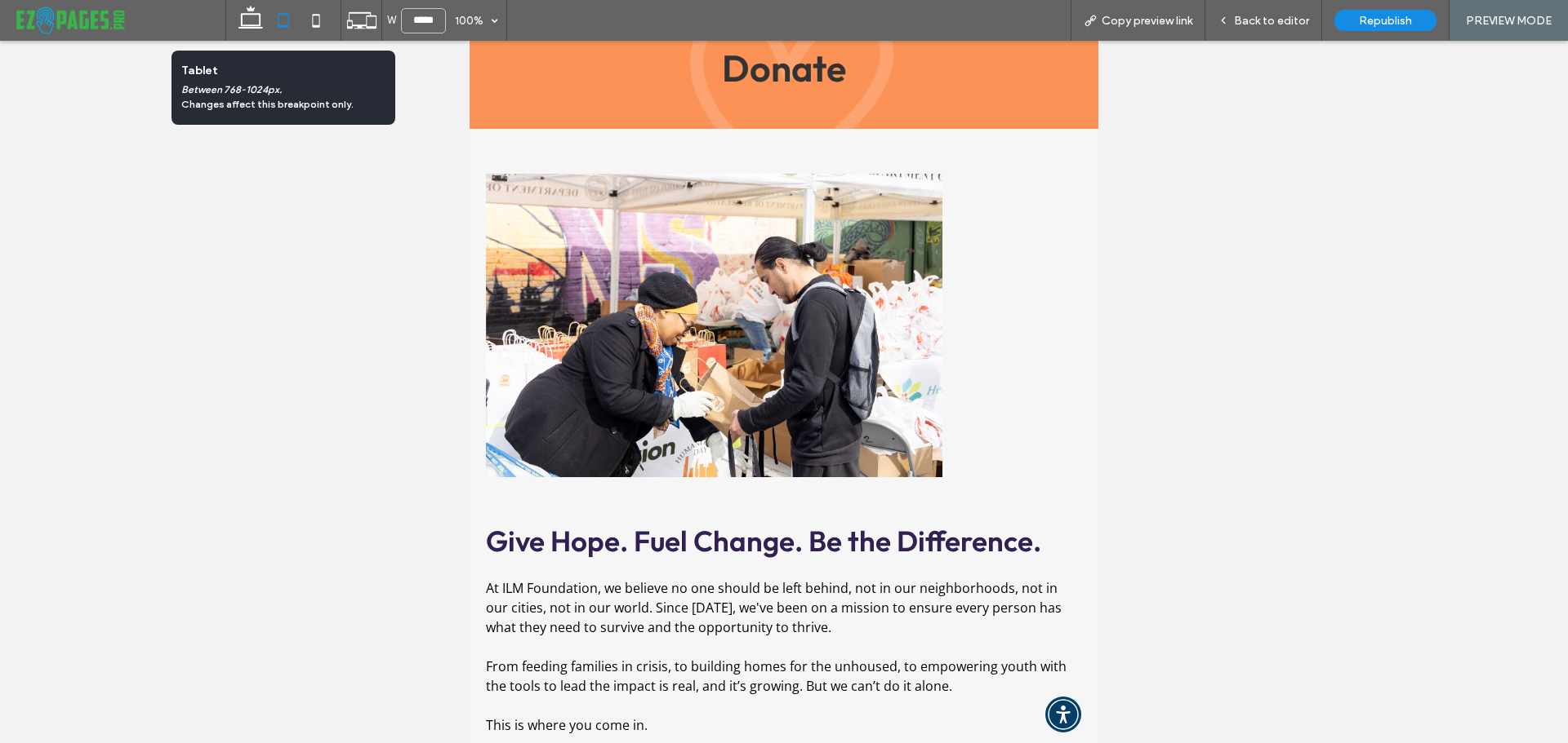
scroll to position [91, 0]
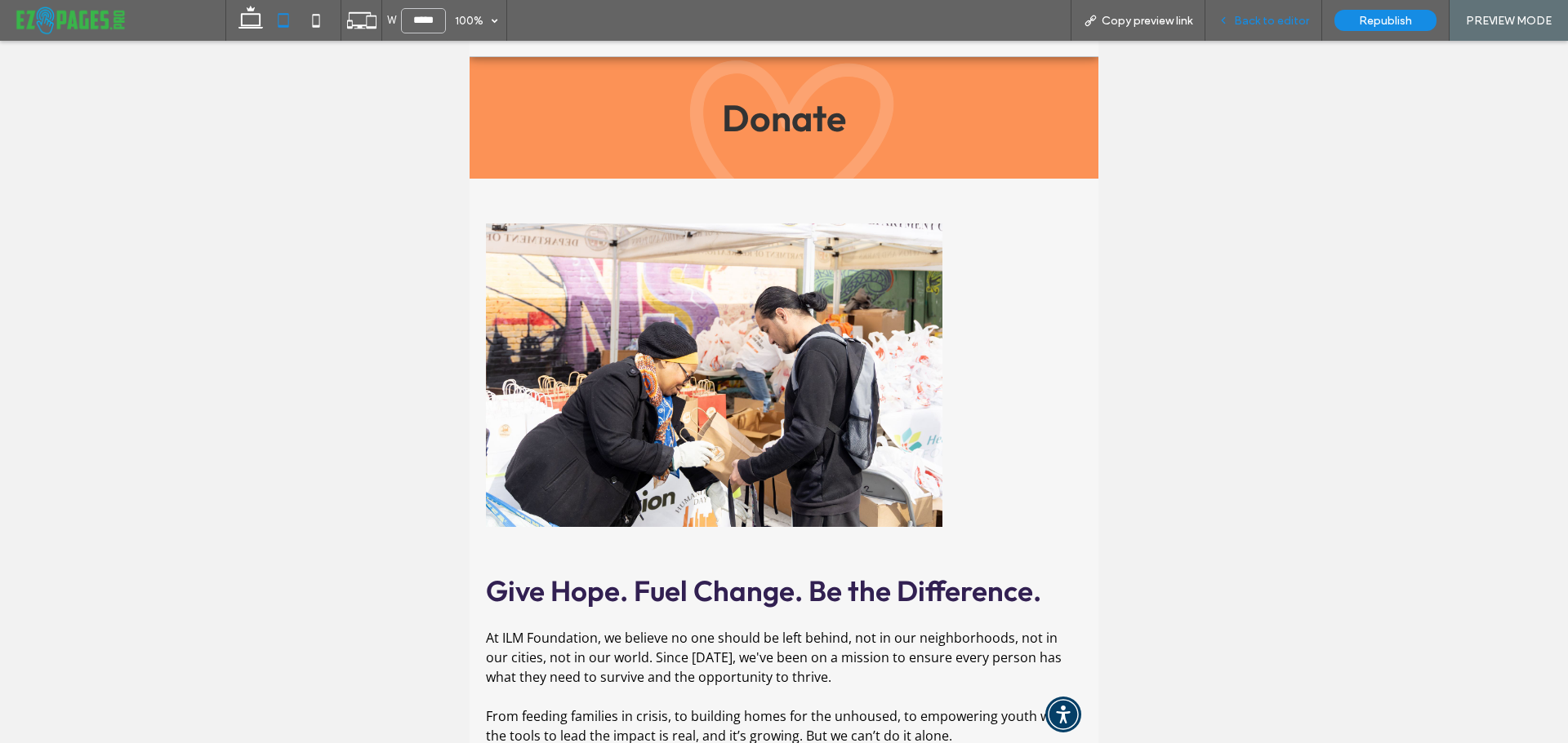
click at [1248, 27] on span "Back to editor" at bounding box center [1270, 21] width 75 height 14
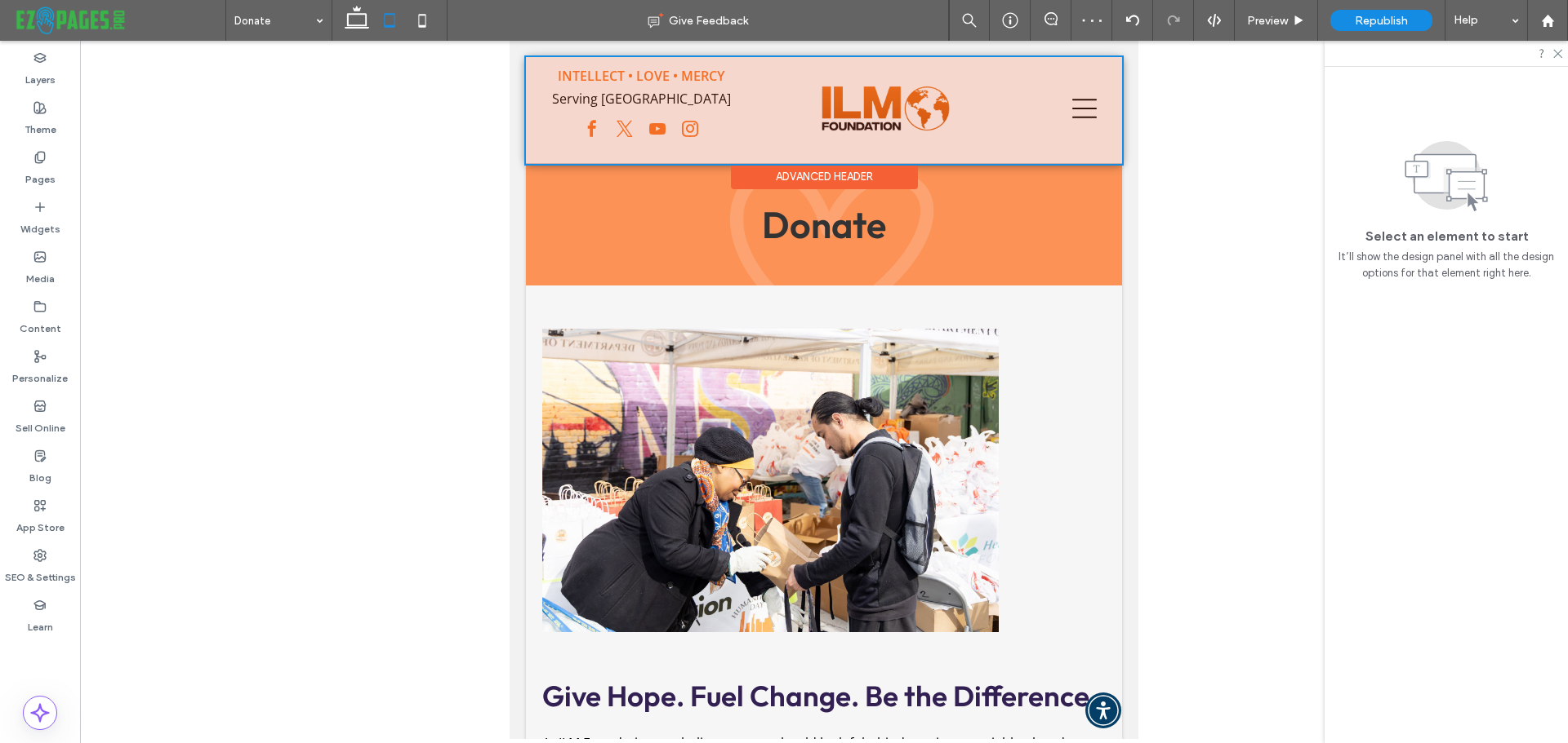
click at [1073, 101] on div at bounding box center [824, 110] width 596 height 107
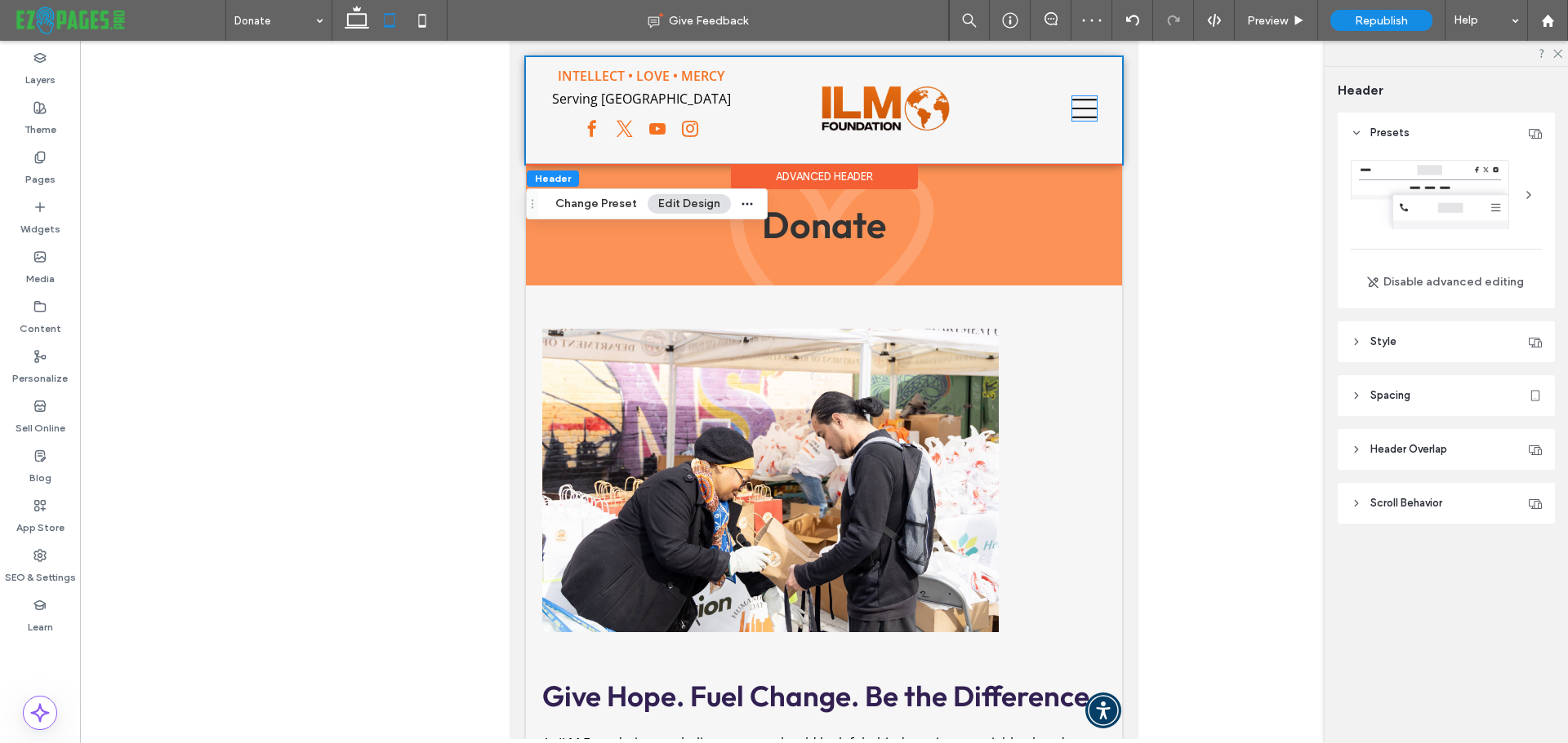
click at [1073, 101] on icon at bounding box center [1084, 109] width 24 height 24
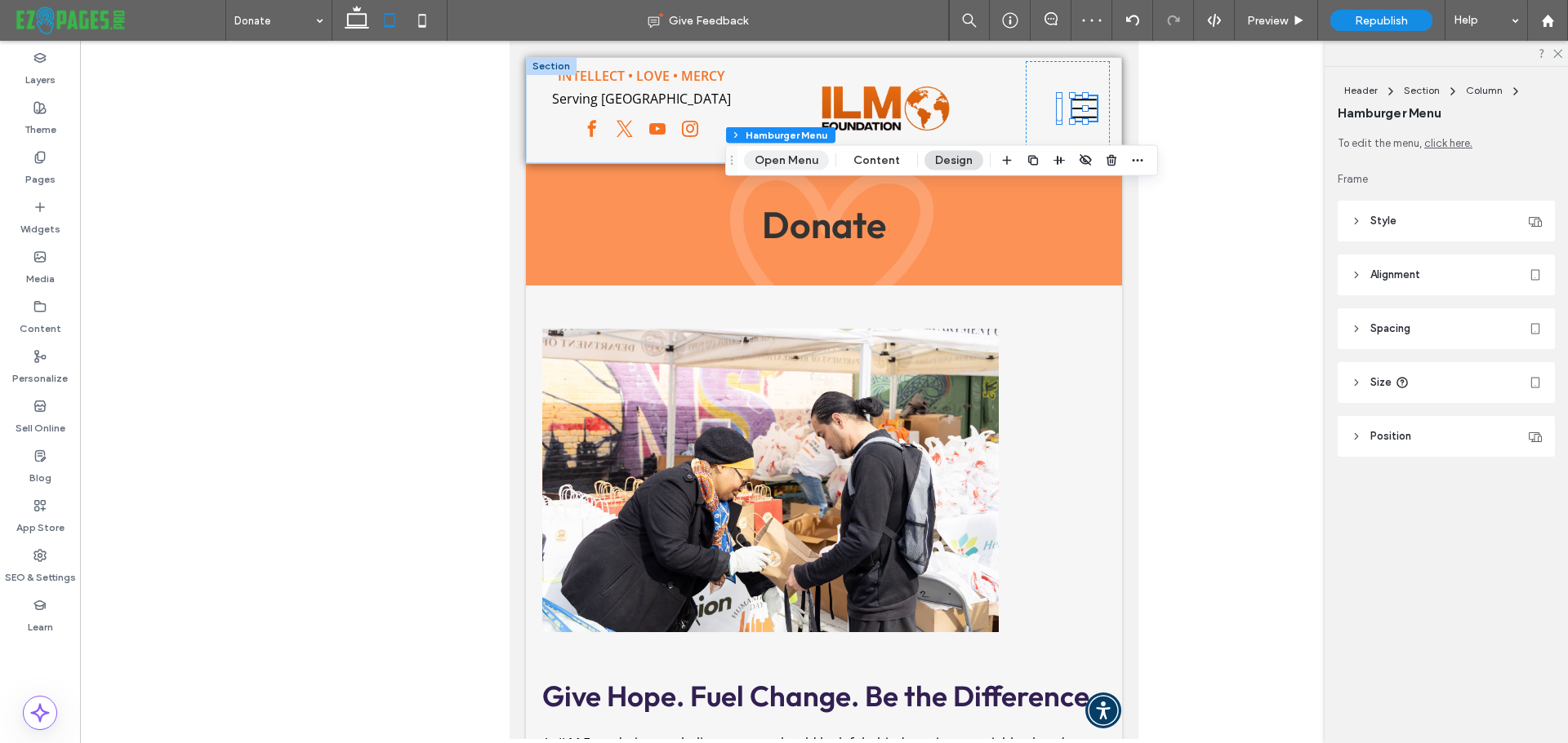
click at [798, 159] on button "Open Menu" at bounding box center [786, 160] width 85 height 20
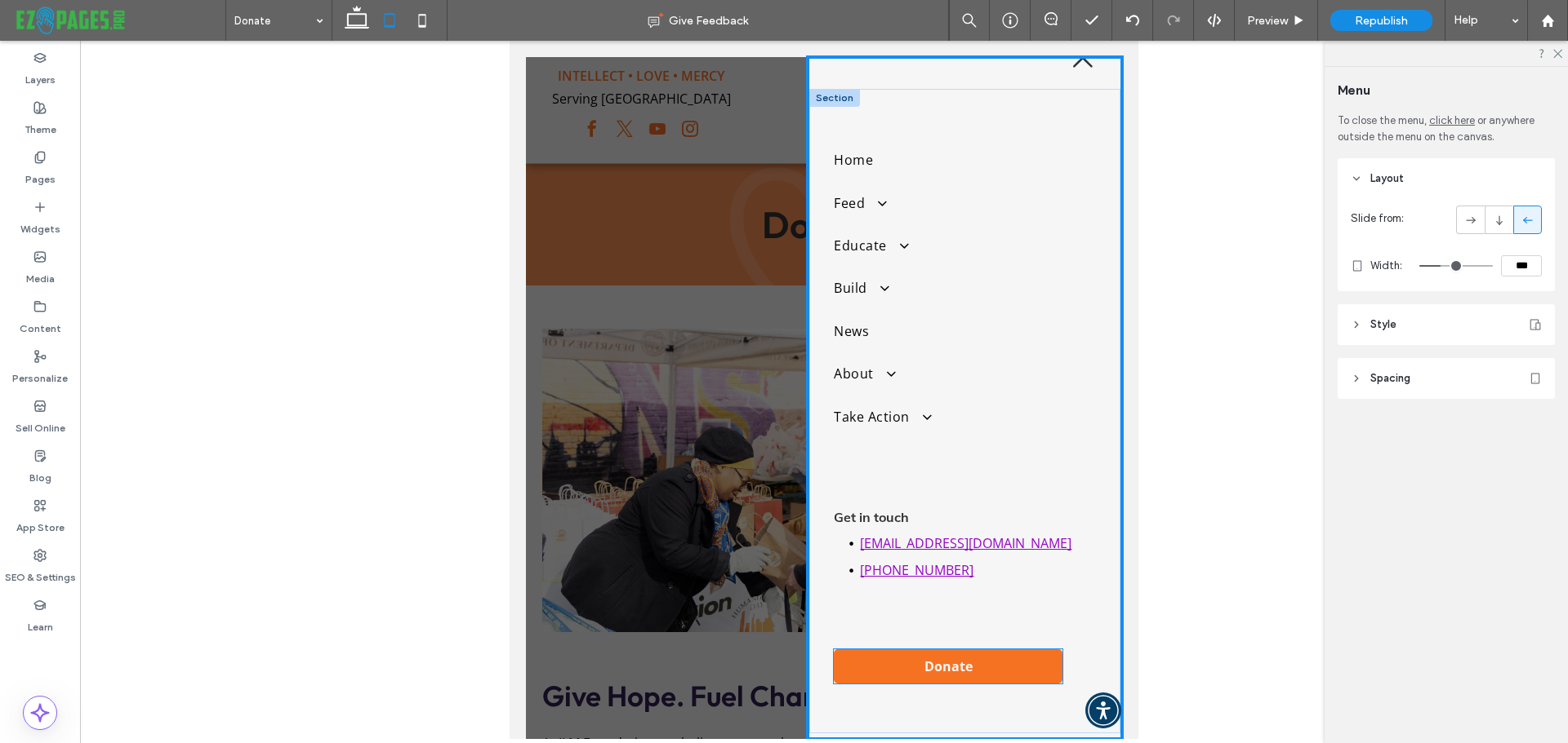
click at [911, 659] on link "Donate" at bounding box center [948, 667] width 229 height 34
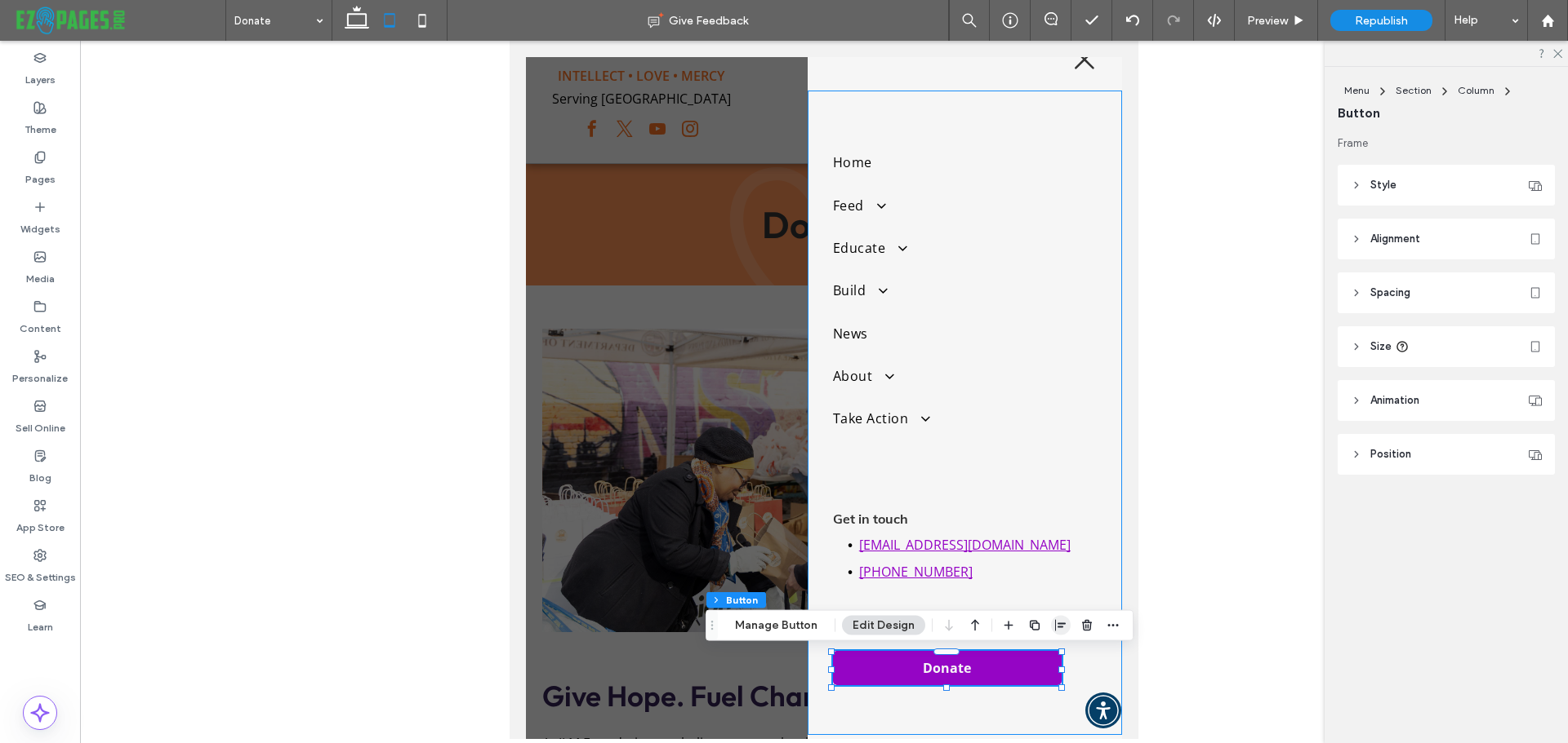
scroll to position [25, 0]
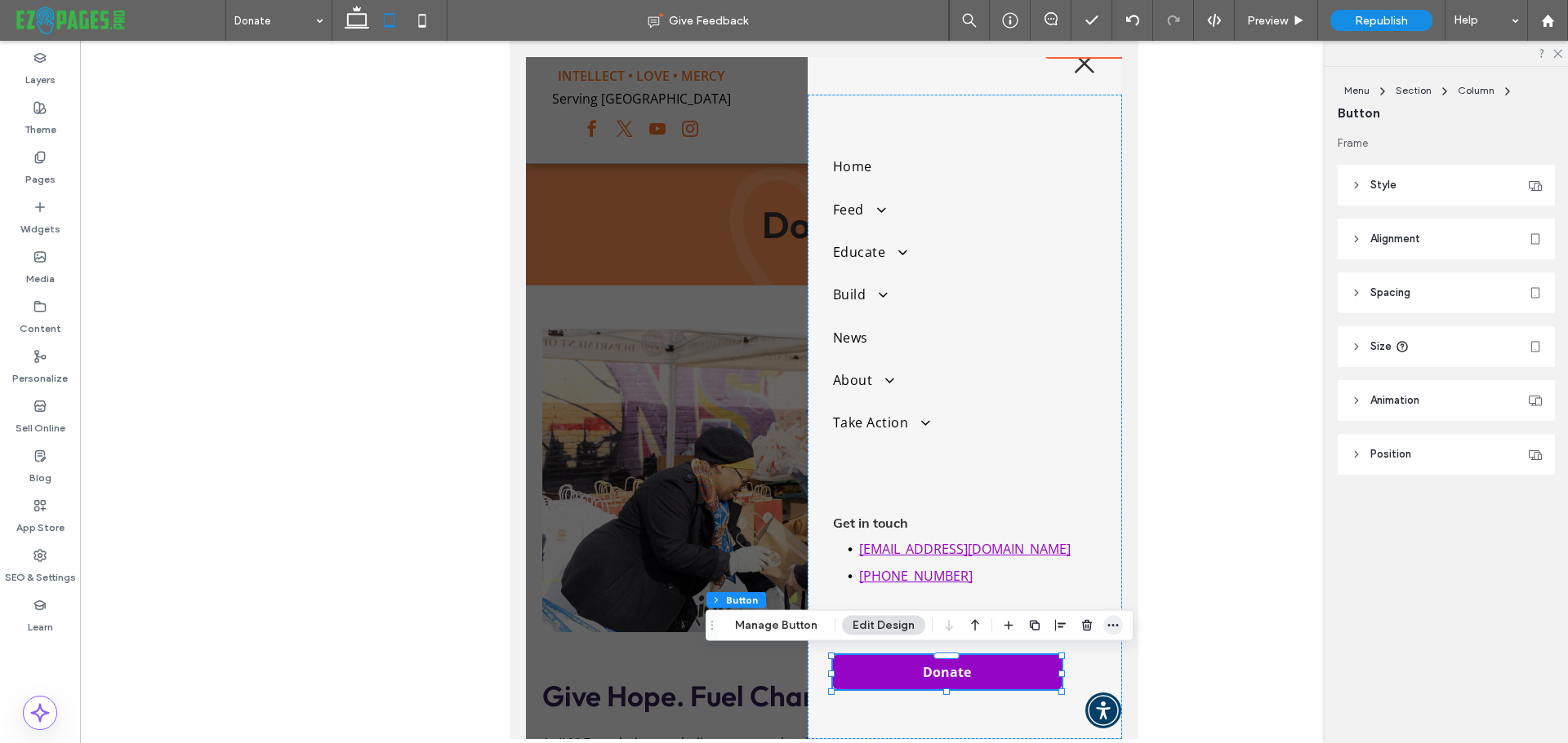
click at [1108, 626] on use "button" at bounding box center [1113, 625] width 10 height 3
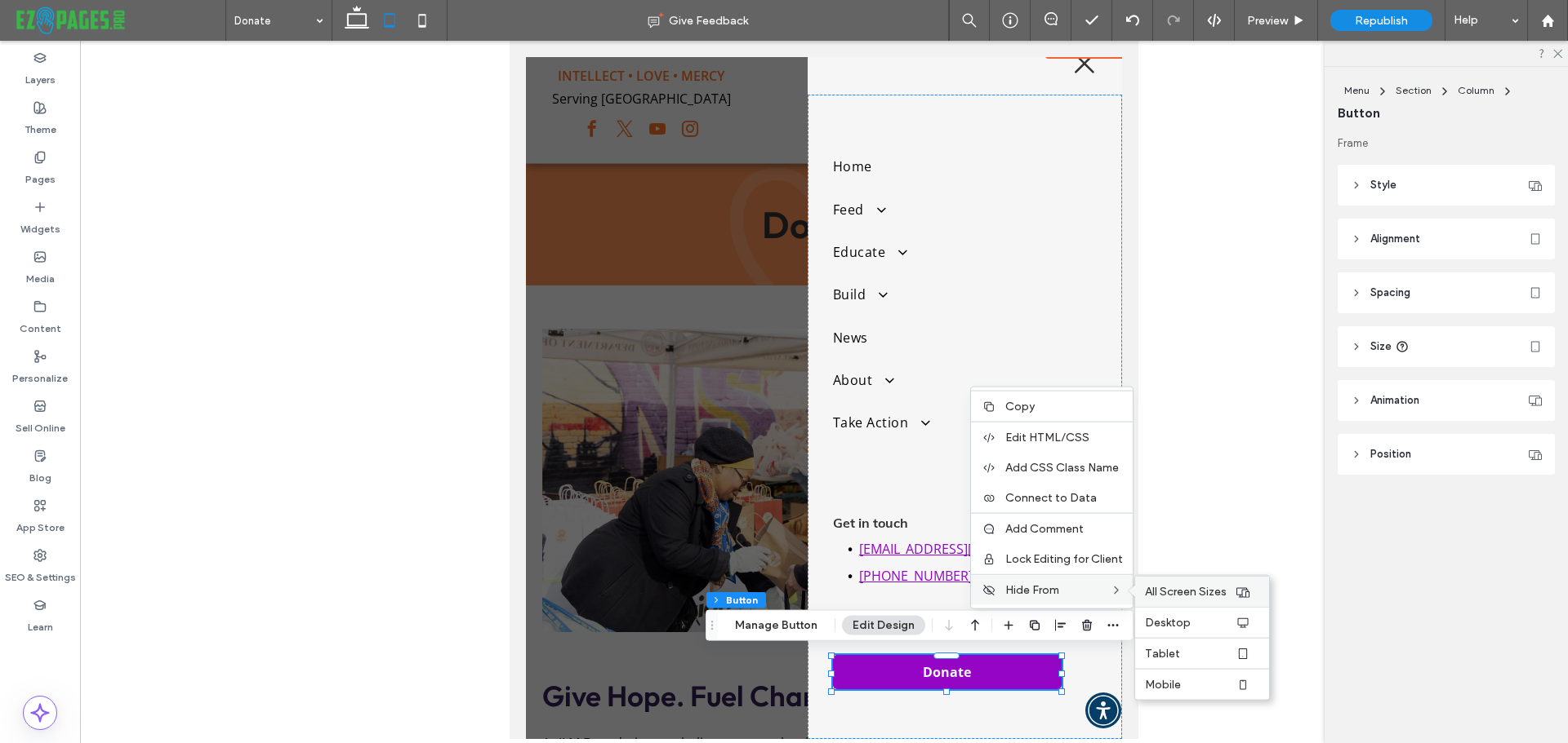
click at [1160, 595] on span "All Screen Sizes" at bounding box center [1185, 592] width 82 height 14
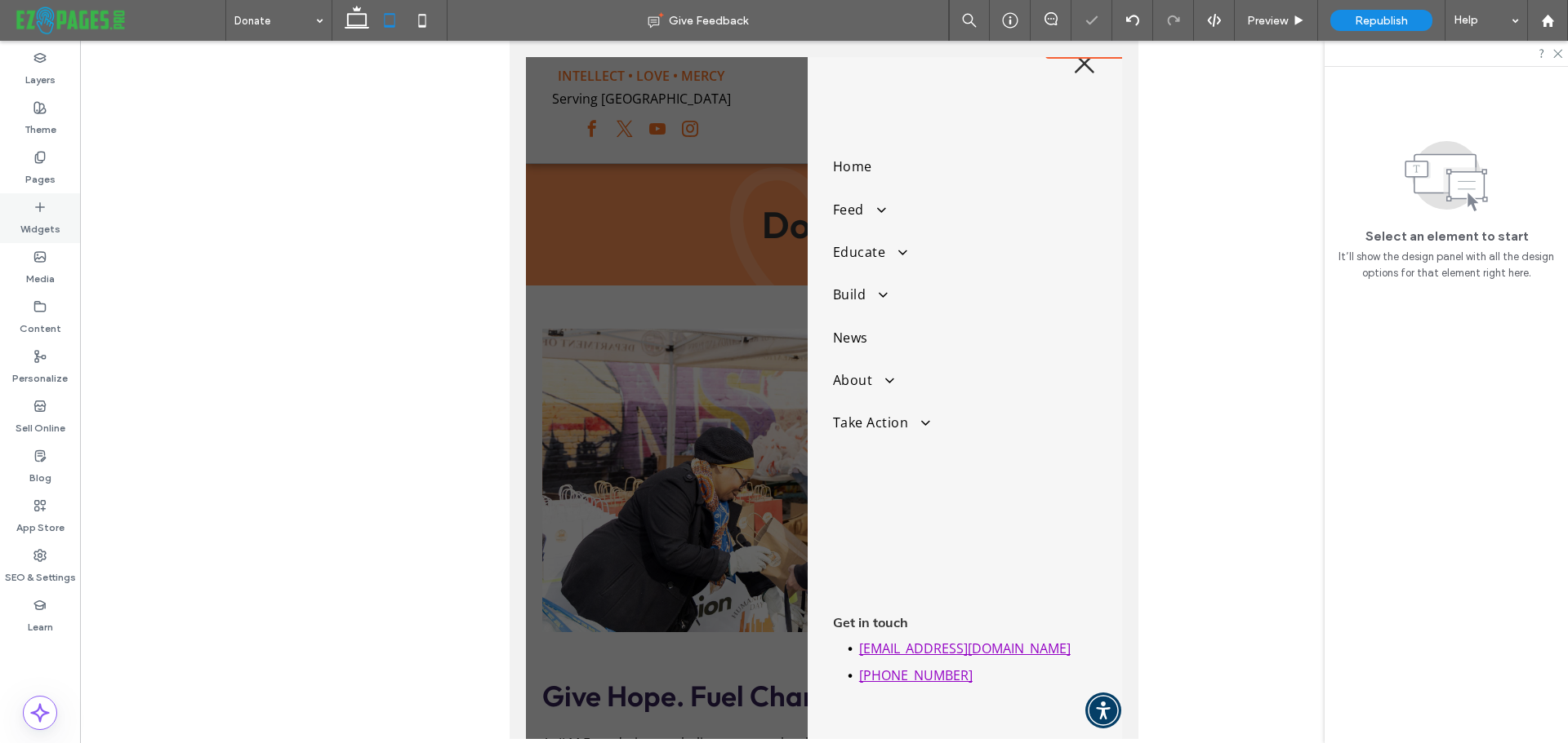
click at [30, 209] on div "Widgets" at bounding box center [40, 218] width 80 height 50
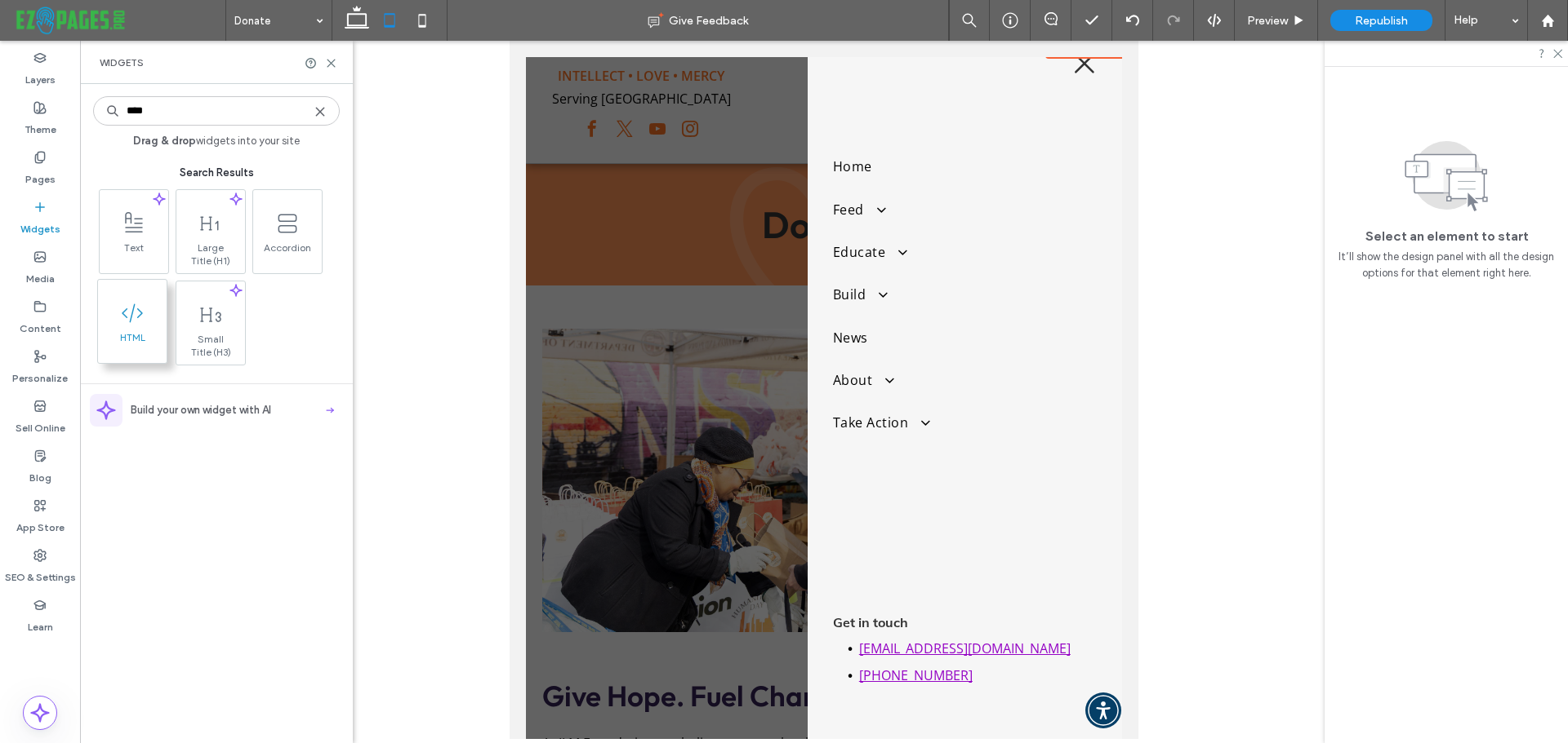
type input "****"
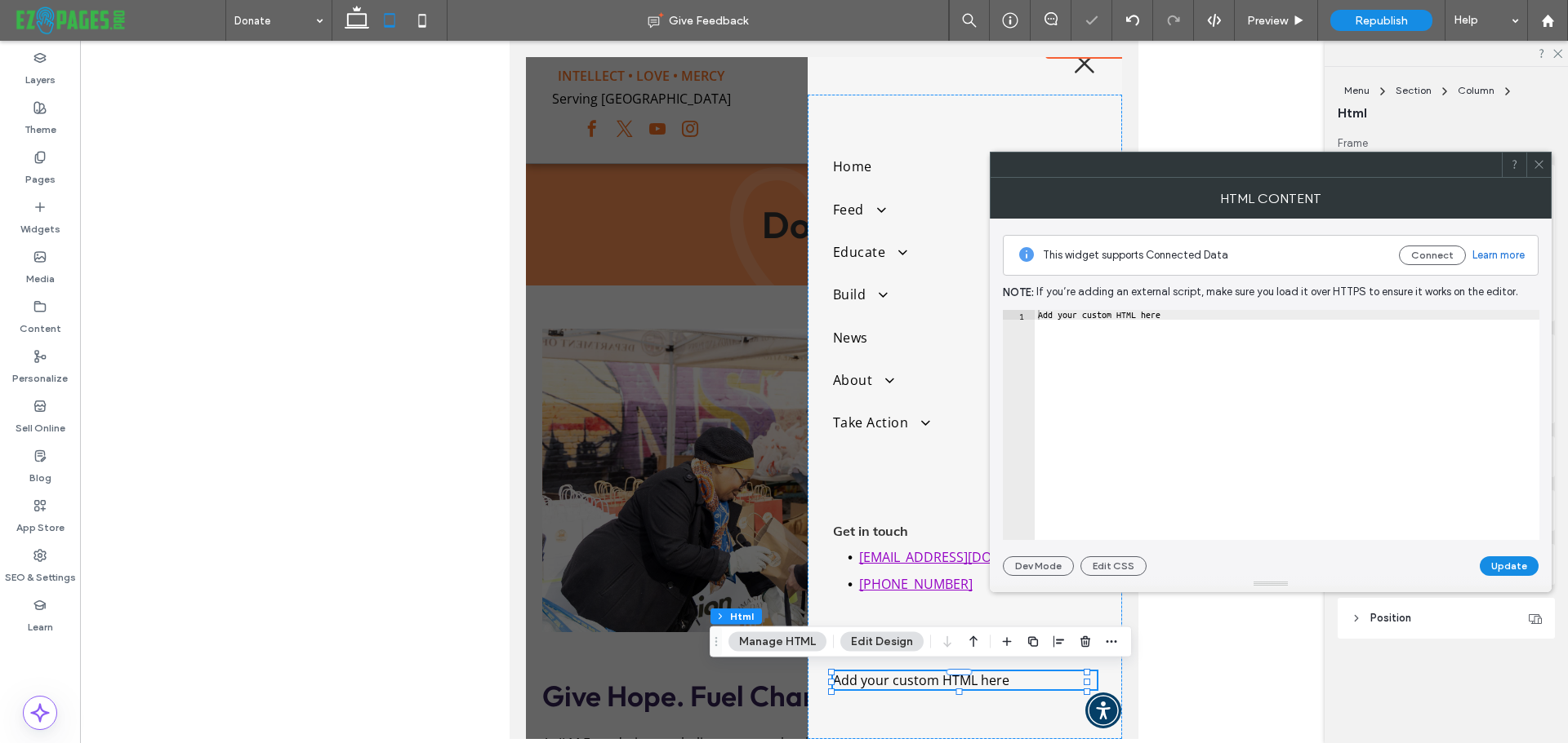
click at [1138, 415] on div "Add your custom HTML here" at bounding box center [1286, 435] width 505 height 250
paste textarea "Cursor at row 1"
type textarea "********"
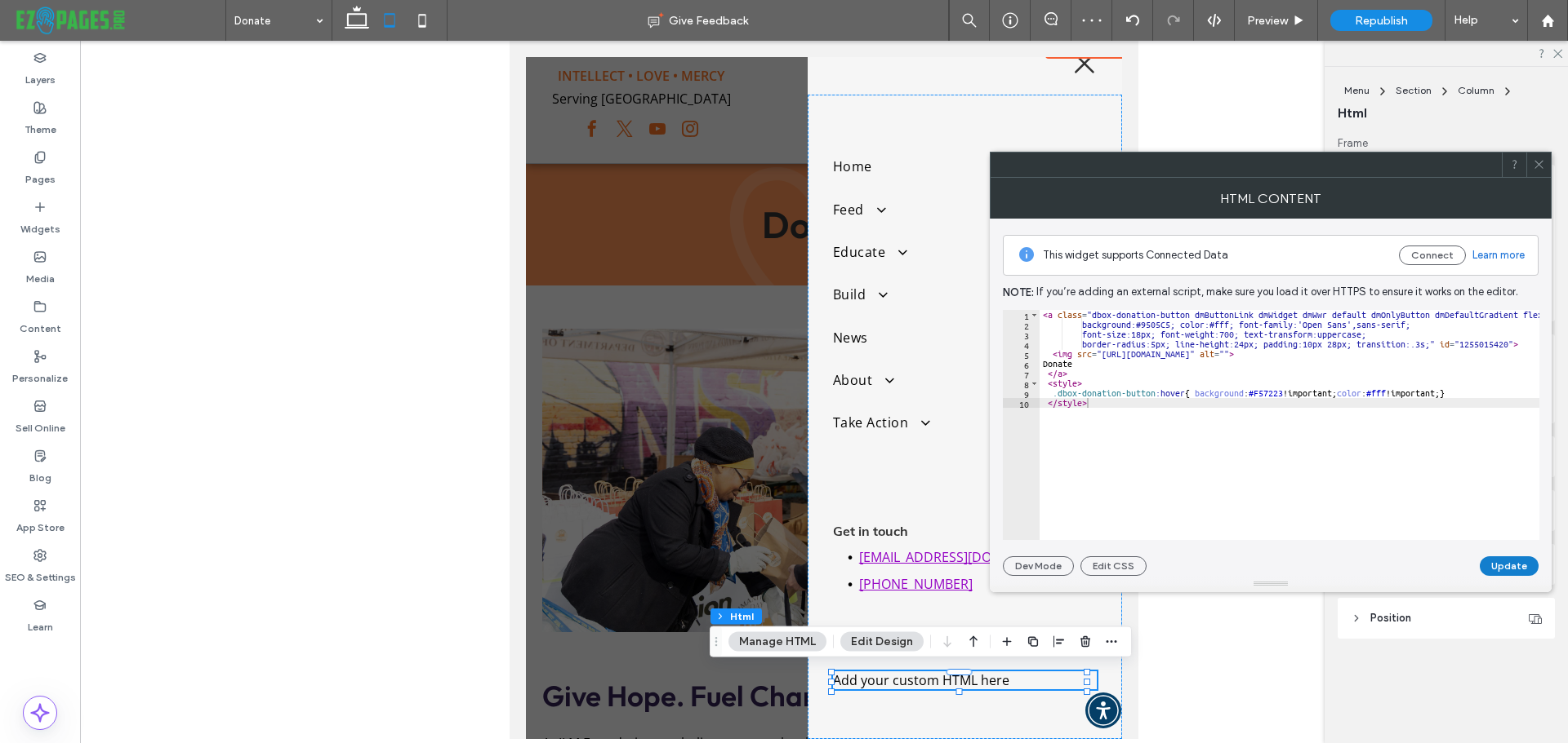
click at [1508, 569] on button "Update" at bounding box center [1508, 566] width 59 height 20
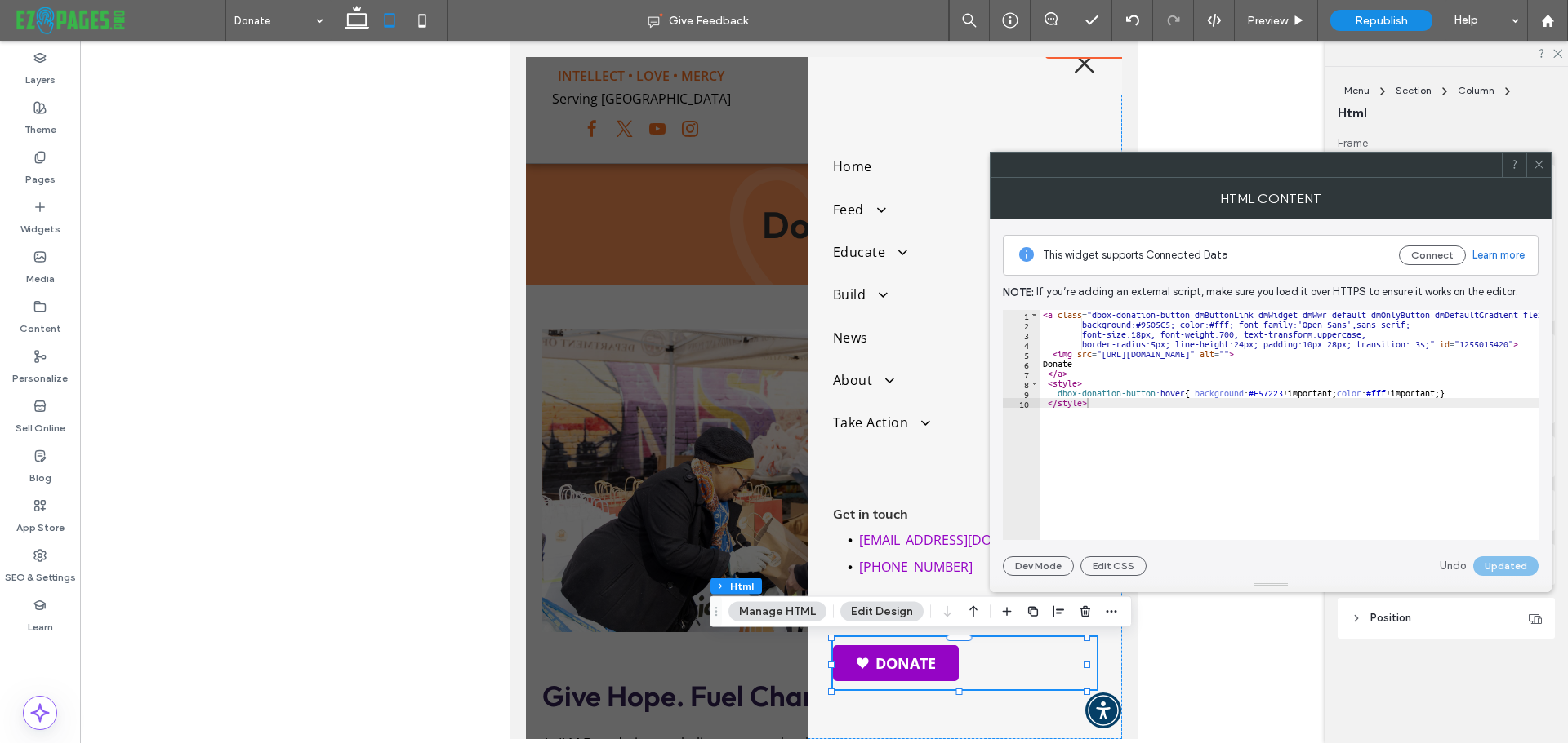
click at [1539, 165] on use at bounding box center [1538, 164] width 8 height 8
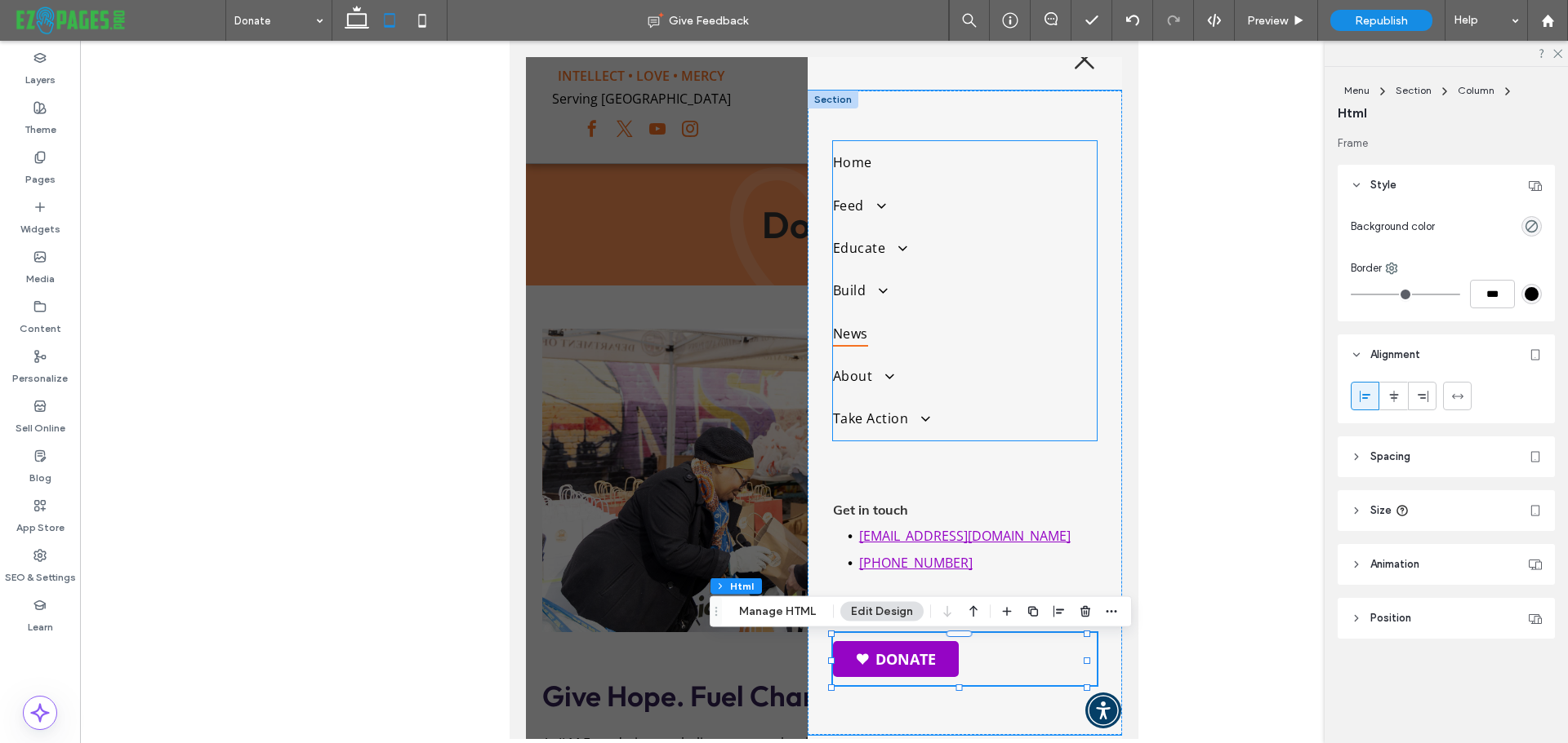
scroll to position [0, 0]
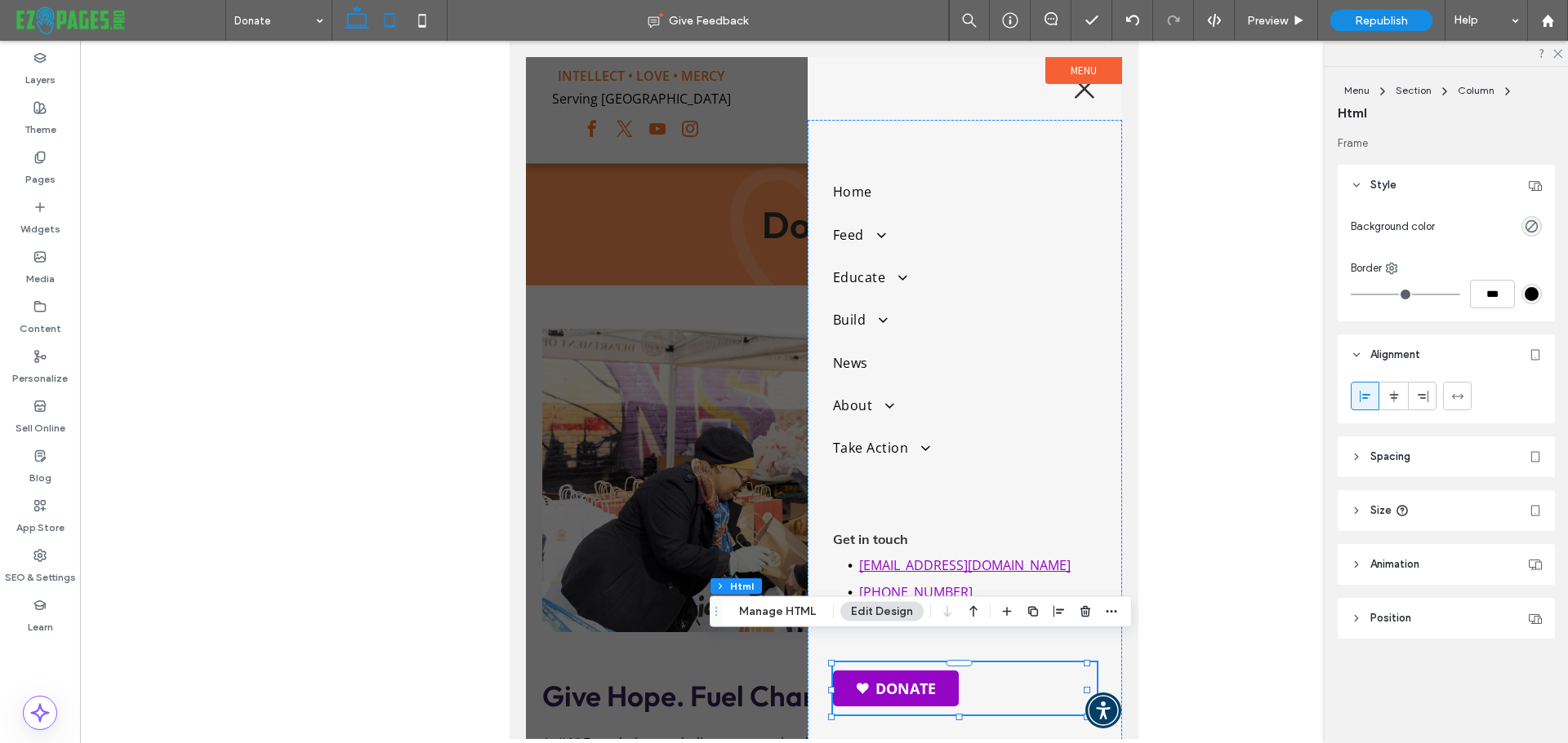
click at [354, 34] on icon at bounding box center [357, 21] width 33 height 33
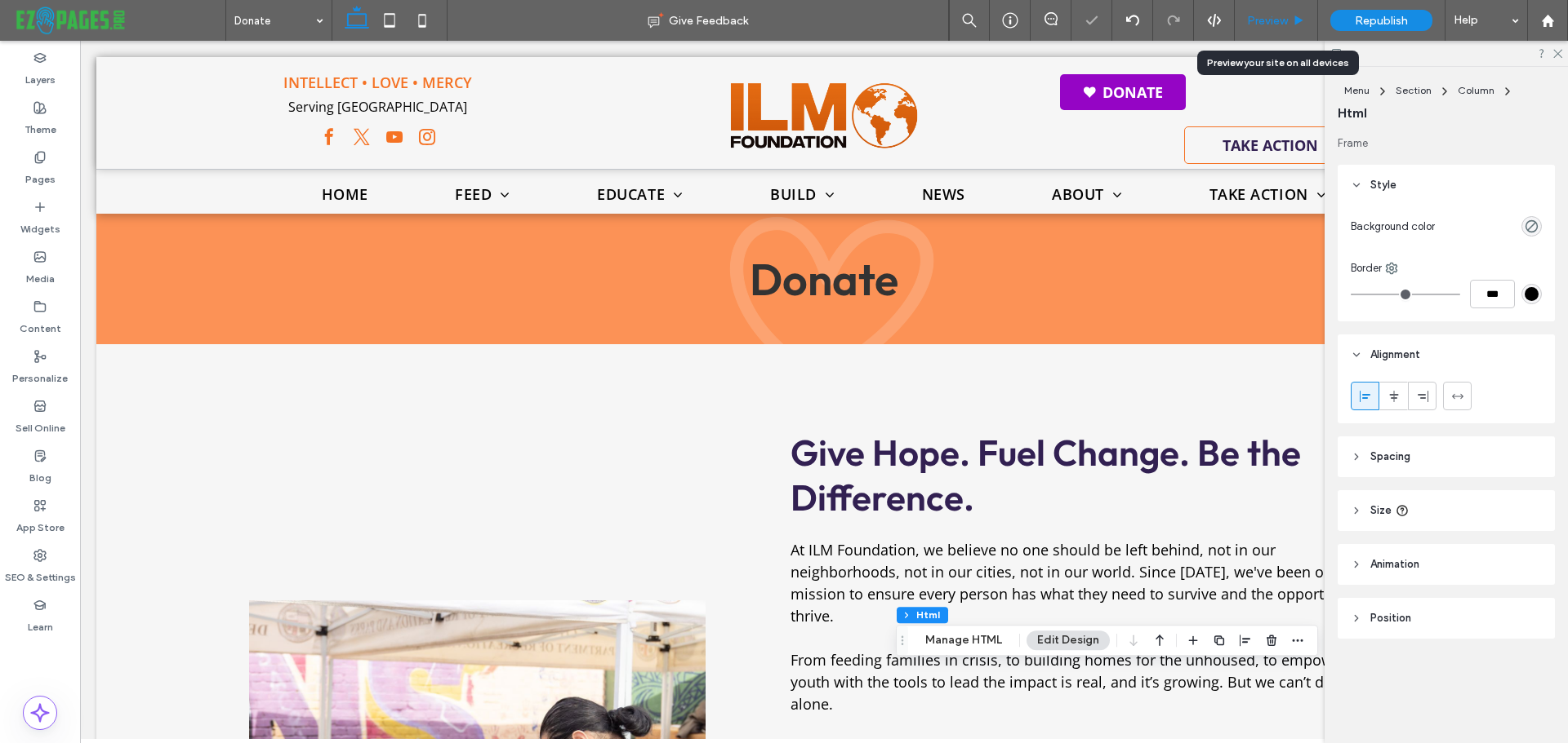
click at [1270, 24] on span "Preview" at bounding box center [1267, 21] width 41 height 14
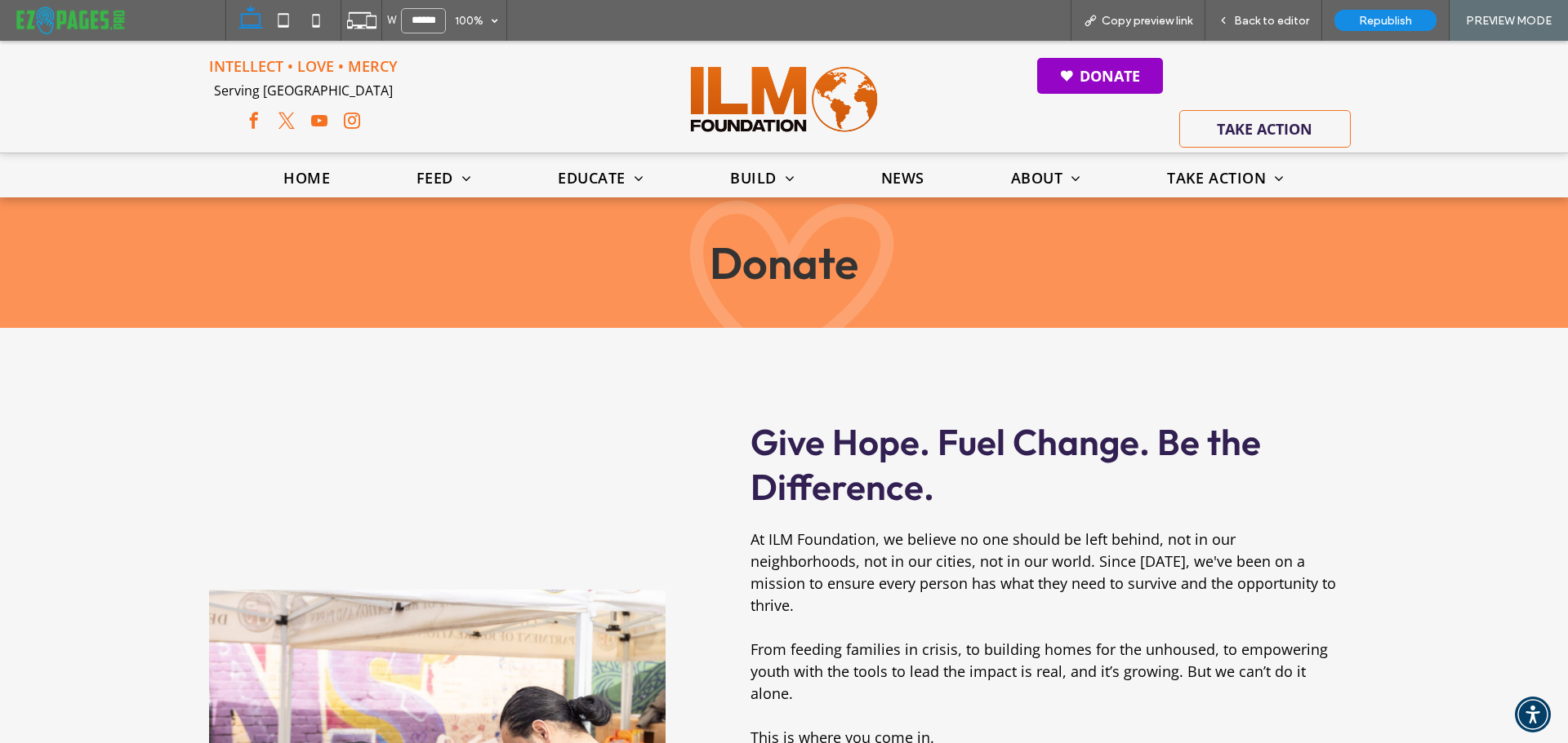
click at [1270, 24] on span "Back to editor" at bounding box center [1270, 21] width 75 height 14
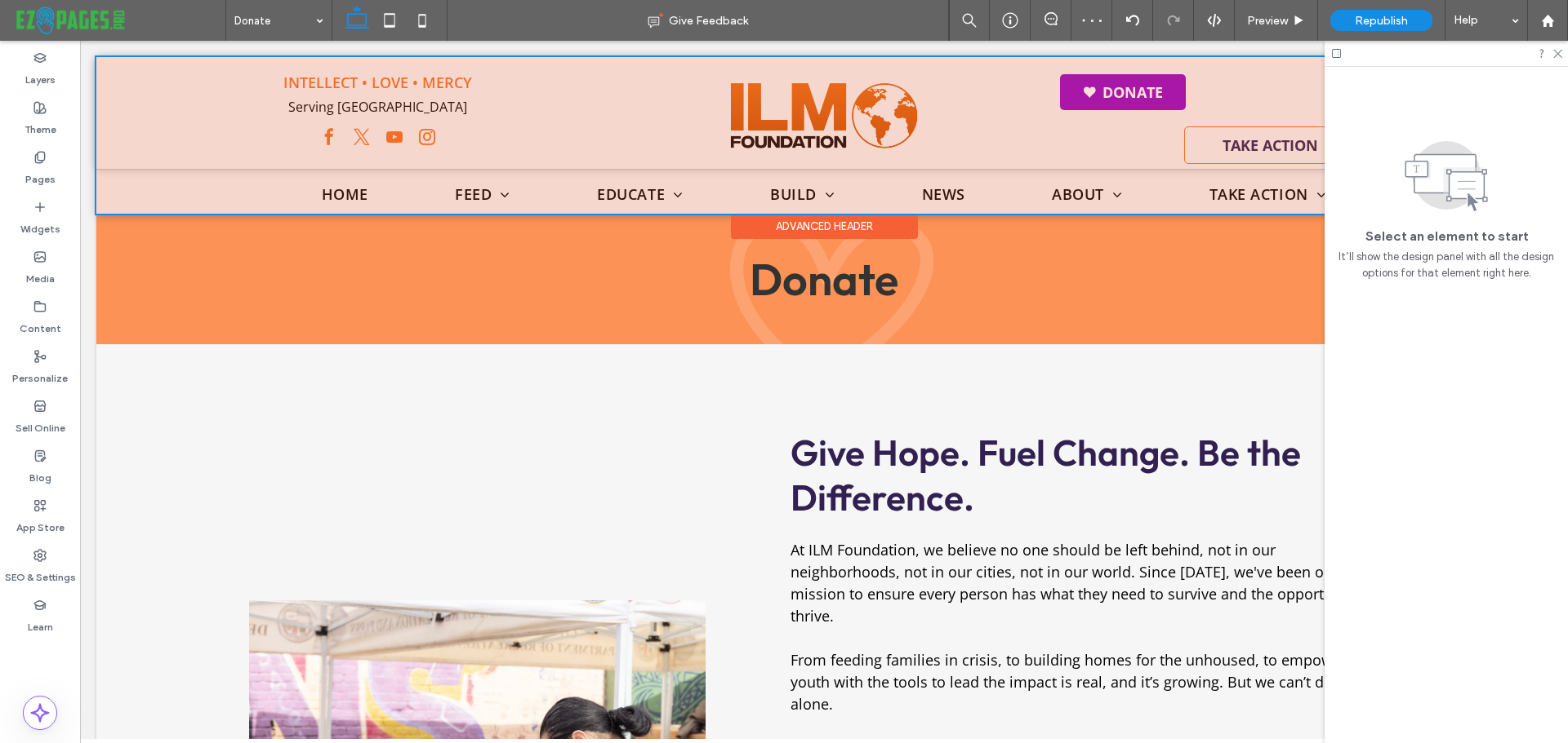
click at [1097, 74] on div at bounding box center [824, 135] width 1455 height 157
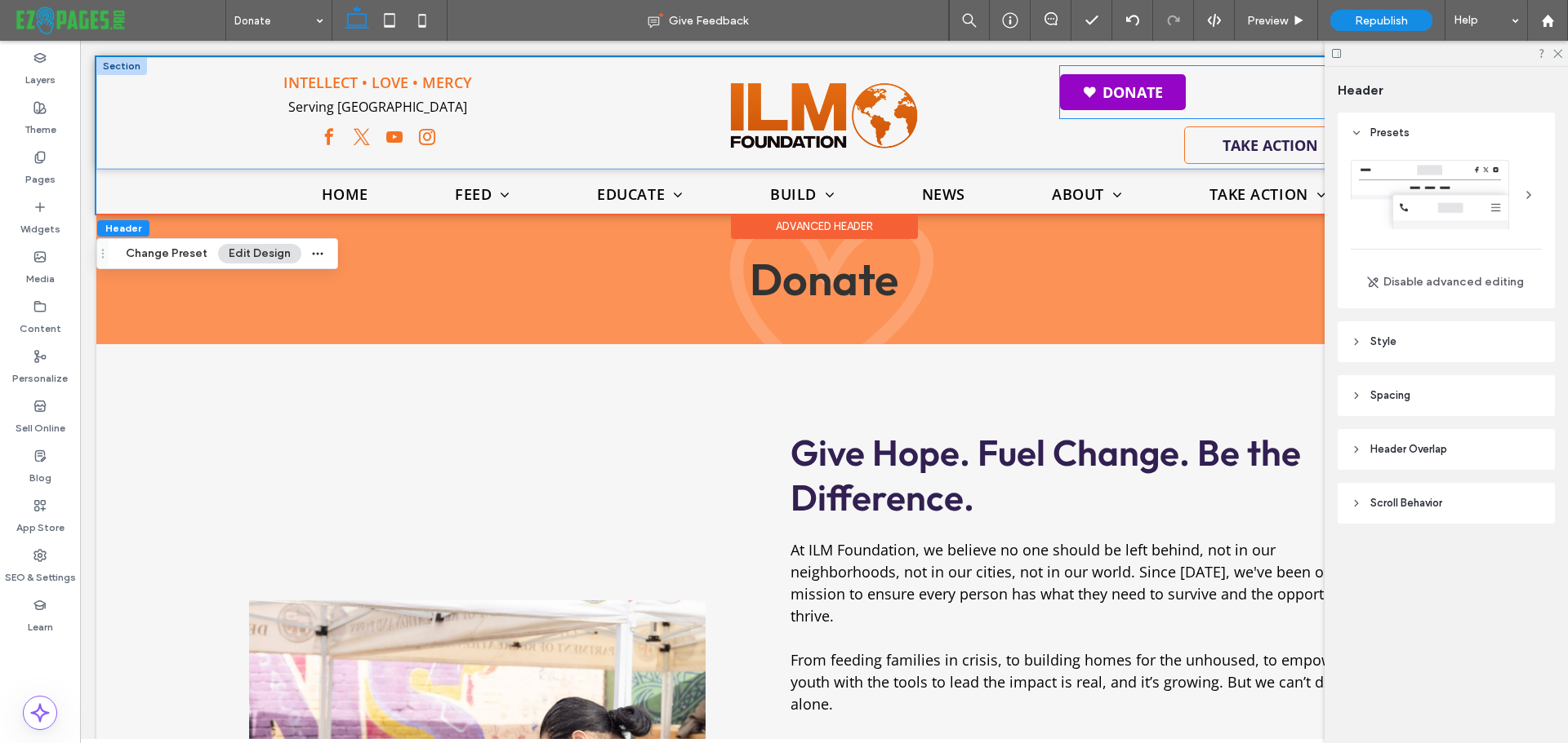
click at [1219, 96] on div "Donate" at bounding box center [1270, 92] width 420 height 53
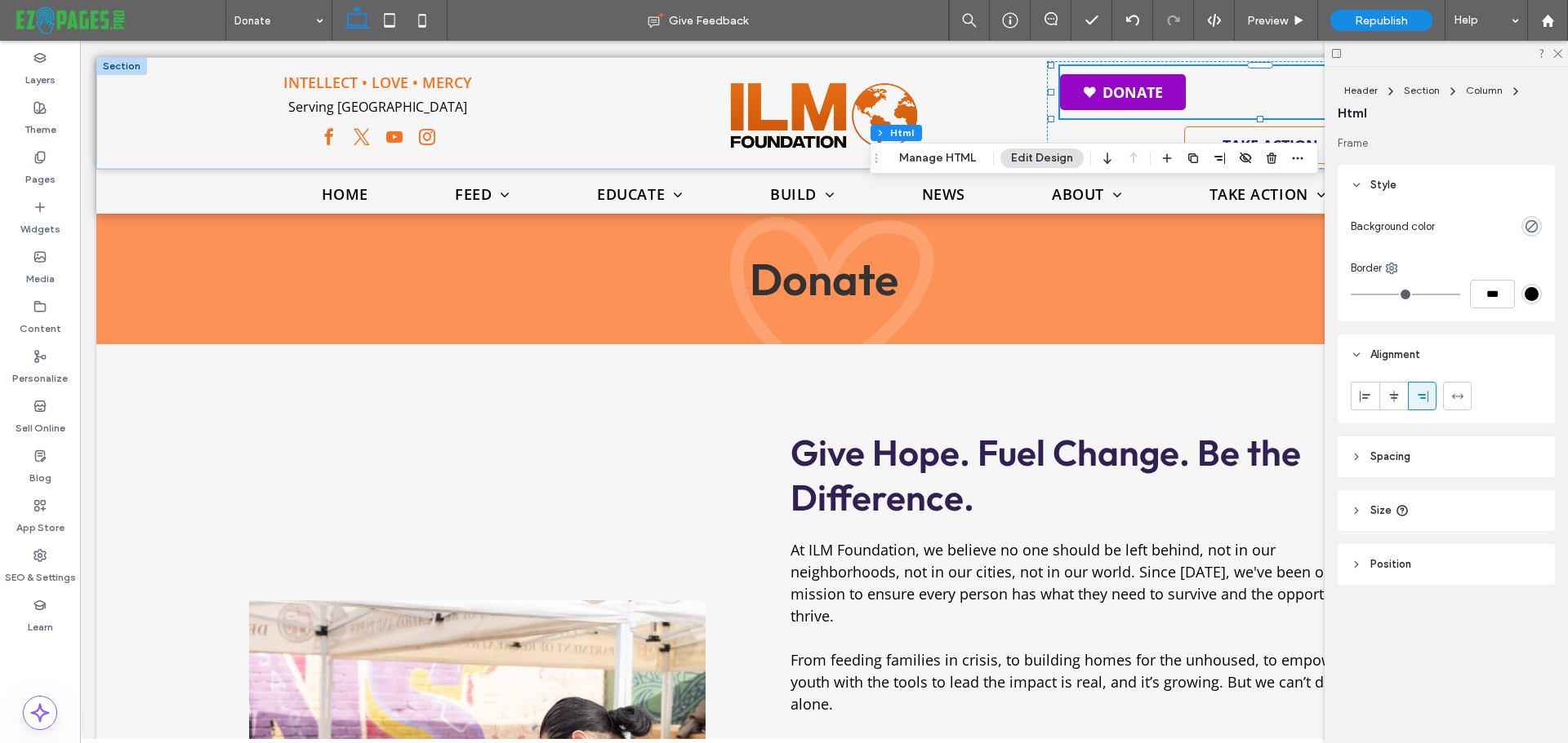
click at [950, 147] on div "Header Section Column Html Manage HTML Edit Design" at bounding box center [1094, 159] width 448 height 31
click at [950, 158] on button "Manage HTML" at bounding box center [938, 158] width 98 height 20
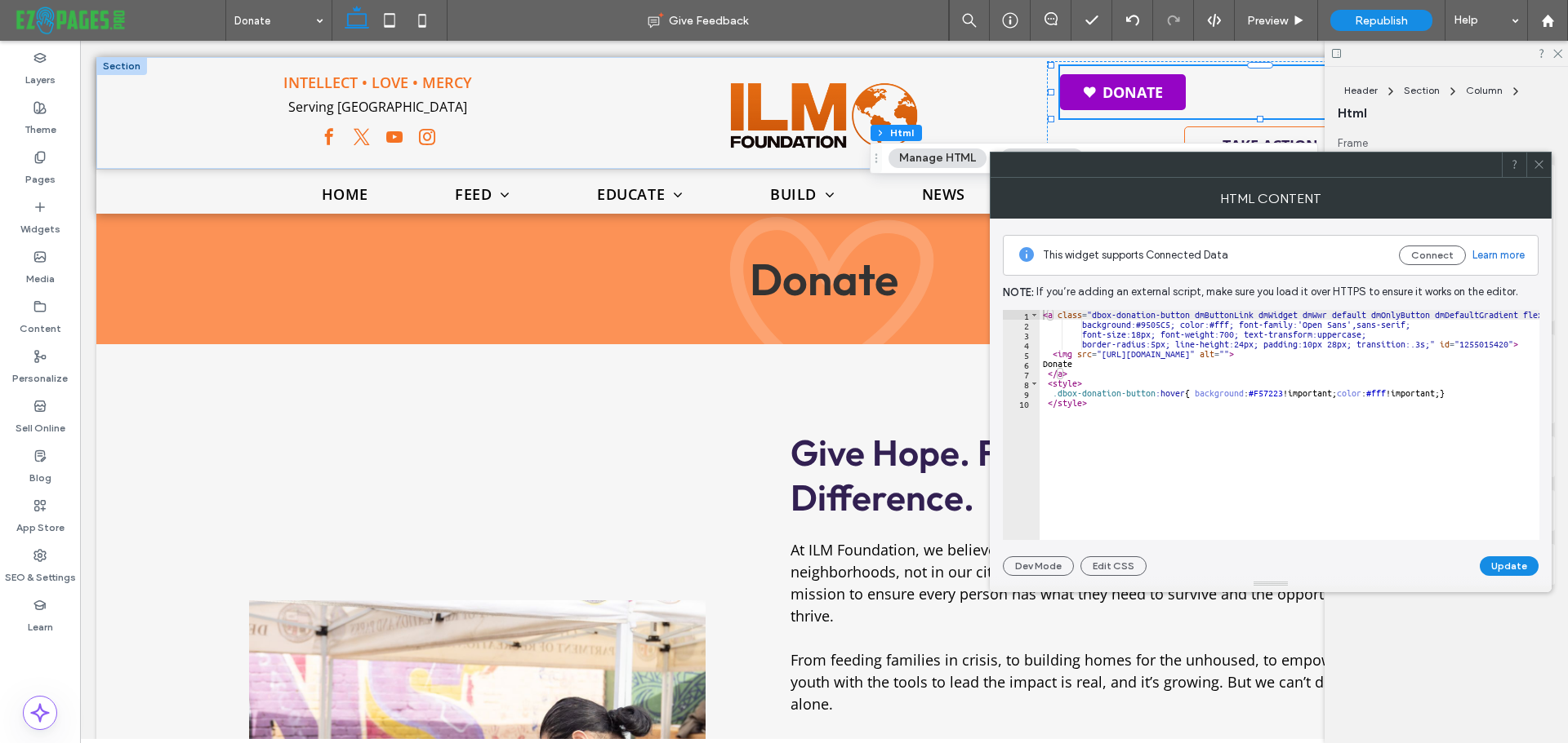
type textarea "********"
click at [1530, 165] on div at bounding box center [1538, 165] width 24 height 24
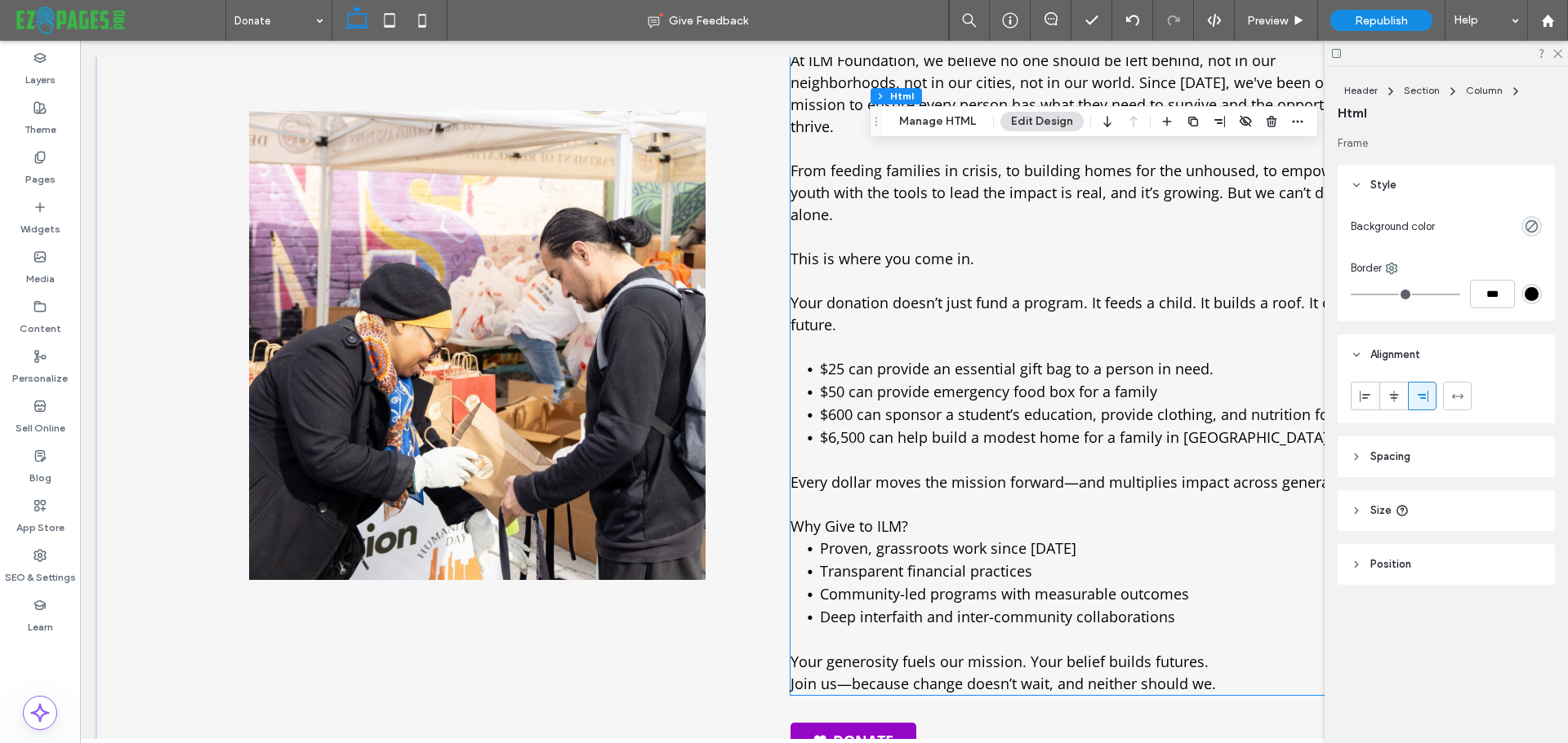
scroll to position [734, 0]
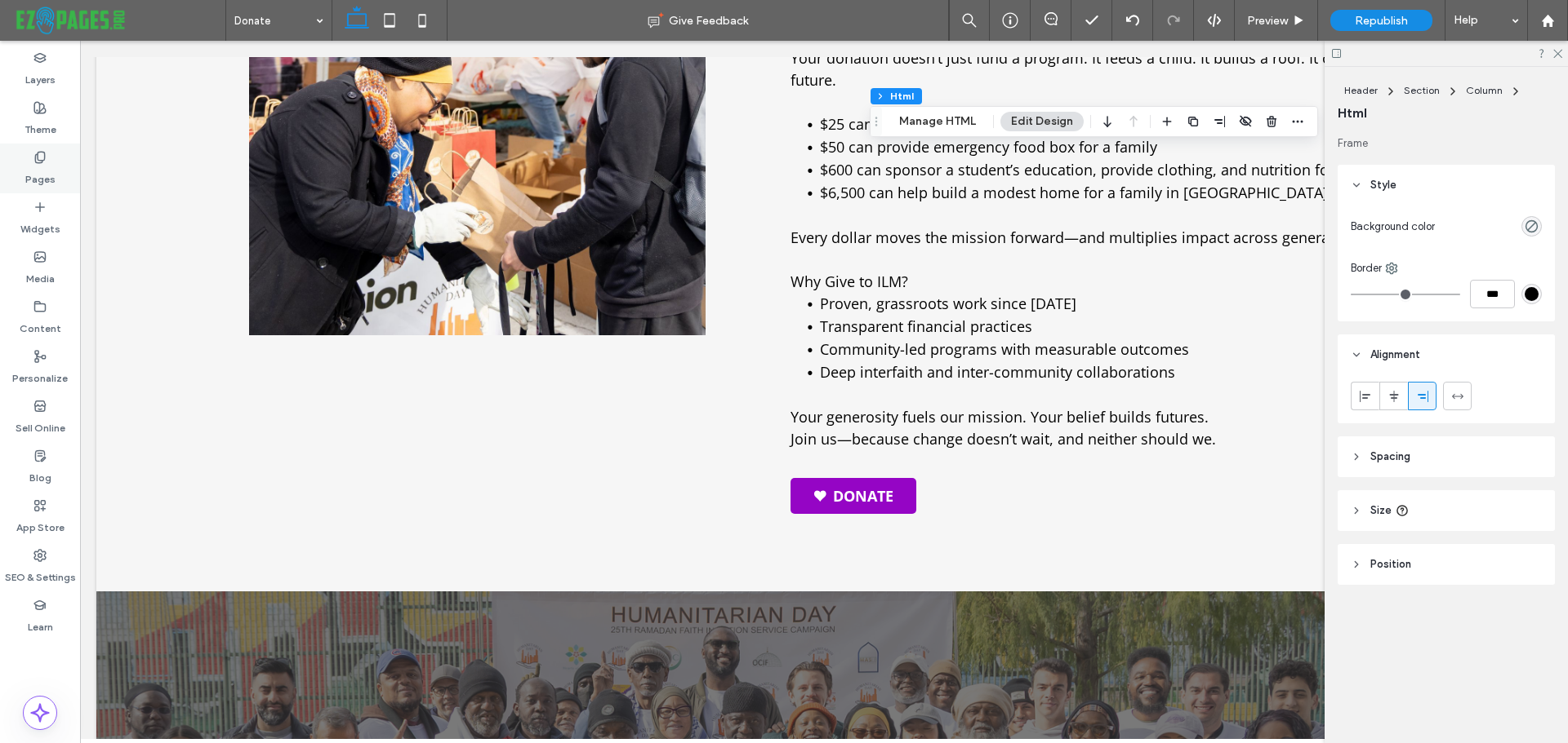
click at [45, 170] on label "Pages" at bounding box center [40, 175] width 30 height 23
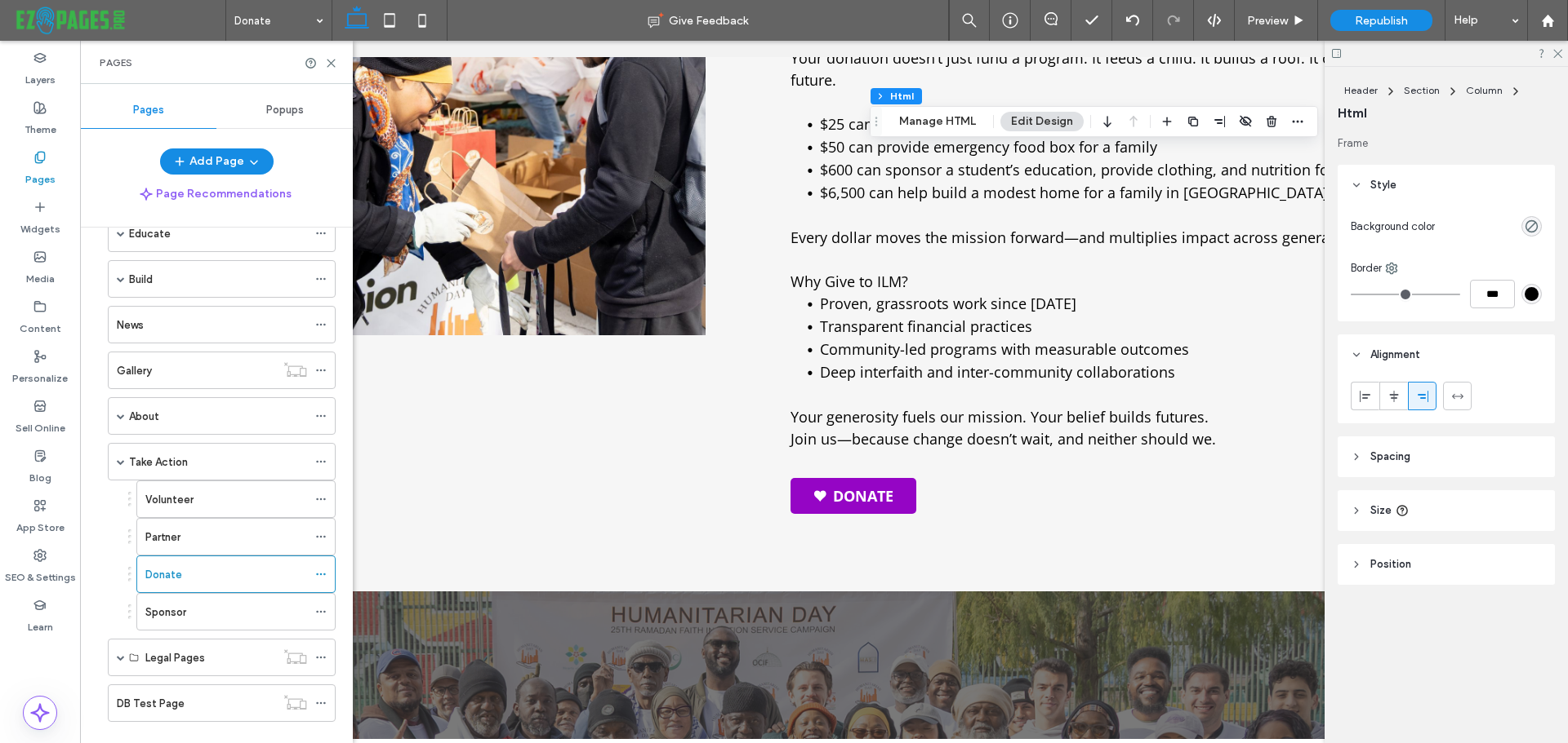
scroll to position [272, 0]
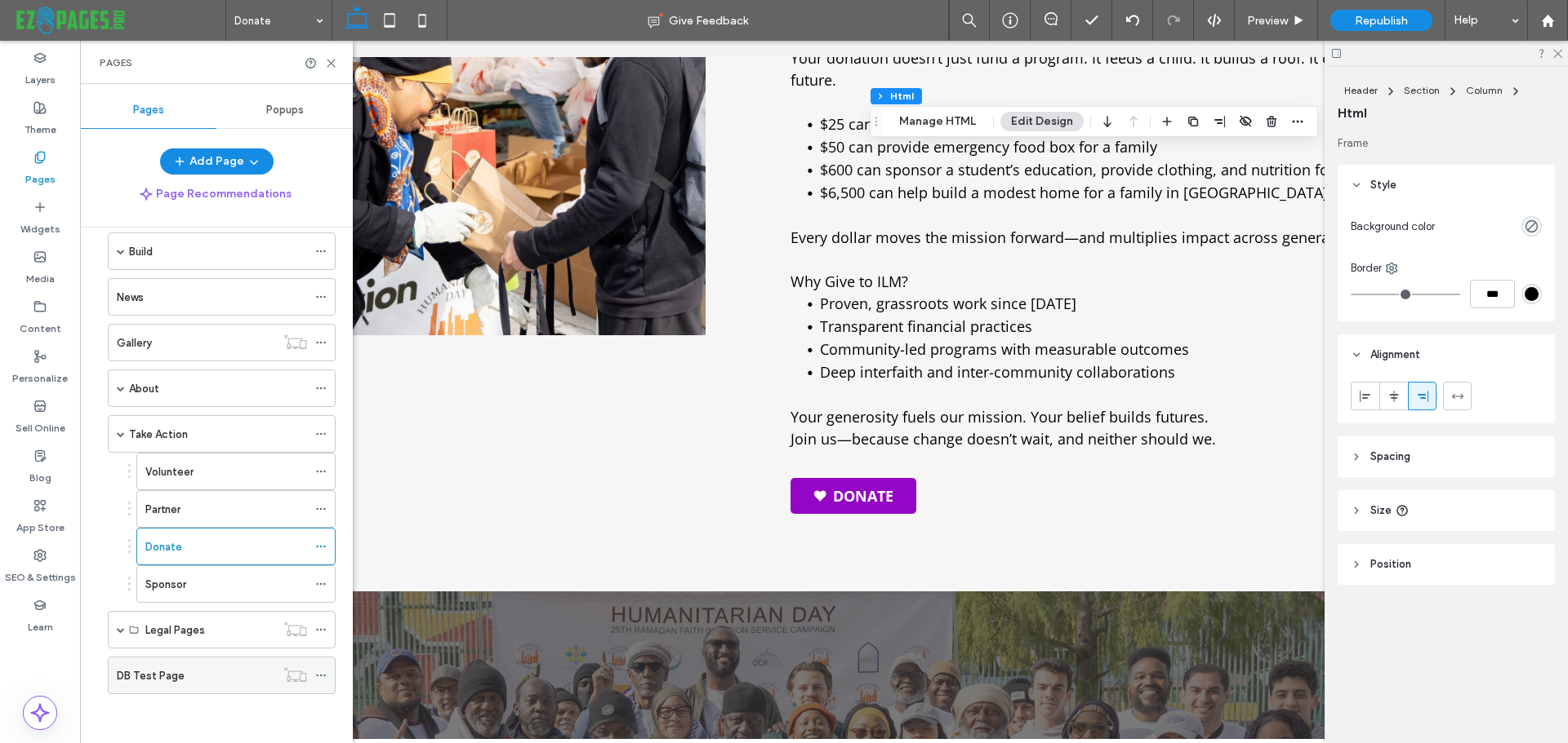
click at [176, 677] on label "DB Test Page" at bounding box center [150, 676] width 68 height 28
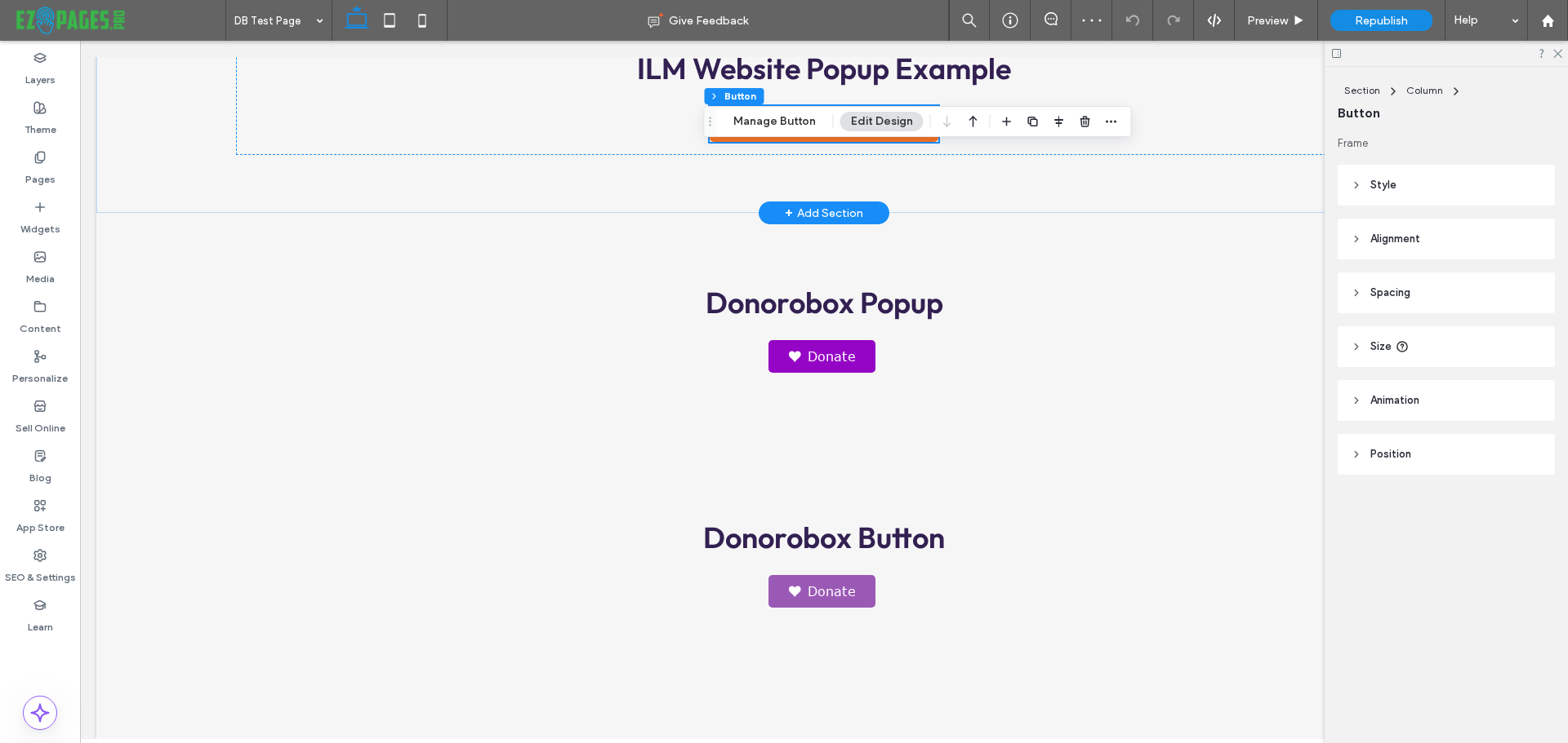
scroll to position [490, 0]
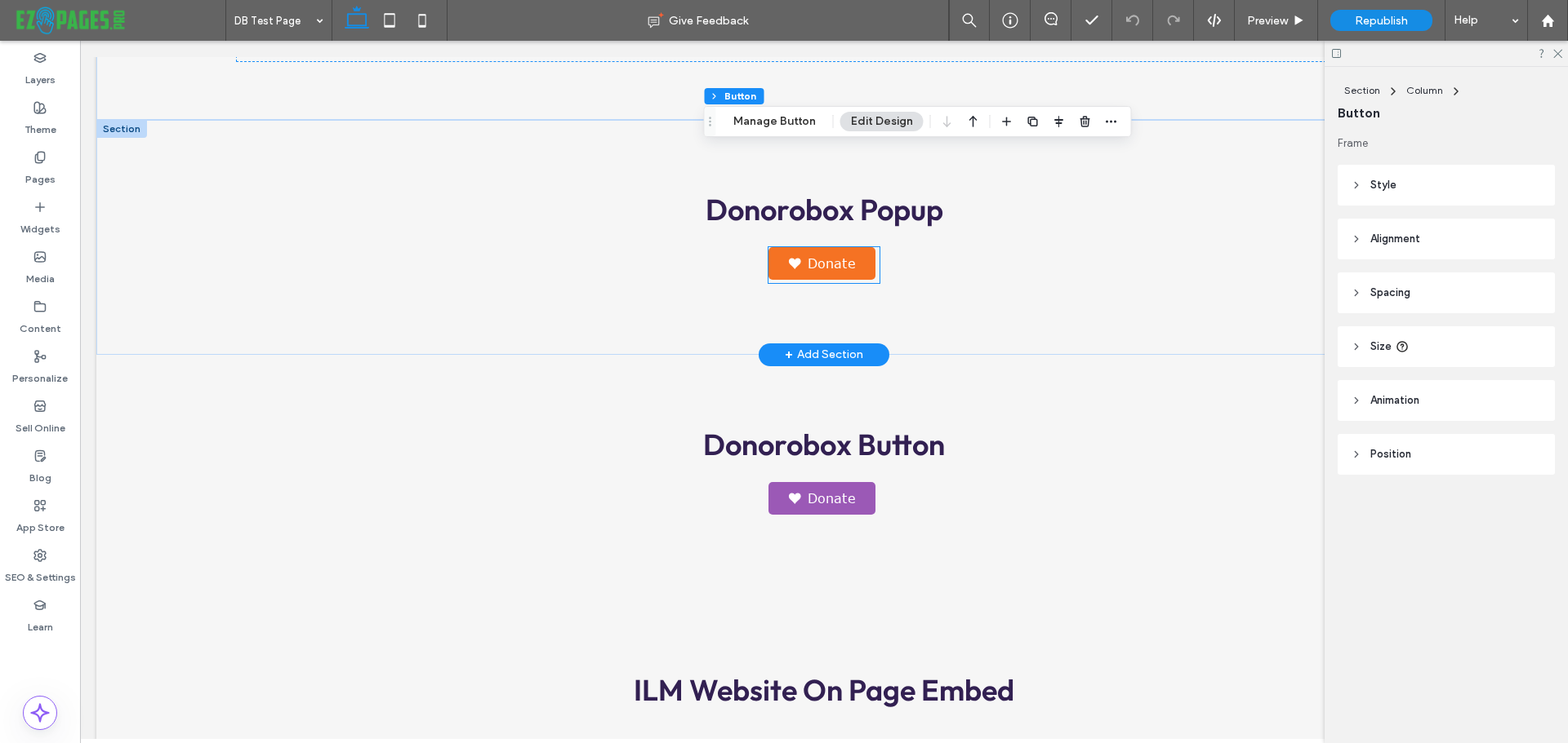
click at [836, 260] on link "Donate" at bounding box center [822, 264] width 107 height 33
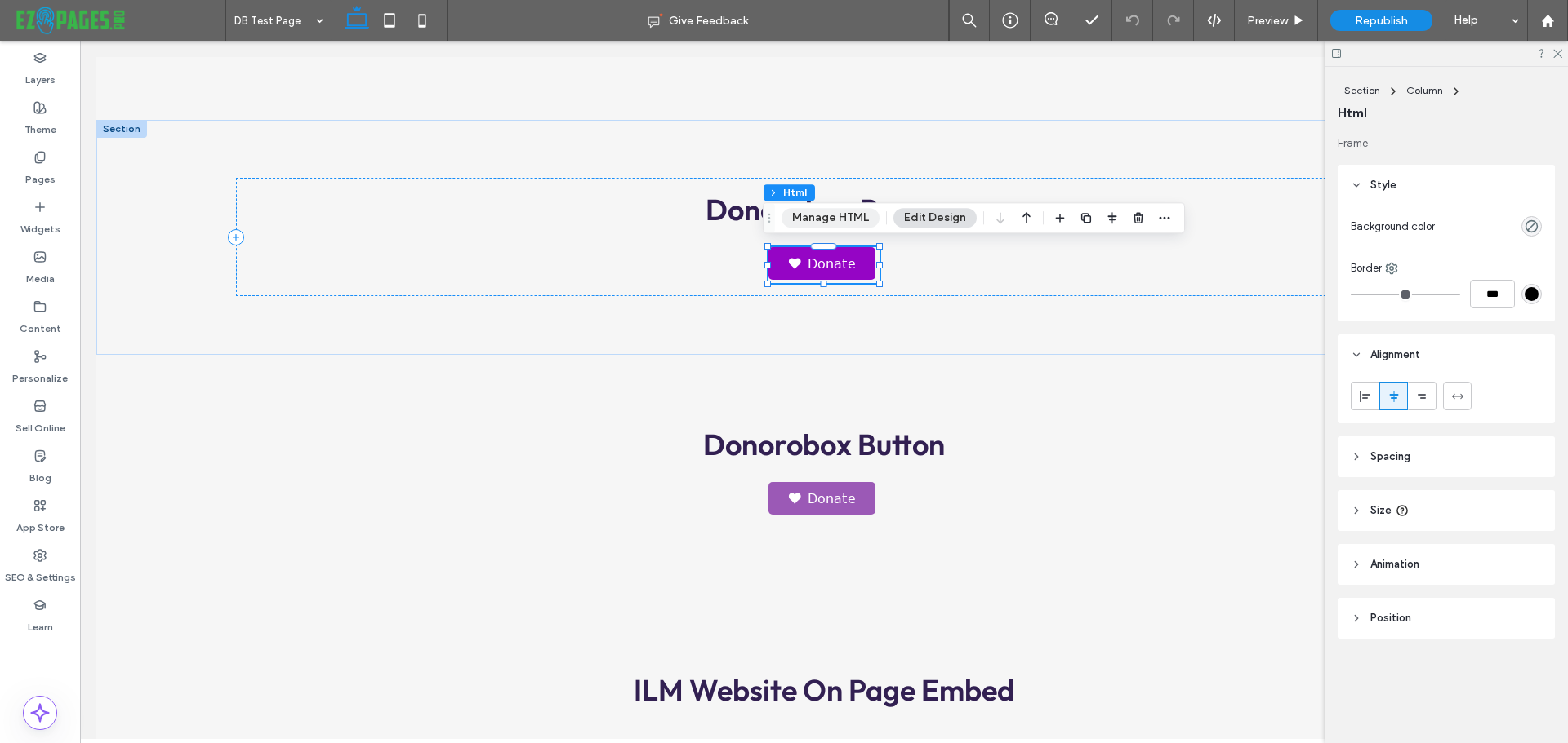
click at [799, 212] on button "Manage HTML" at bounding box center [831, 217] width 98 height 20
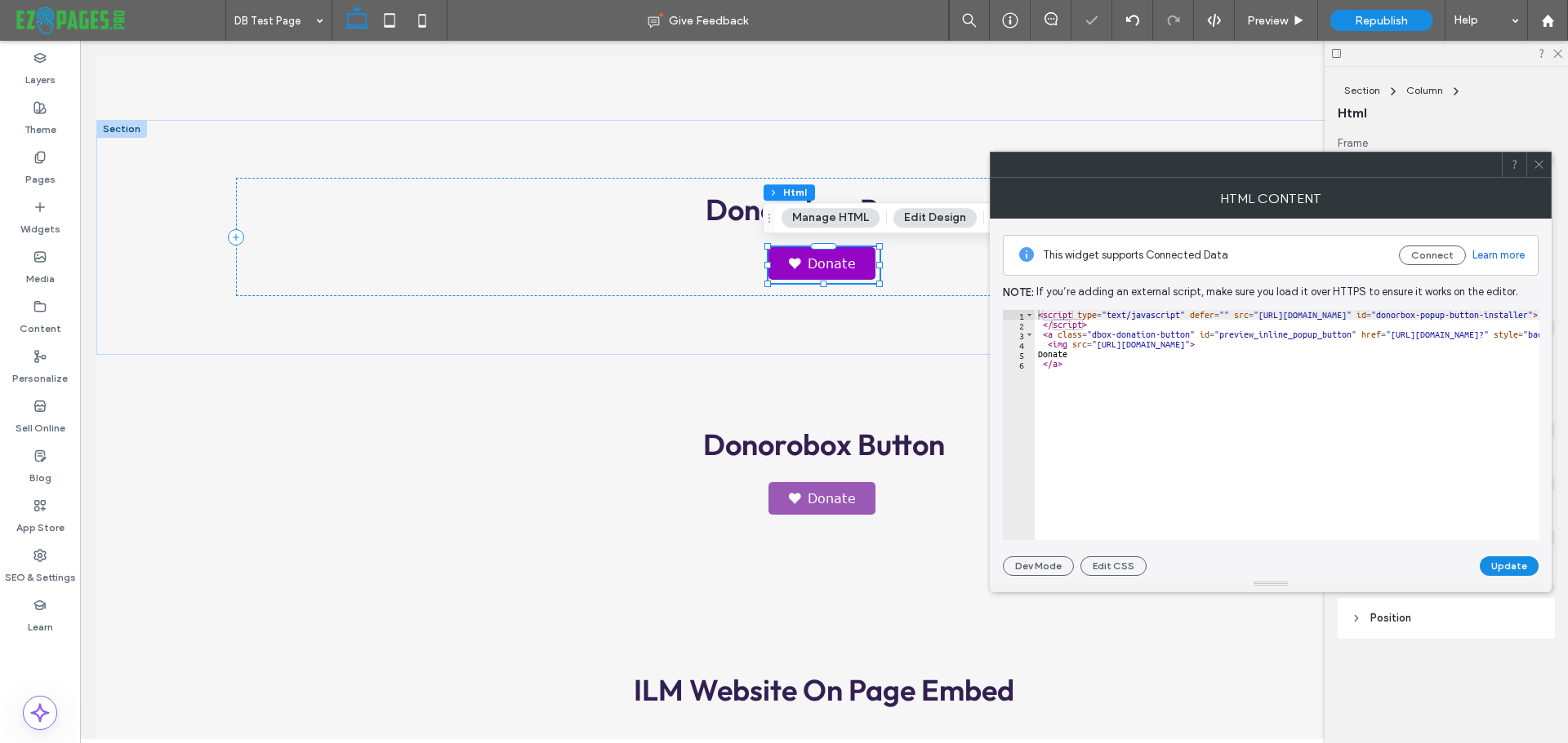
type textarea "****** *****"
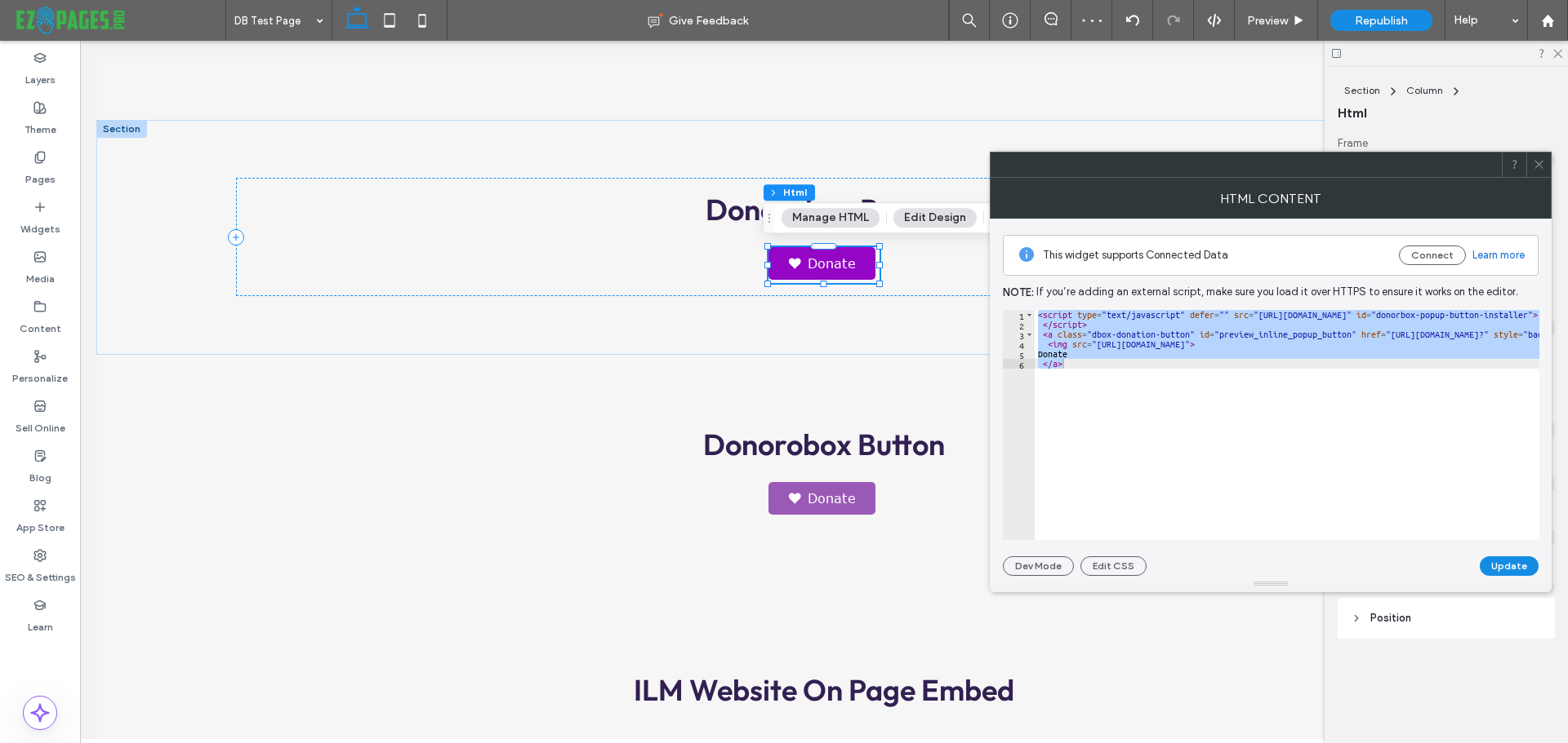
click at [1531, 164] on div at bounding box center [1538, 165] width 24 height 24
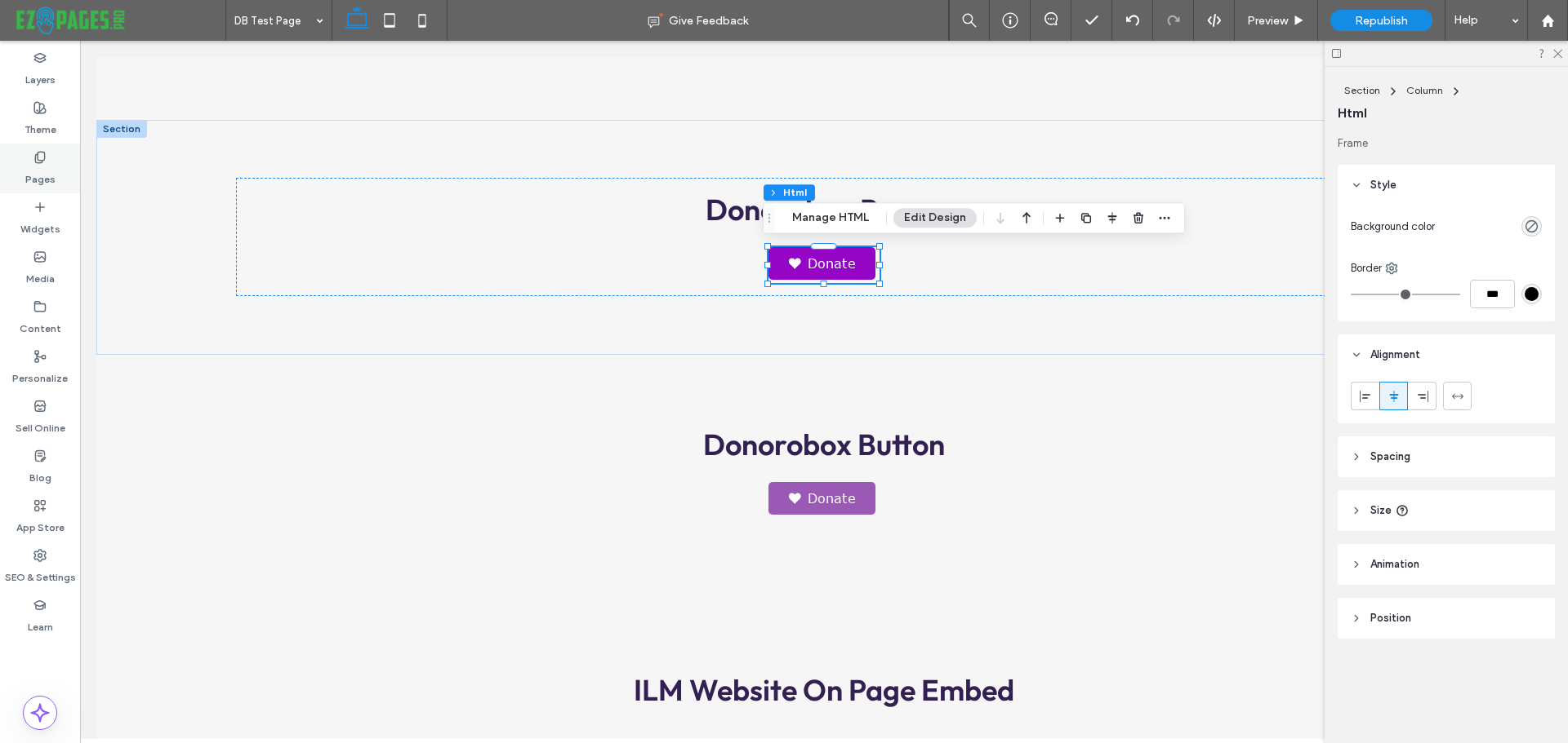
click at [38, 162] on use at bounding box center [40, 157] width 9 height 10
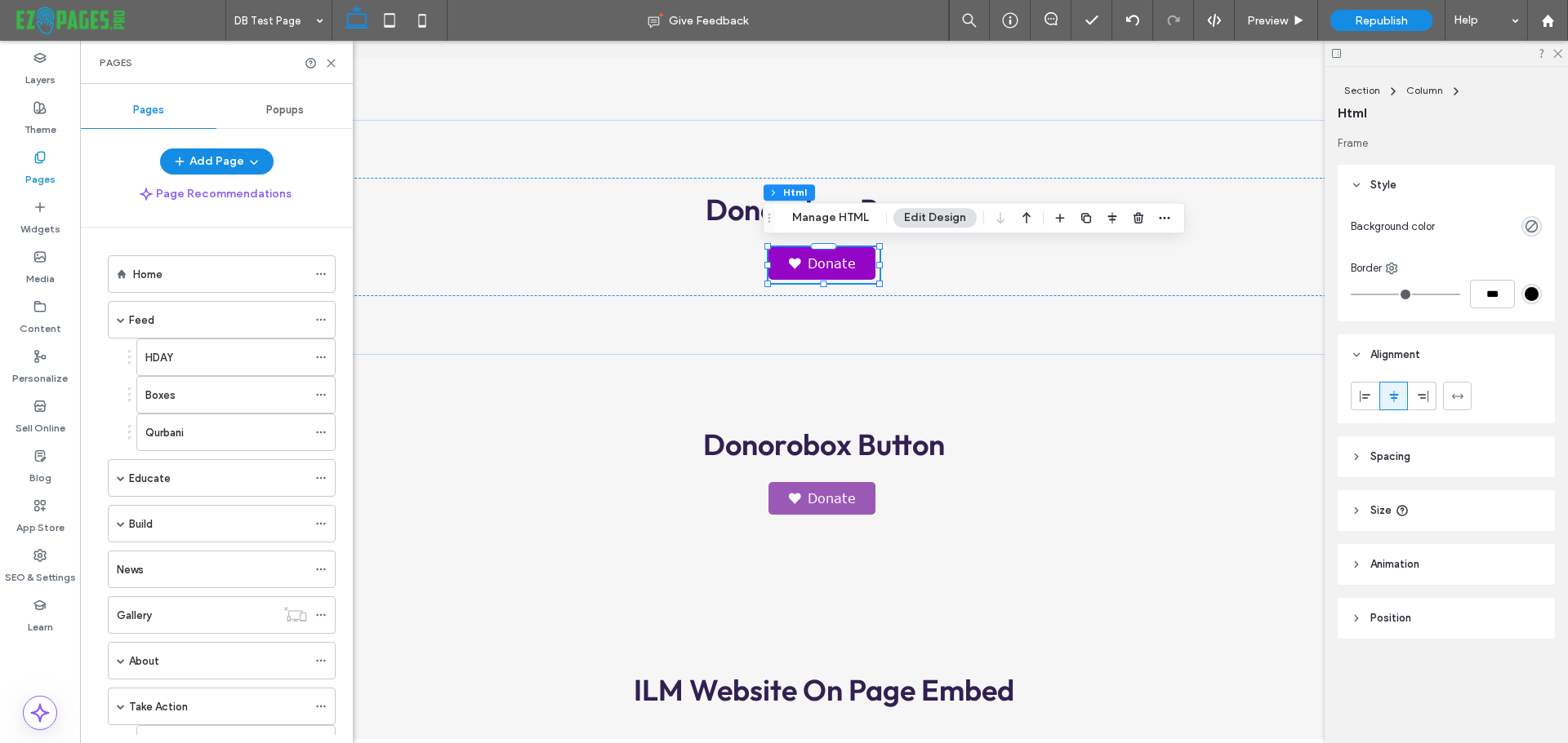
click at [324, 61] on div at bounding box center [321, 63] width 33 height 12
click at [331, 62] on use at bounding box center [331, 63] width 8 height 8
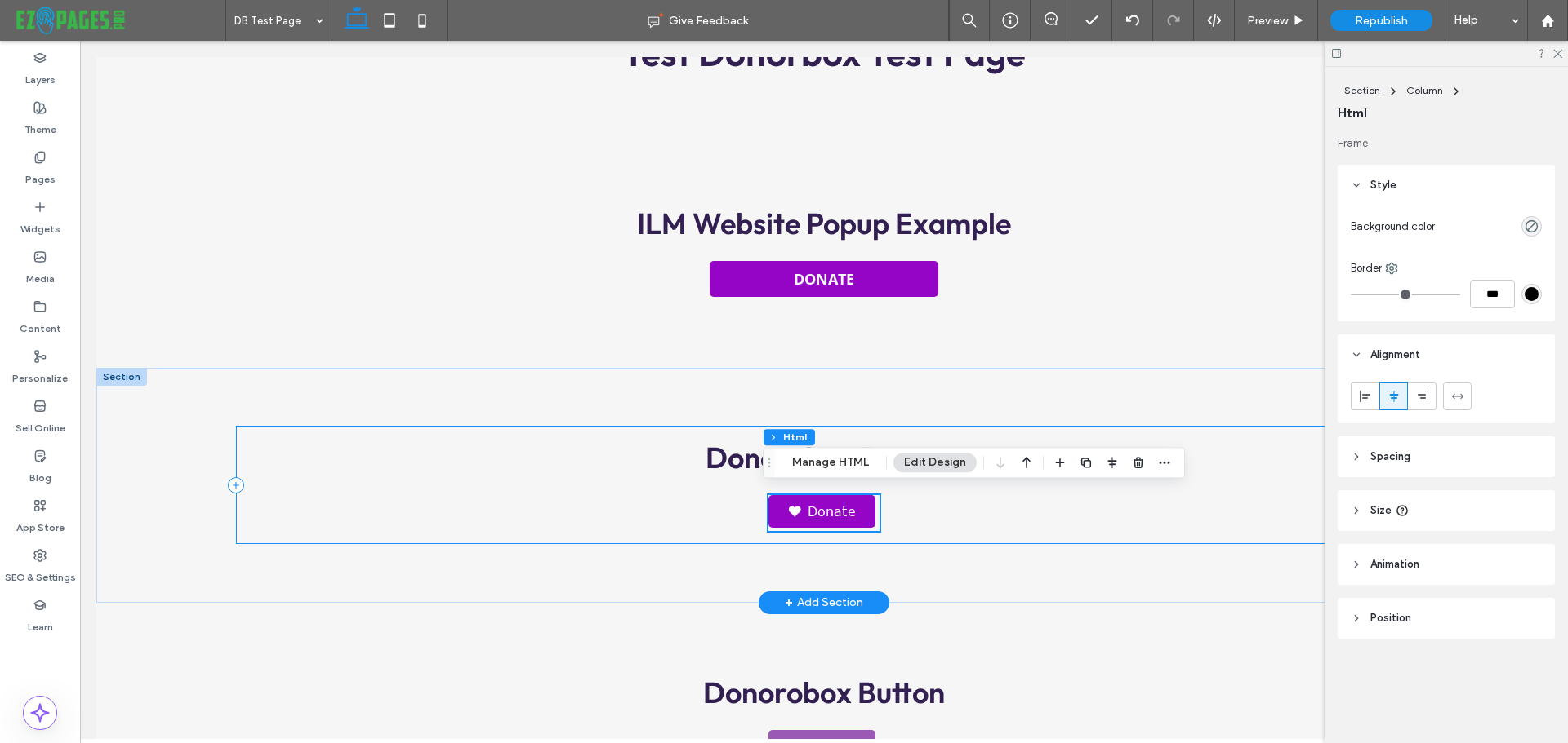
scroll to position [0, 0]
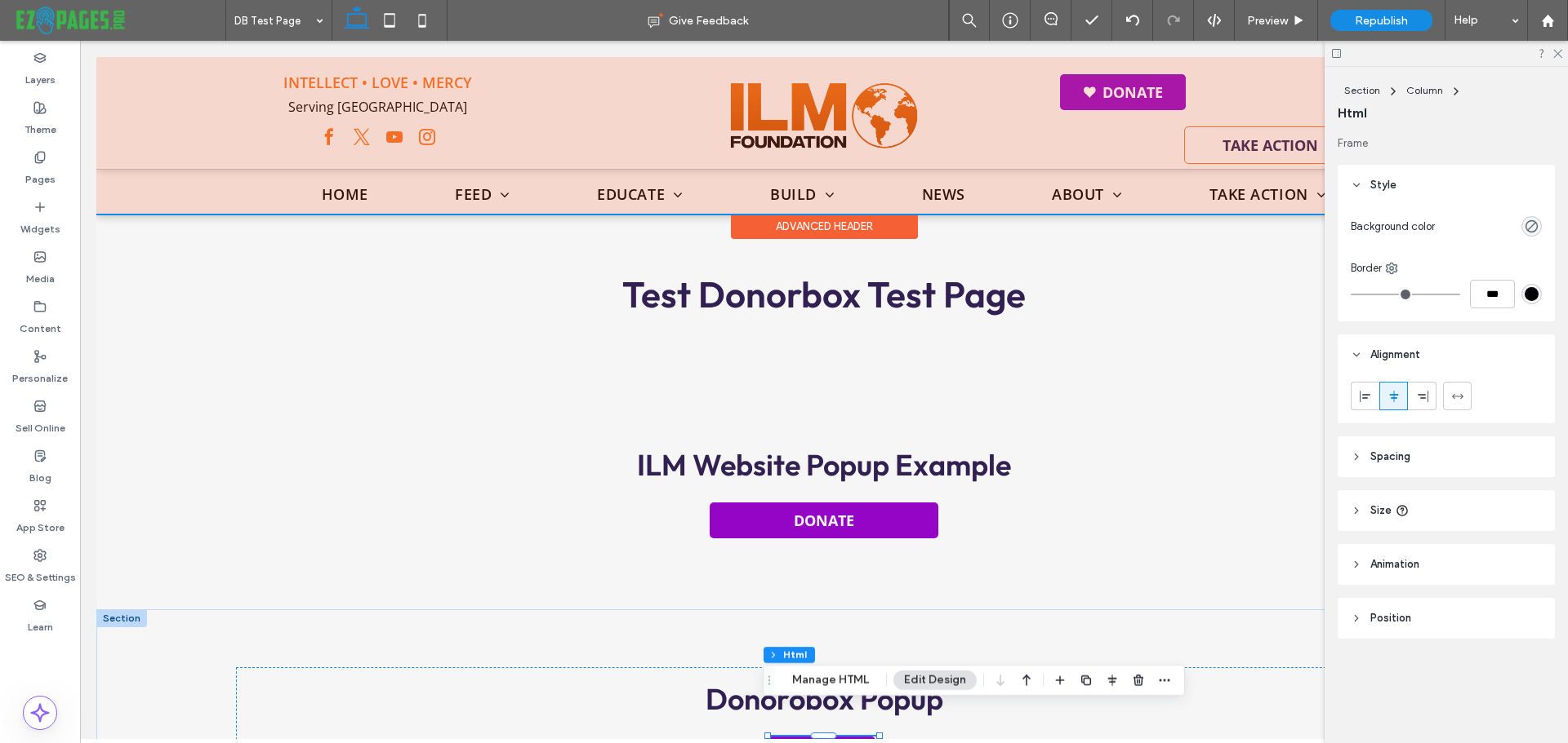
click at [1145, 99] on div at bounding box center [824, 135] width 1455 height 157
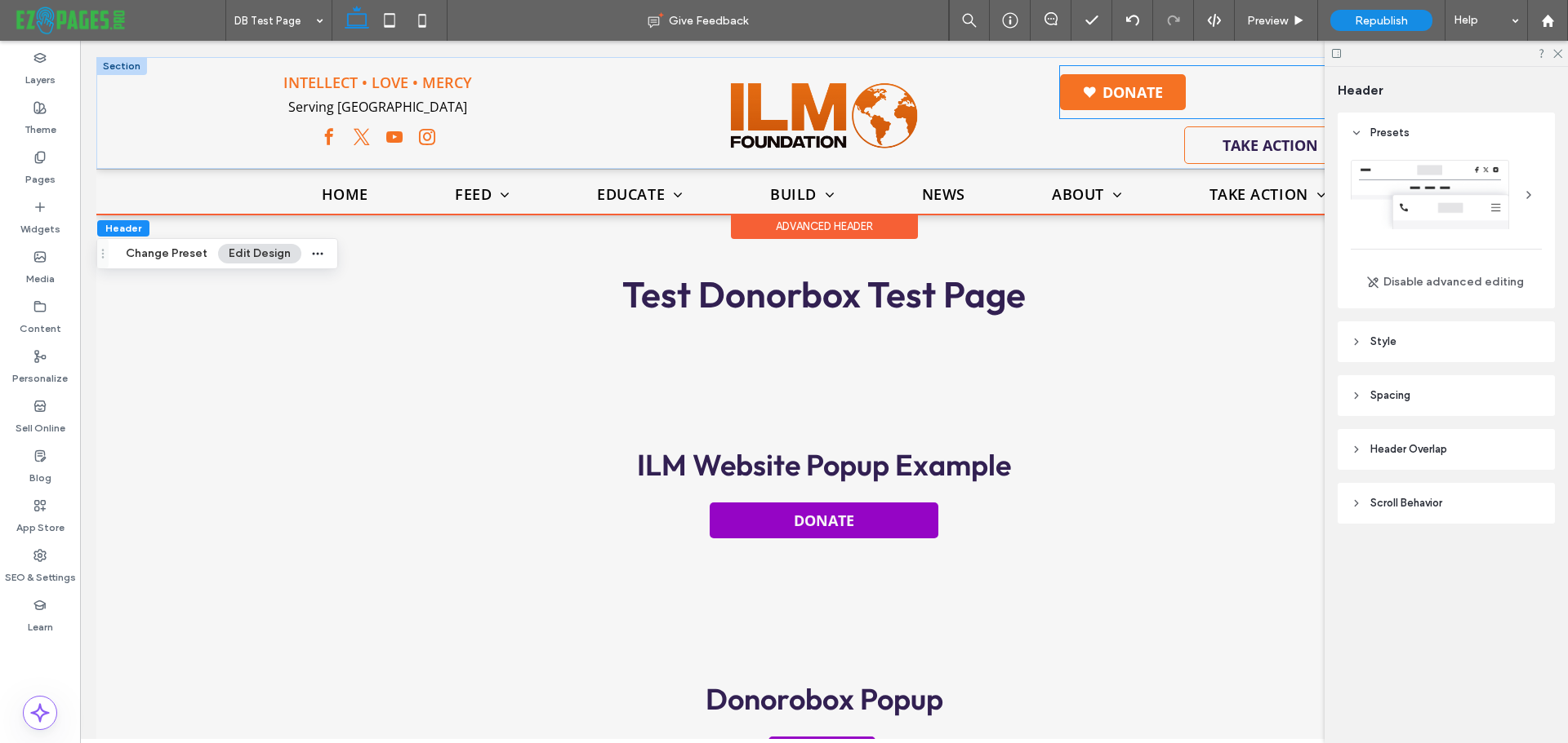
click at [1126, 85] on link "Donate" at bounding box center [1123, 92] width 126 height 36
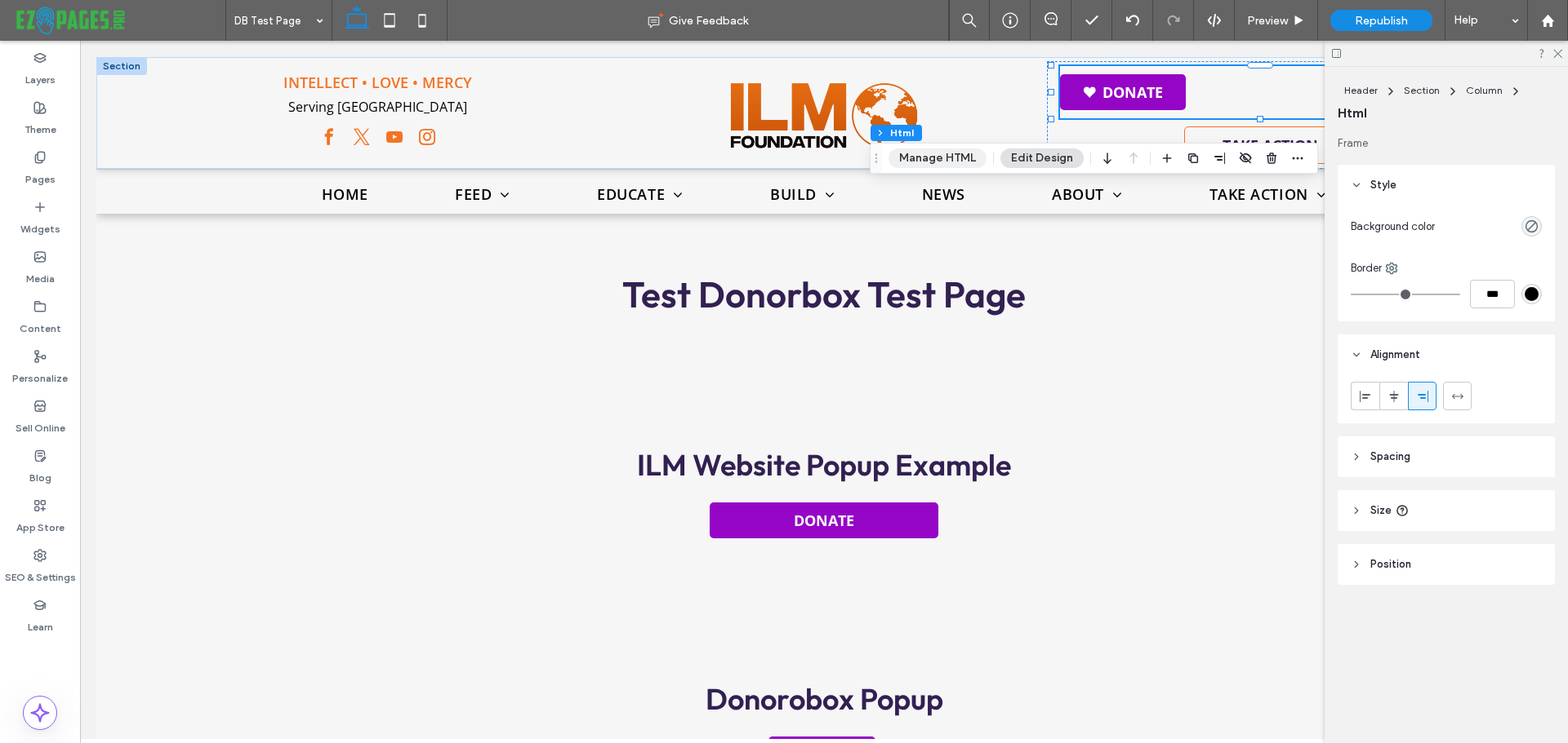
click at [942, 155] on button "Manage HTML" at bounding box center [938, 158] width 98 height 20
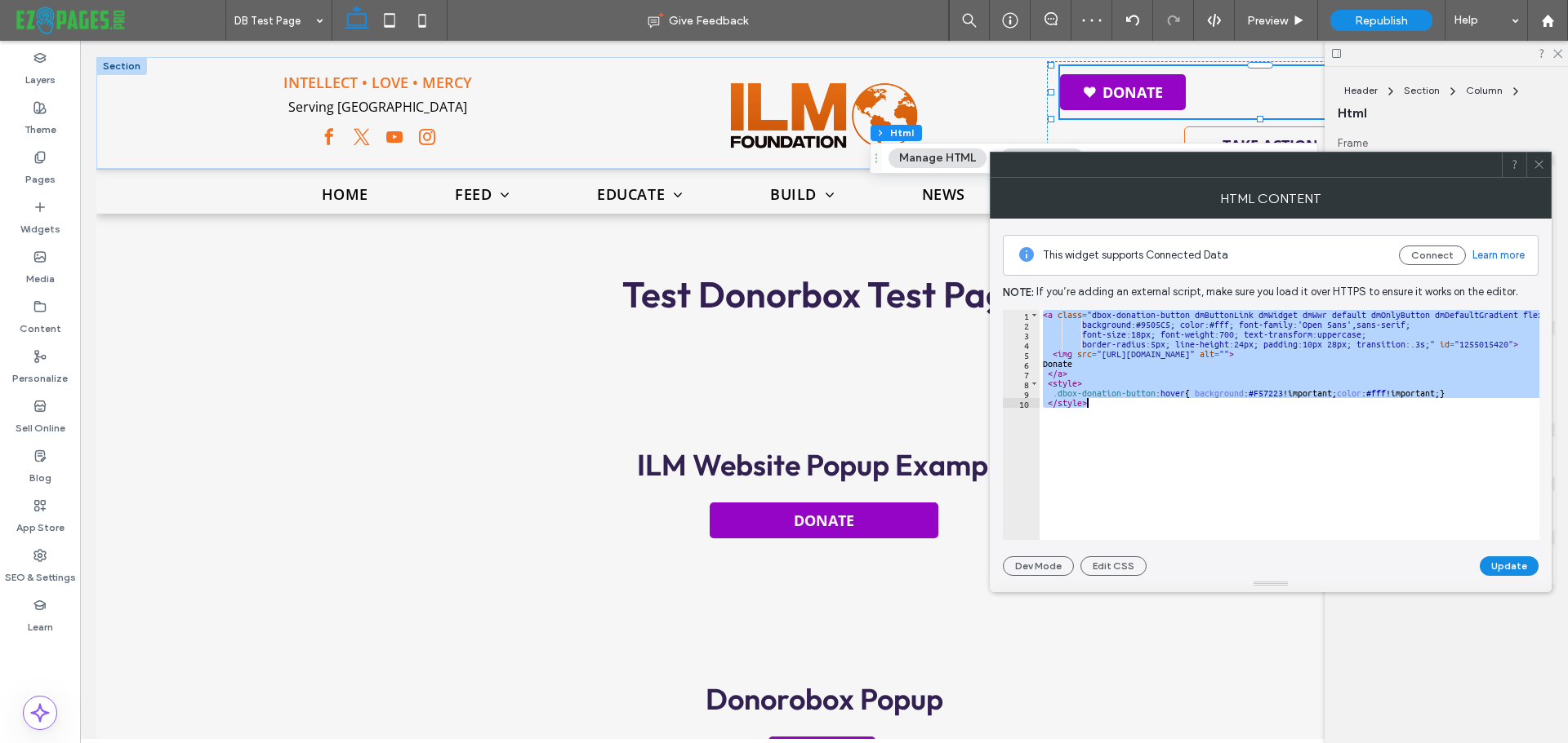
paste textarea "Cursor at row 10"
type textarea "****"
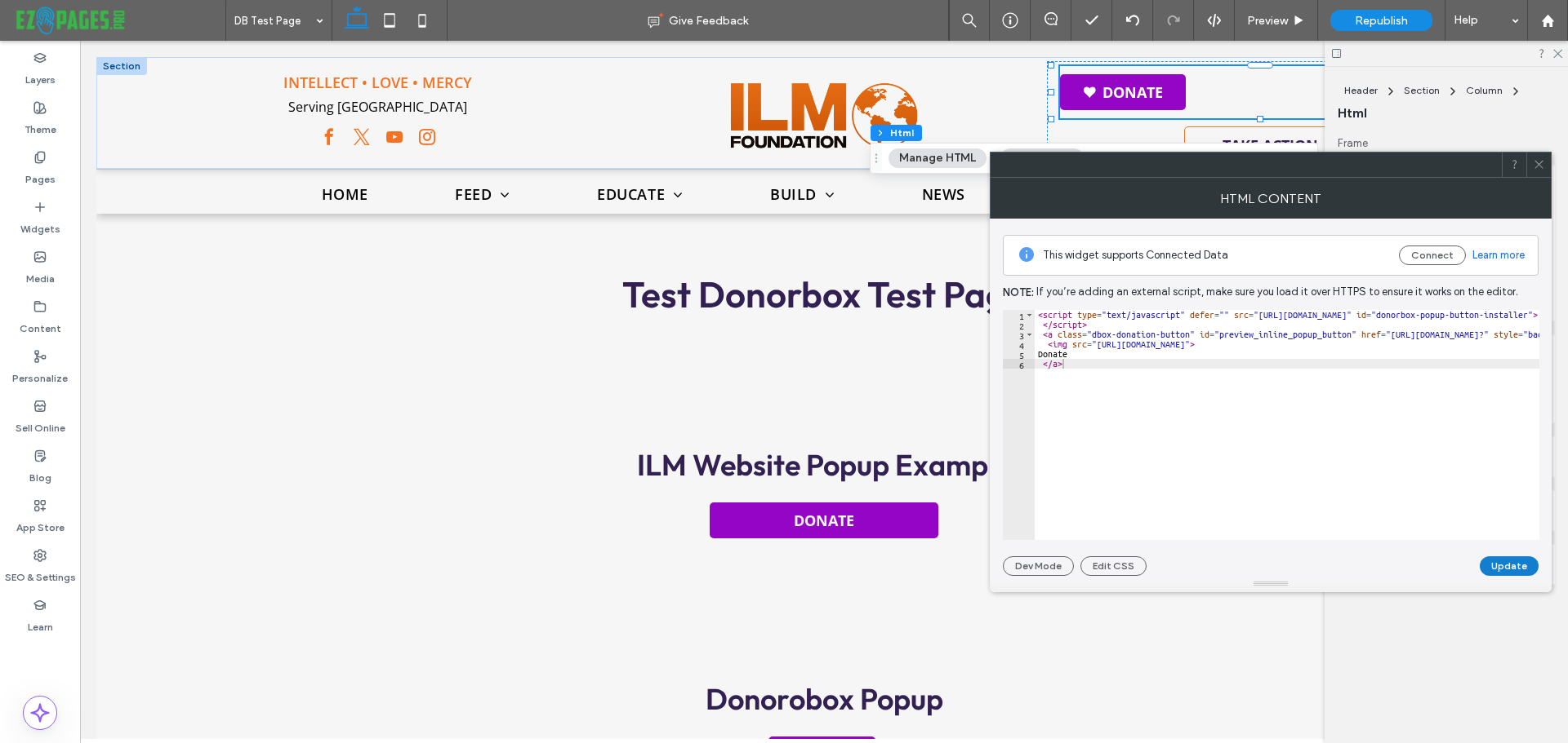
click at [1496, 564] on button "Update" at bounding box center [1508, 566] width 59 height 20
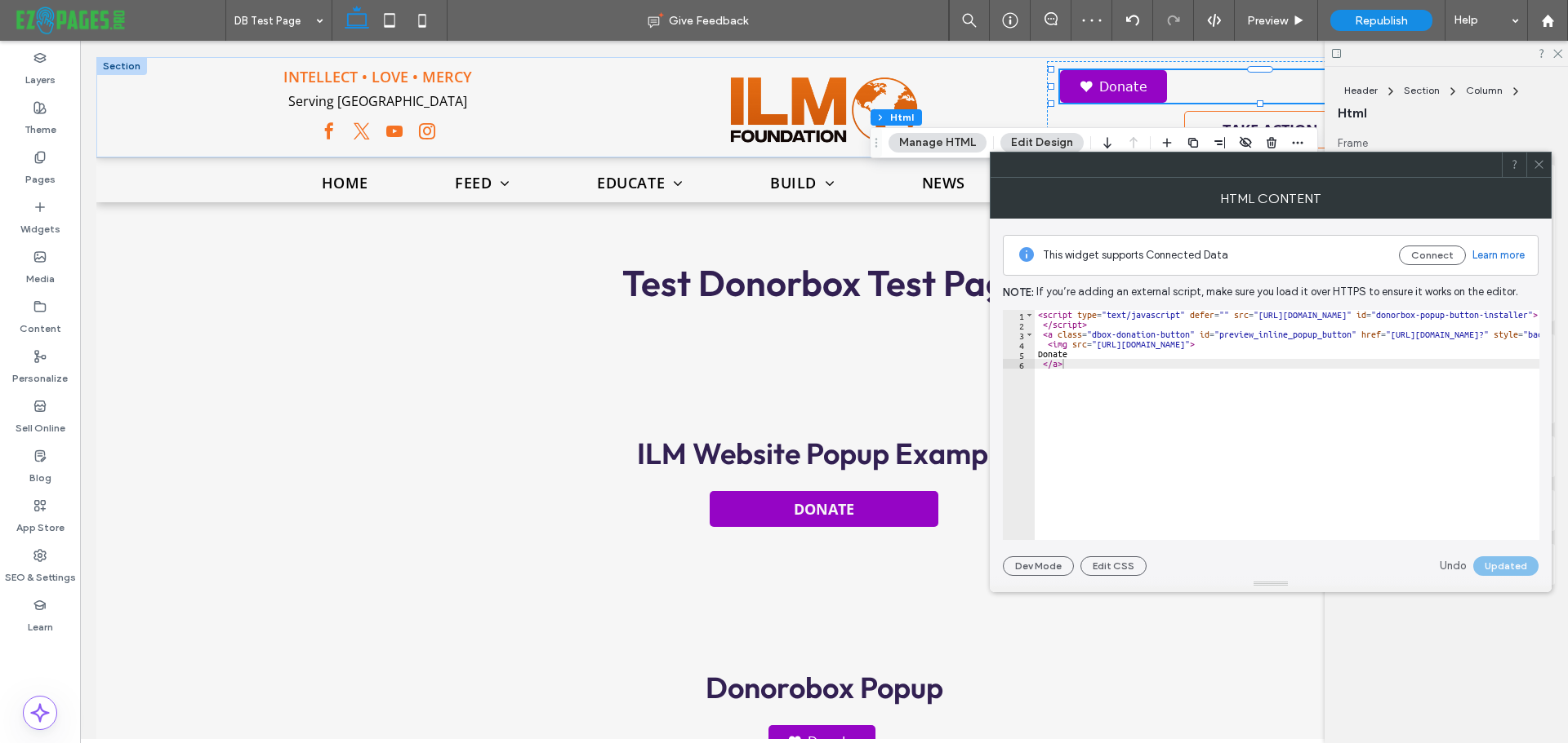
click at [1533, 170] on icon at bounding box center [1539, 165] width 12 height 12
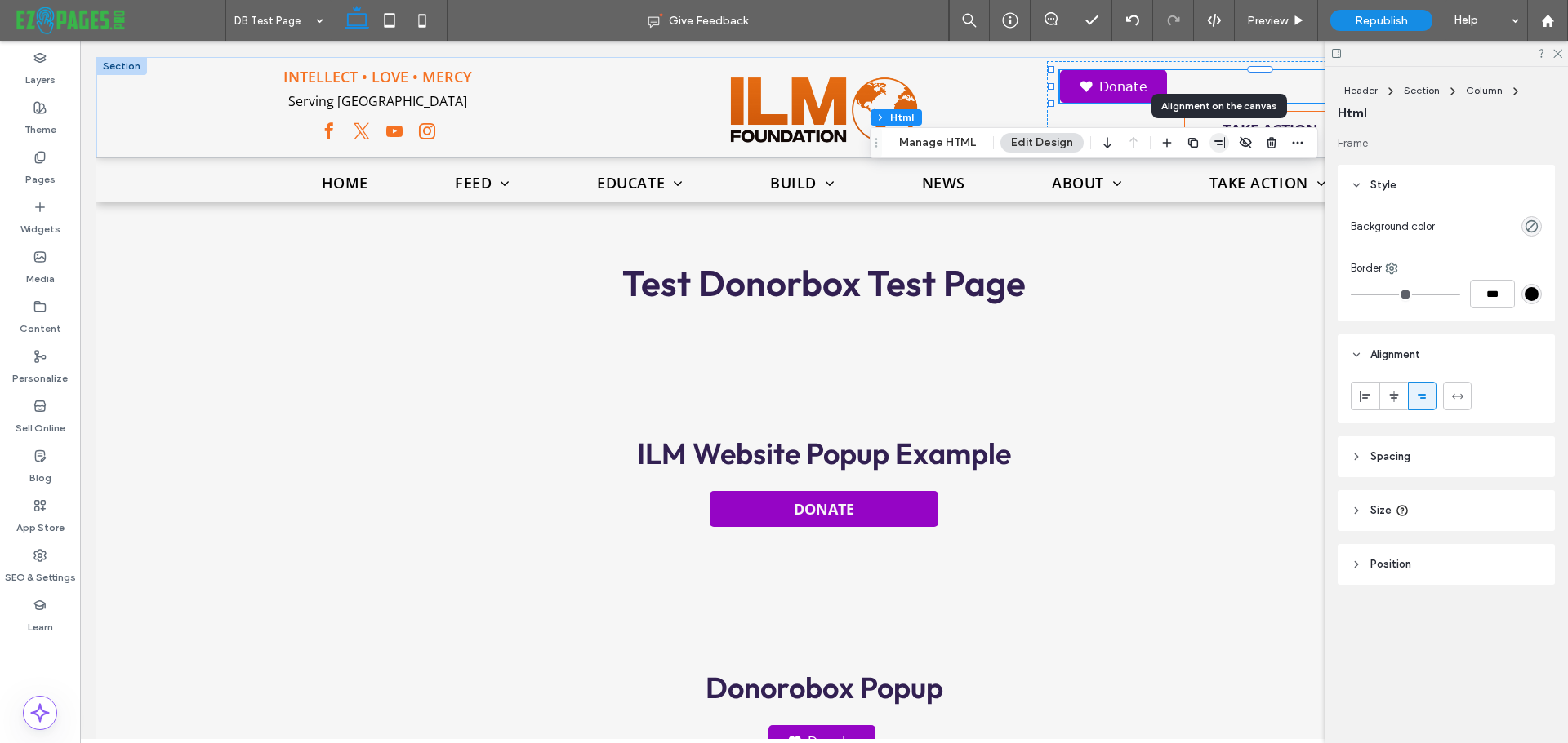
click at [1217, 146] on icon "button" at bounding box center [1219, 142] width 13 height 13
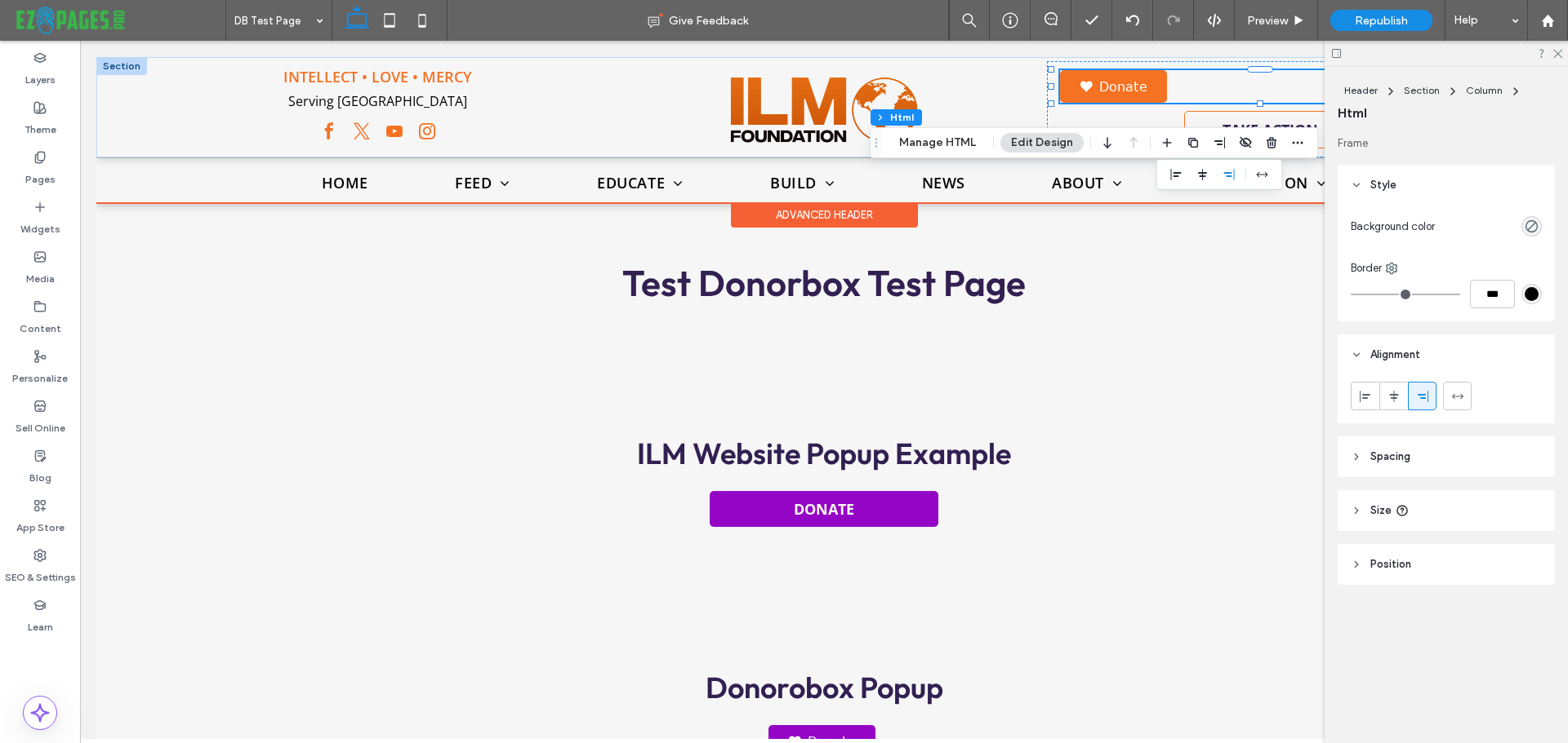
click at [1120, 84] on link "Donate" at bounding box center [1113, 86] width 107 height 33
click at [1160, 86] on div "Donate" at bounding box center [1270, 86] width 420 height 33
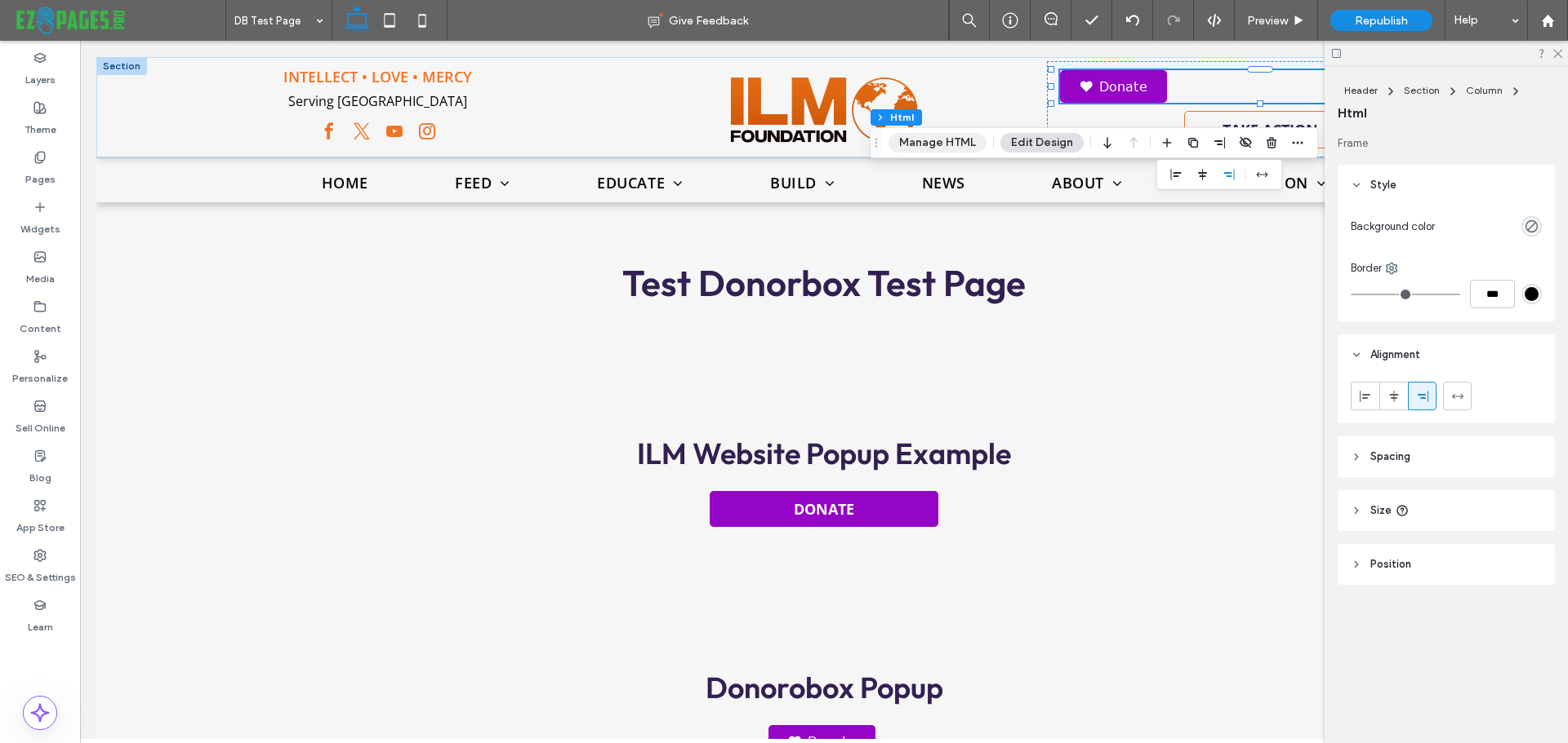
click at [940, 140] on button "Manage HTML" at bounding box center [938, 142] width 98 height 20
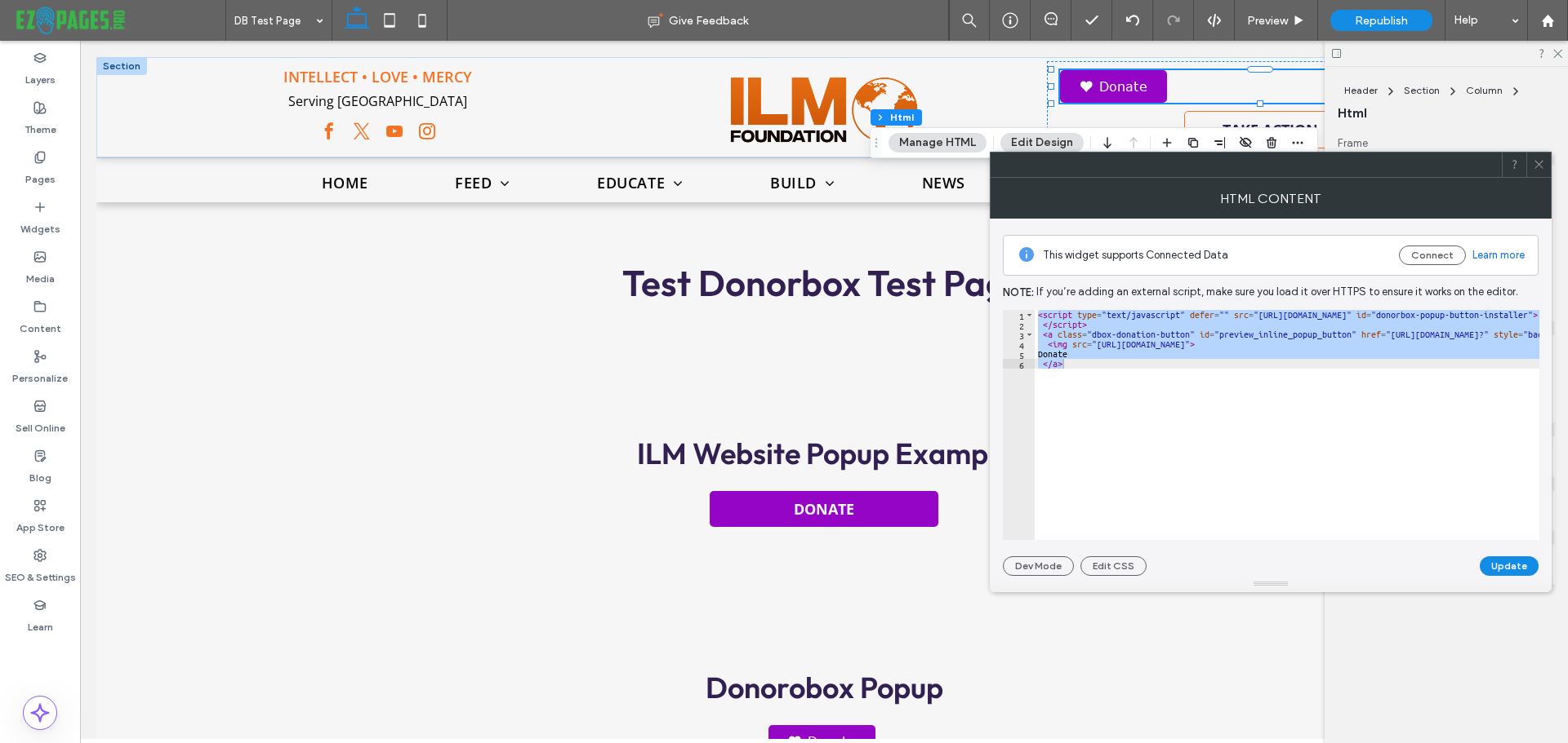
click at [1069, 394] on div "< script type = "text/javascript" defer = "" src = "https://donorbox.org/instal…" at bounding box center [1286, 425] width 505 height 230
type textarea "****** *****"
paste textarea "Cursor at row 6"
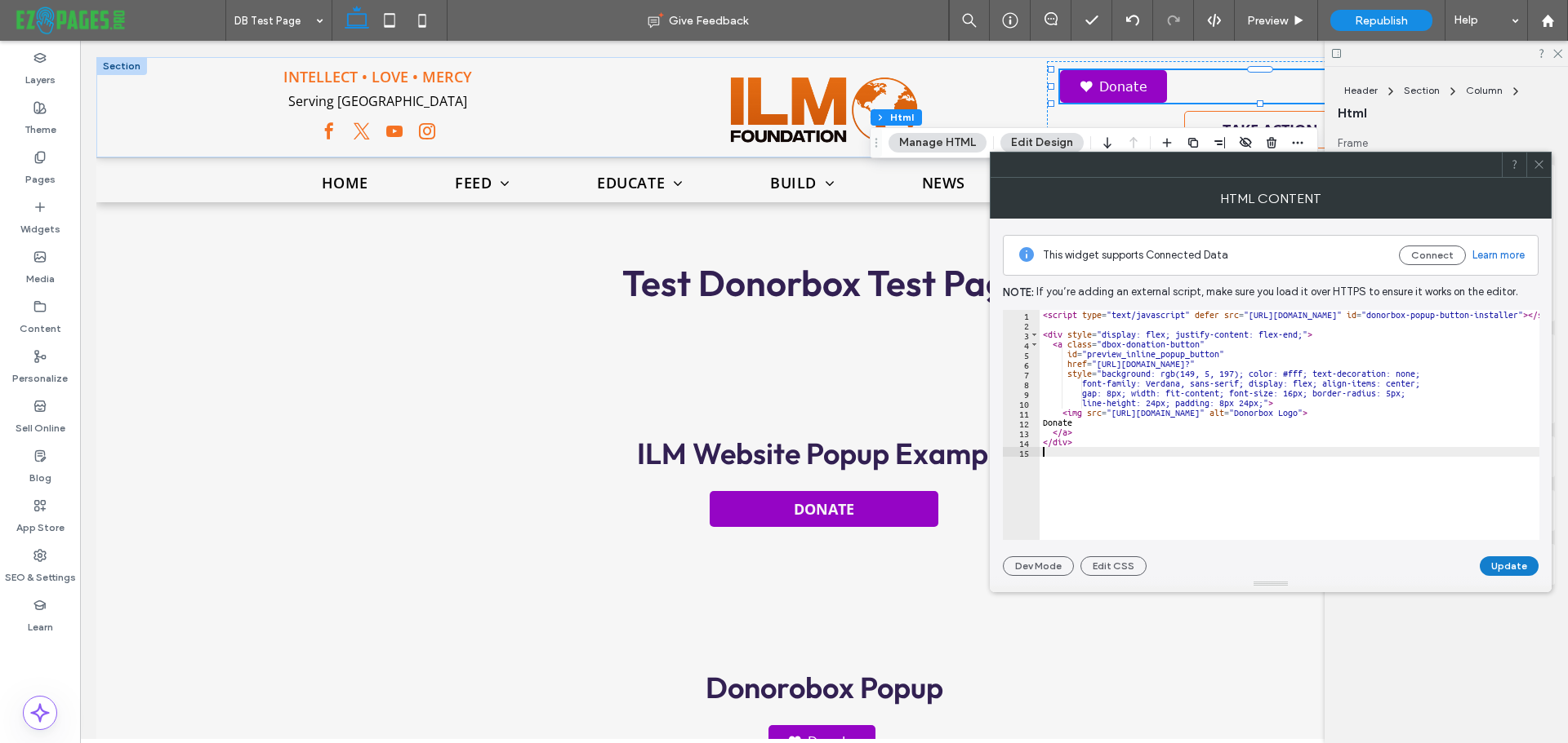
click at [1495, 569] on button "Update" at bounding box center [1508, 566] width 59 height 20
click at [1551, 52] on div at bounding box center [1446, 53] width 243 height 25
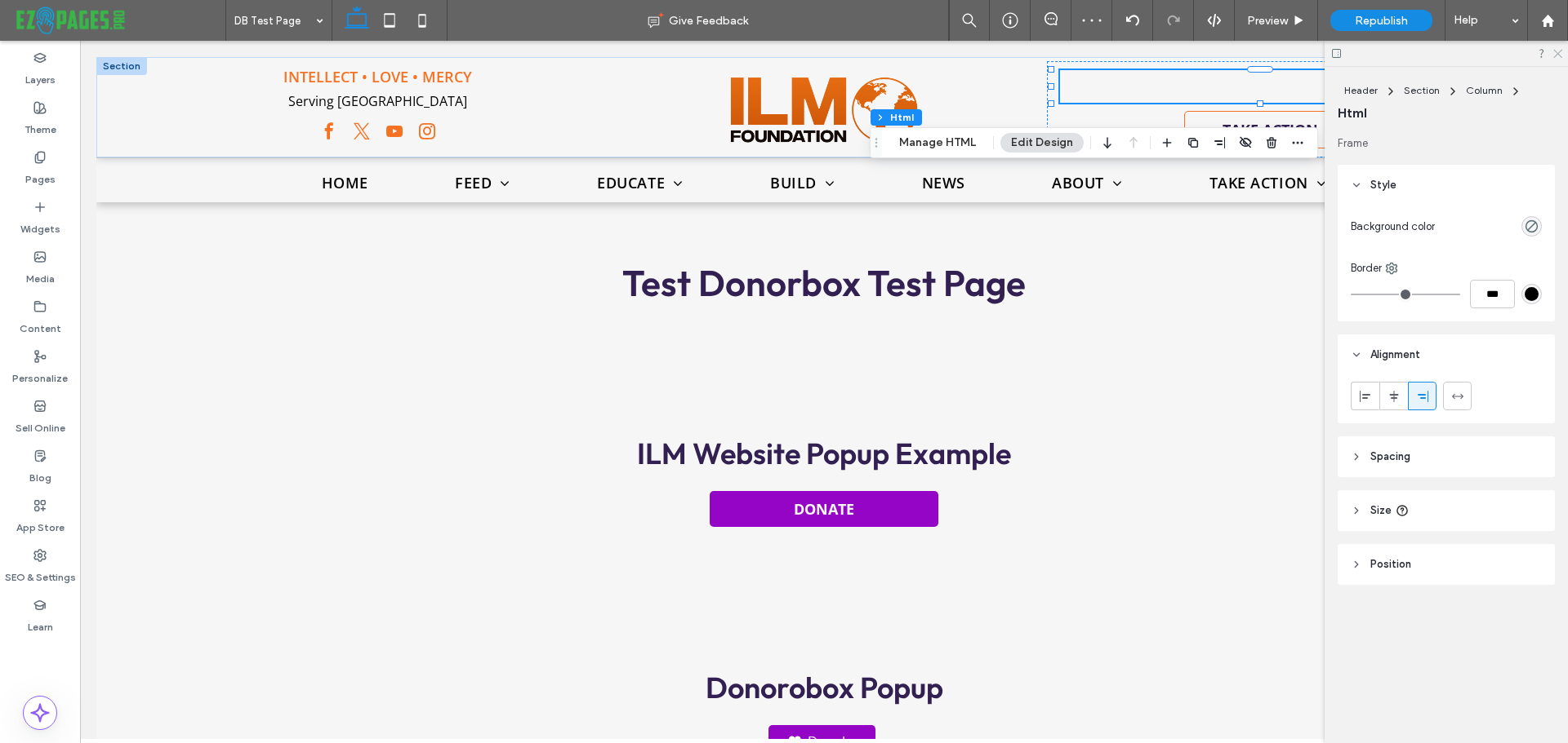
drag, startPoint x: 1555, startPoint y: 53, endPoint x: 1457, endPoint y: 40, distance: 98.9
click at [1555, 53] on icon at bounding box center [1557, 53] width 10 height 10
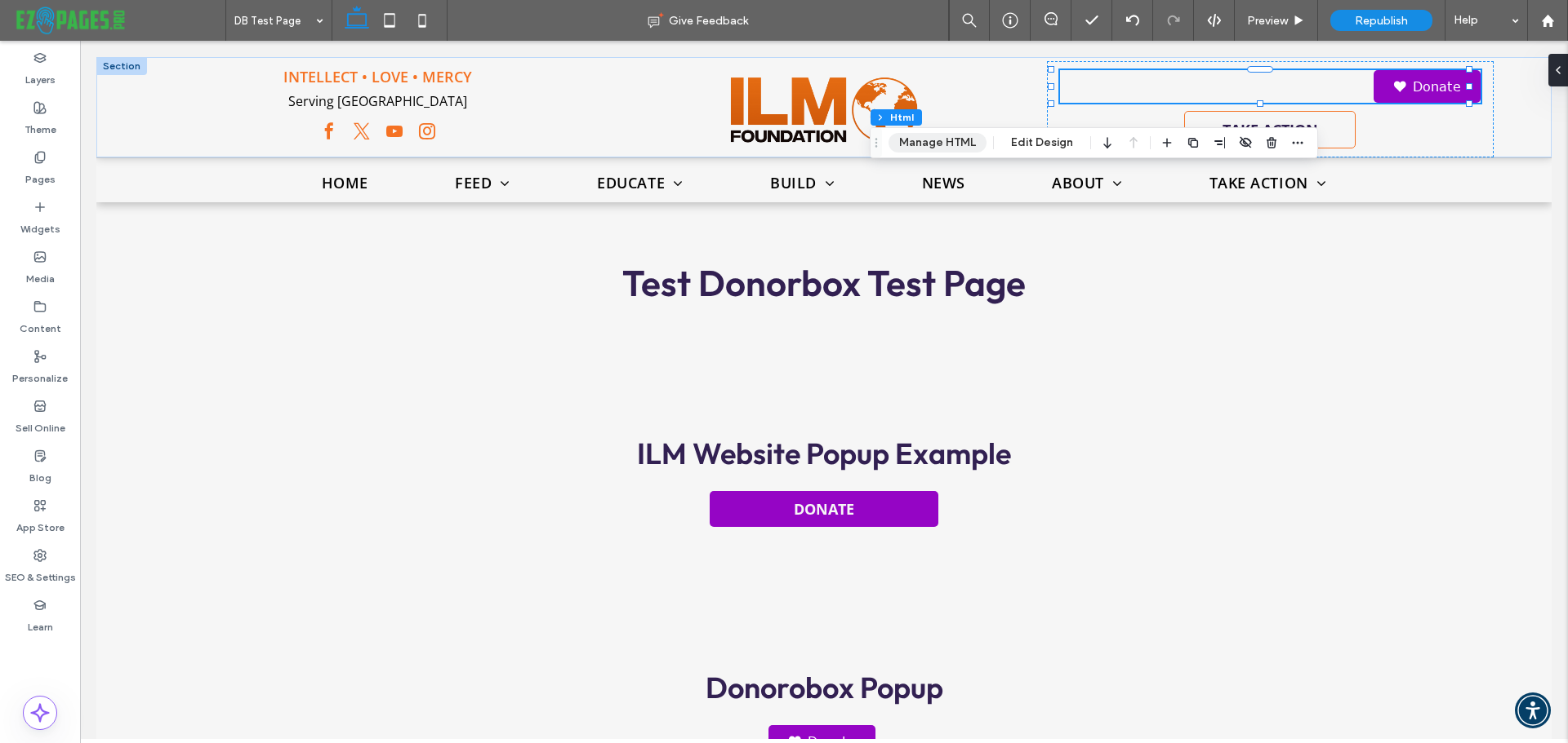
click at [943, 143] on button "Manage HTML" at bounding box center [938, 142] width 98 height 20
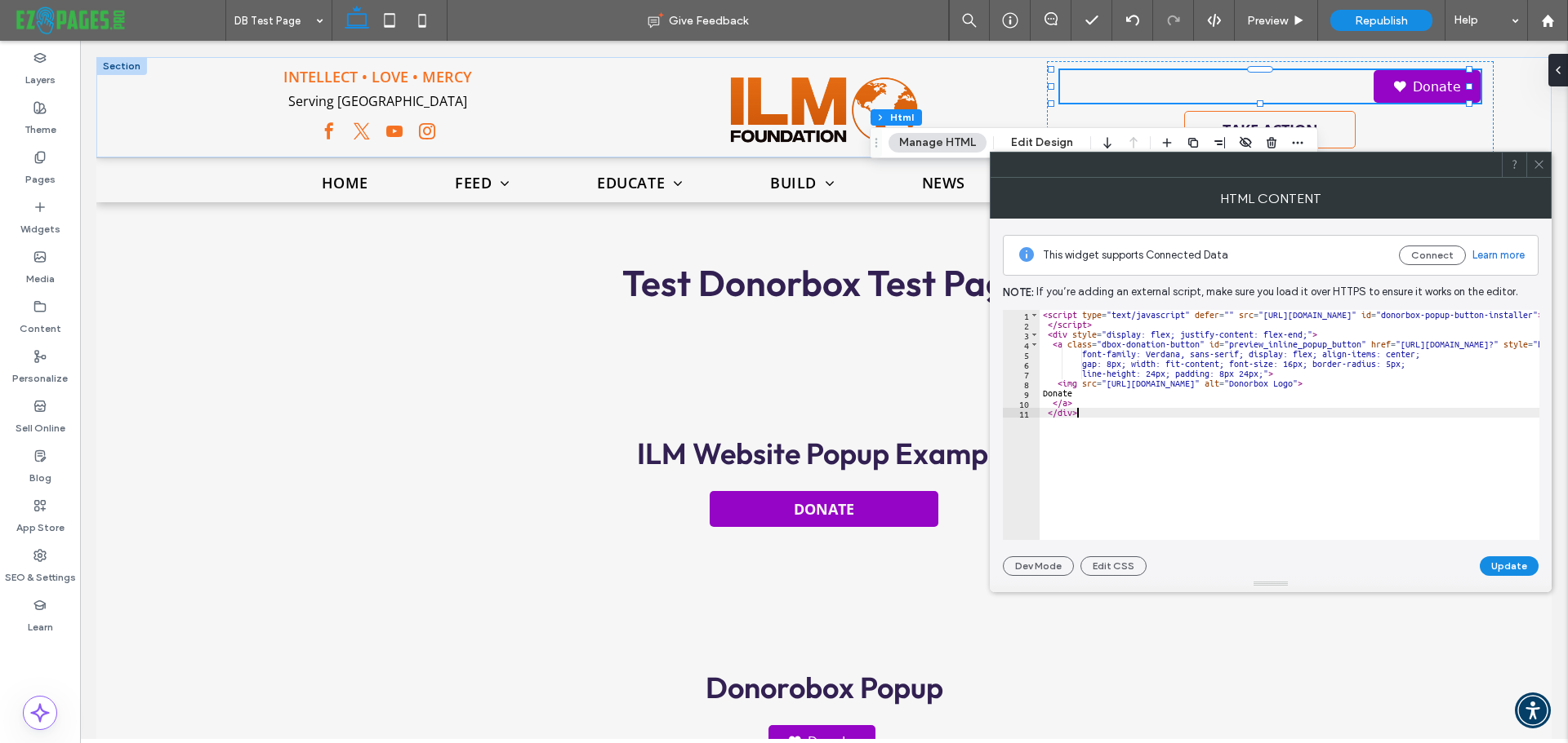
click at [1086, 430] on div "< script type = "text/javascript" defer = "" src = "https://donorbox.org/instal…" at bounding box center [1547, 428] width 1016 height 237
drag, startPoint x: 1111, startPoint y: 384, endPoint x: 1210, endPoint y: 385, distance: 99.0
click at [1210, 385] on div "< script type = "text/javascript" defer = "" src = "https://donorbox.org/instal…" at bounding box center [1547, 428] width 1016 height 237
click at [1166, 438] on div "< script type = "text/javascript" defer = "" src = "https://donorbox.org/instal…" at bounding box center [1547, 428] width 1016 height 237
type textarea "**** *******"
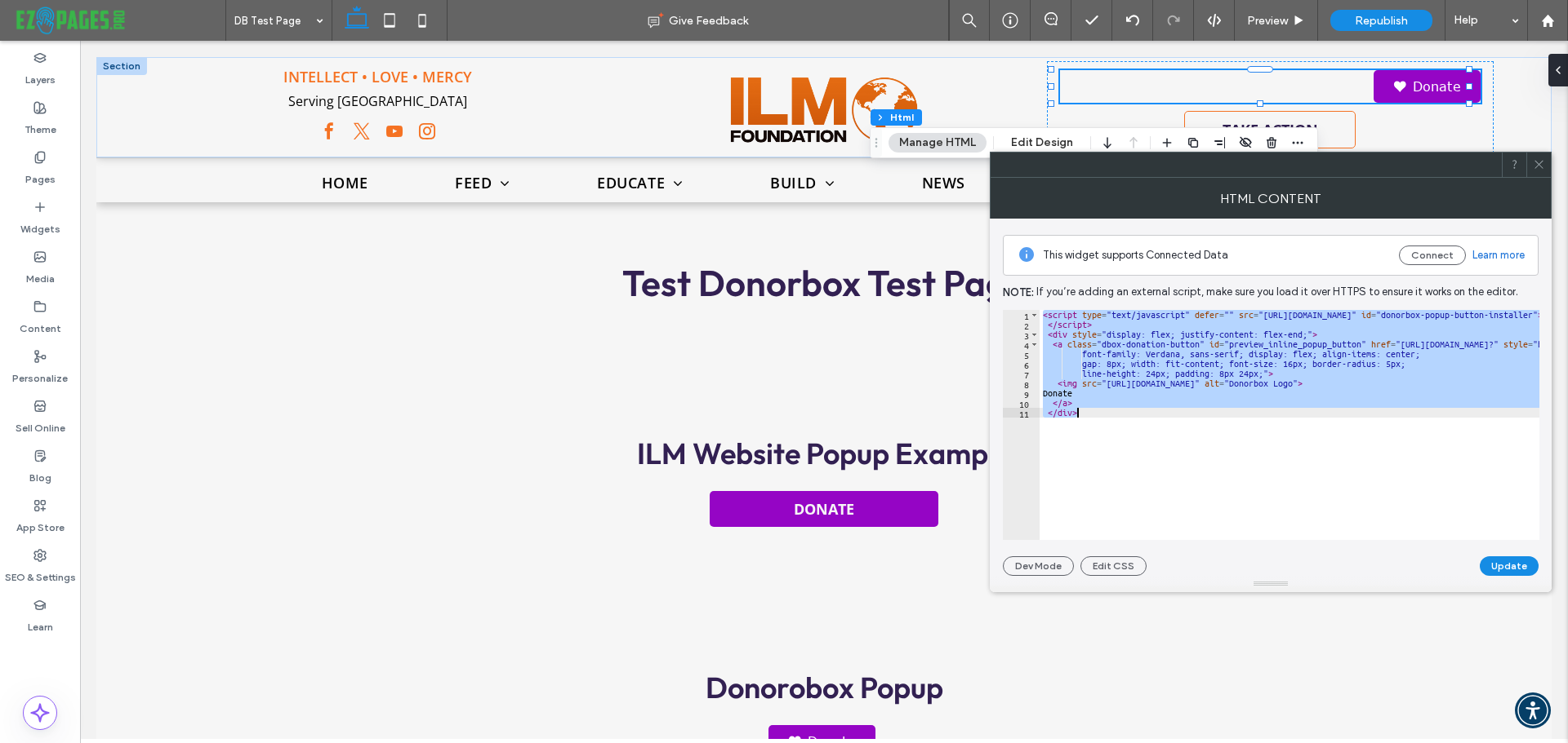
paste textarea "Cursor at row 11"
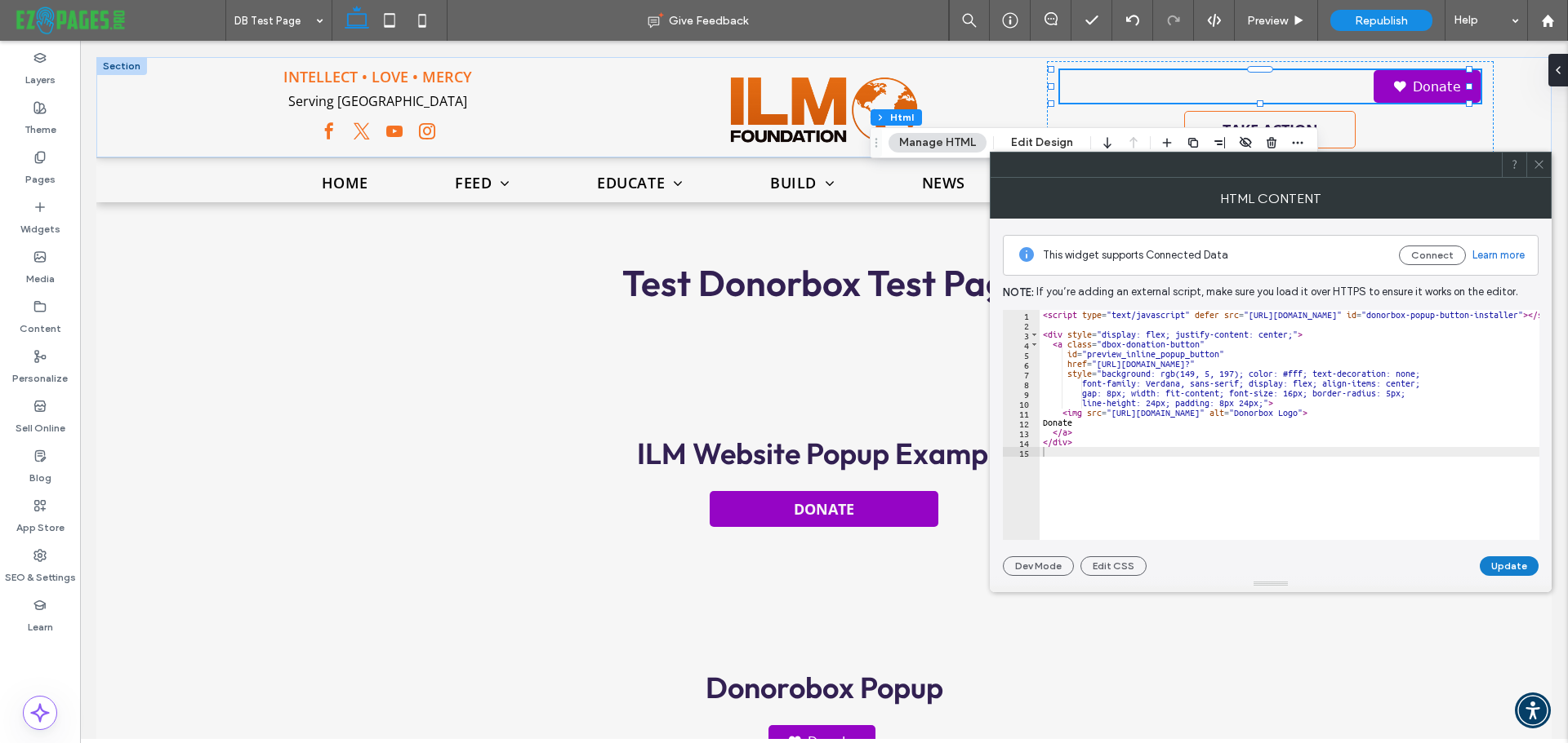
click at [1503, 568] on button "Update" at bounding box center [1508, 566] width 59 height 20
click at [1539, 171] on span at bounding box center [1539, 165] width 12 height 24
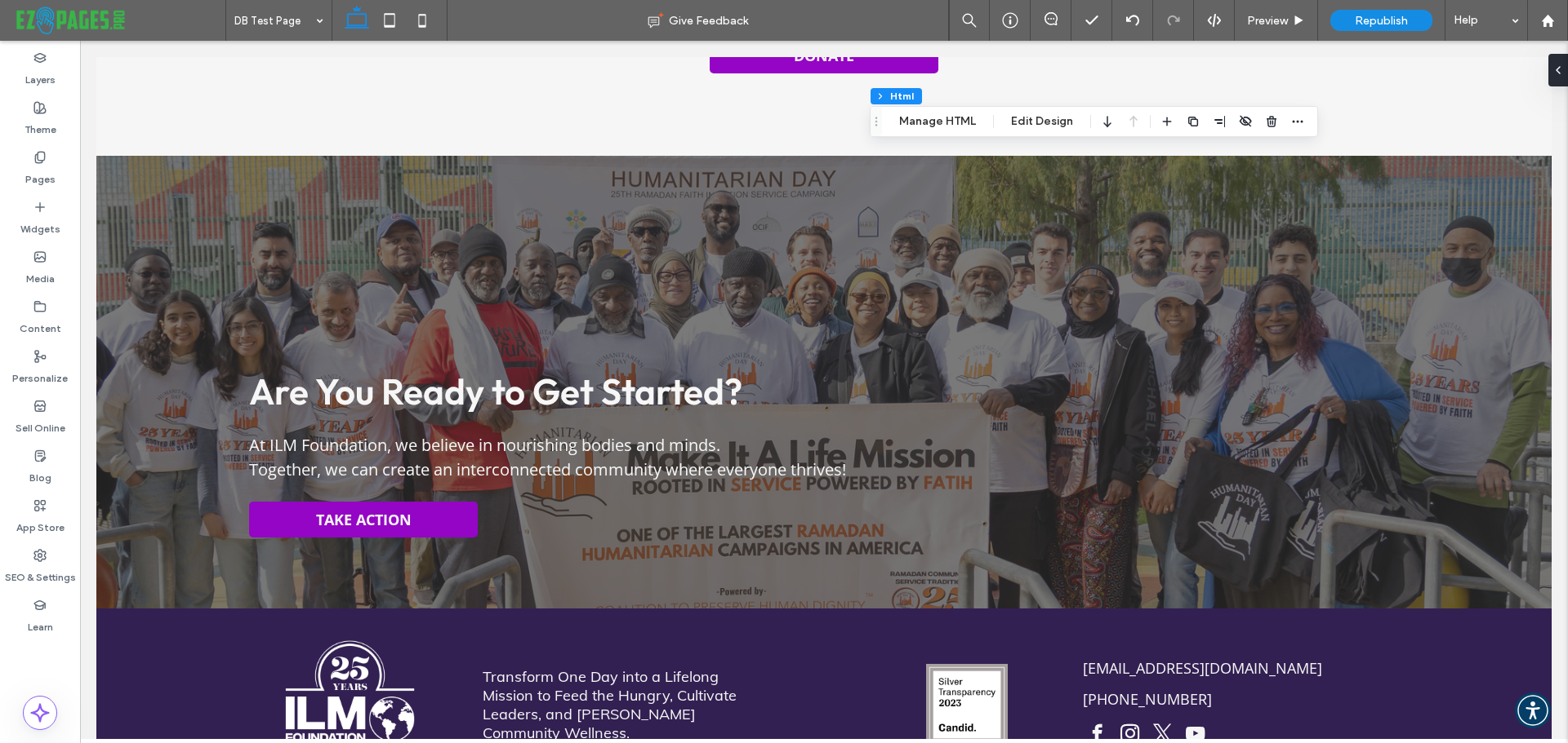
scroll to position [2181, 0]
